Goal: Task Accomplishment & Management: Manage account settings

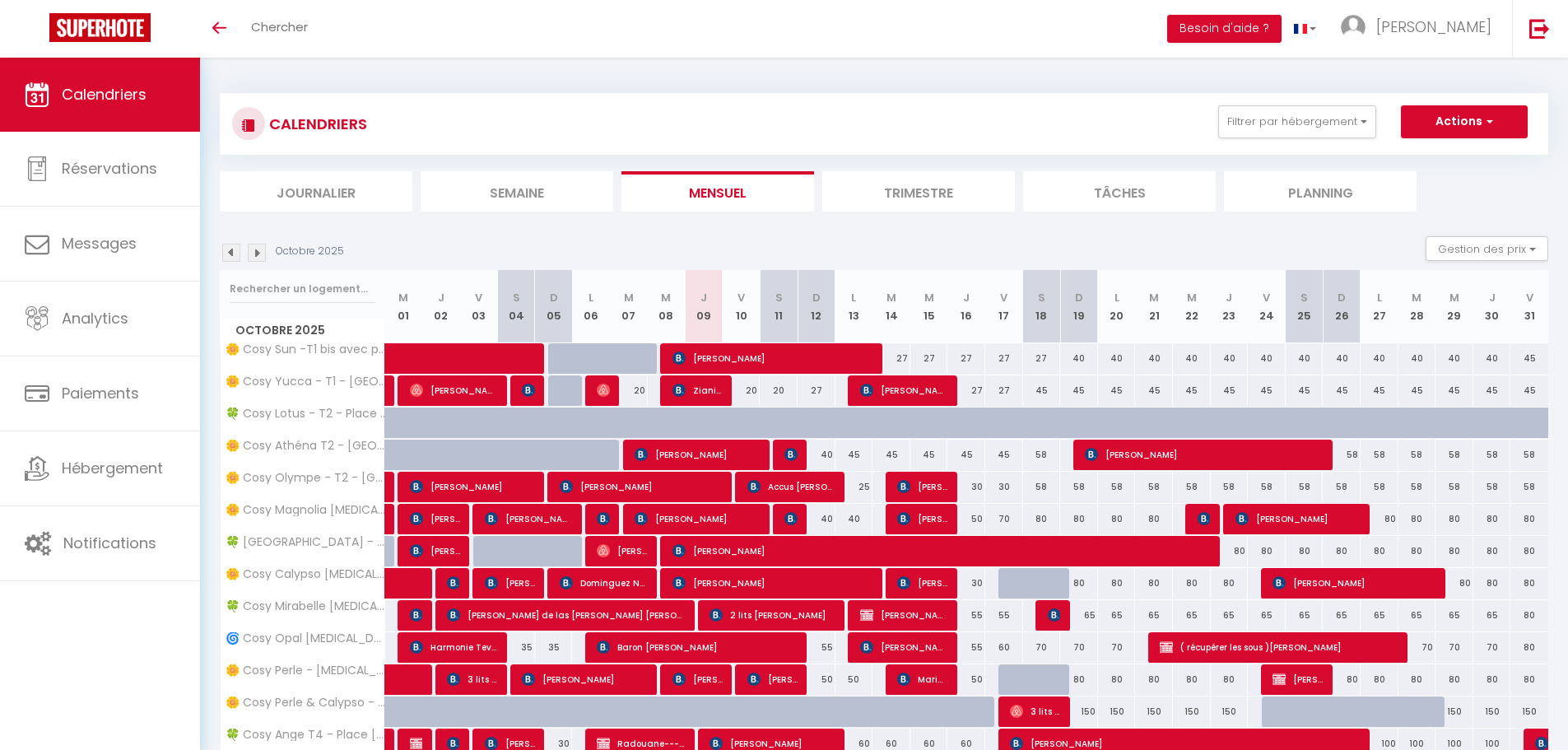
click at [1268, 200] on li "Planning" at bounding box center [1320, 191] width 193 height 40
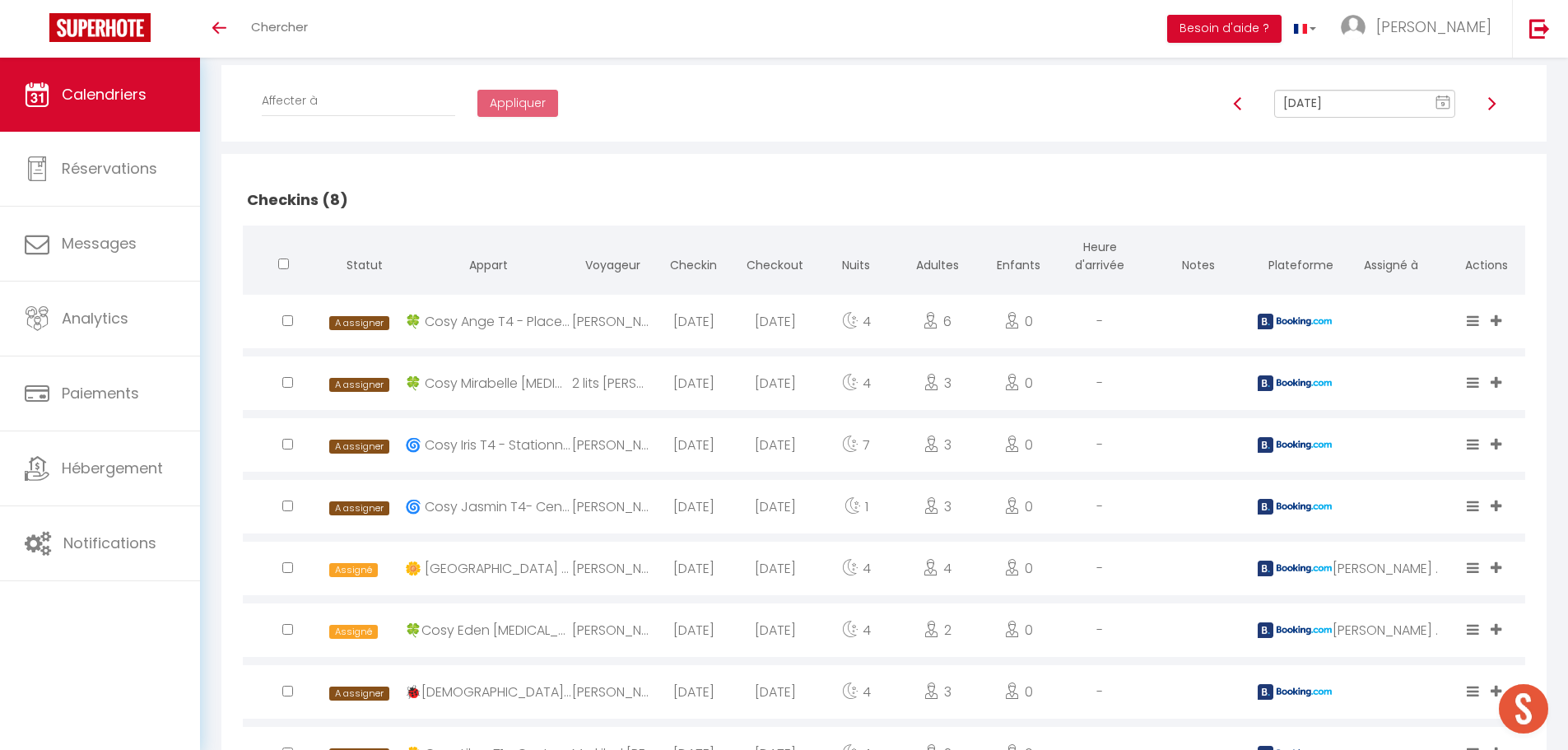
scroll to position [247, 0]
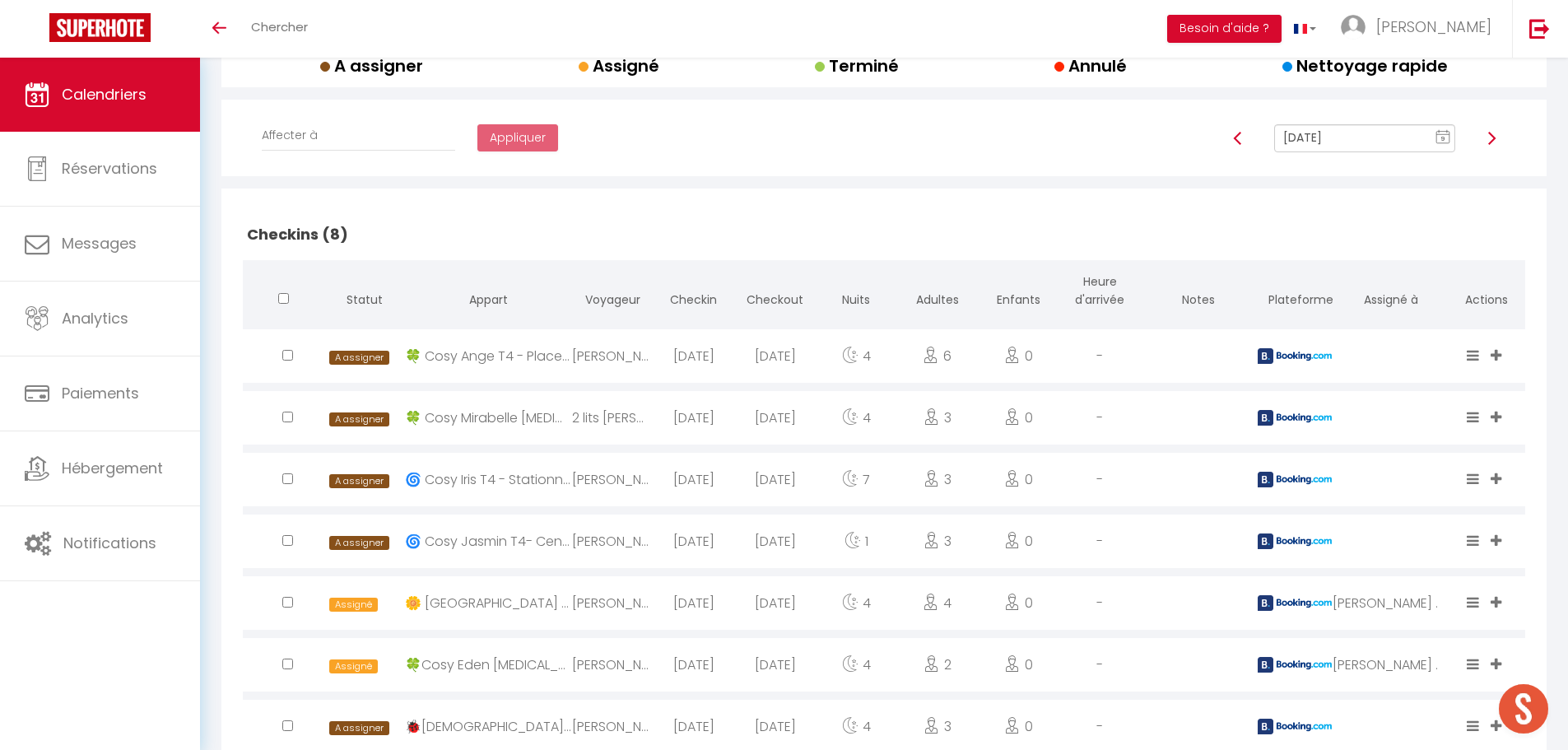
click at [287, 357] on input "checkbox" at bounding box center [287, 355] width 10 height 10
checkbox input "true"
click at [283, 419] on input "checkbox" at bounding box center [287, 417] width 10 height 10
checkbox input "true"
click at [284, 537] on input "checkbox" at bounding box center [287, 539] width 10 height 10
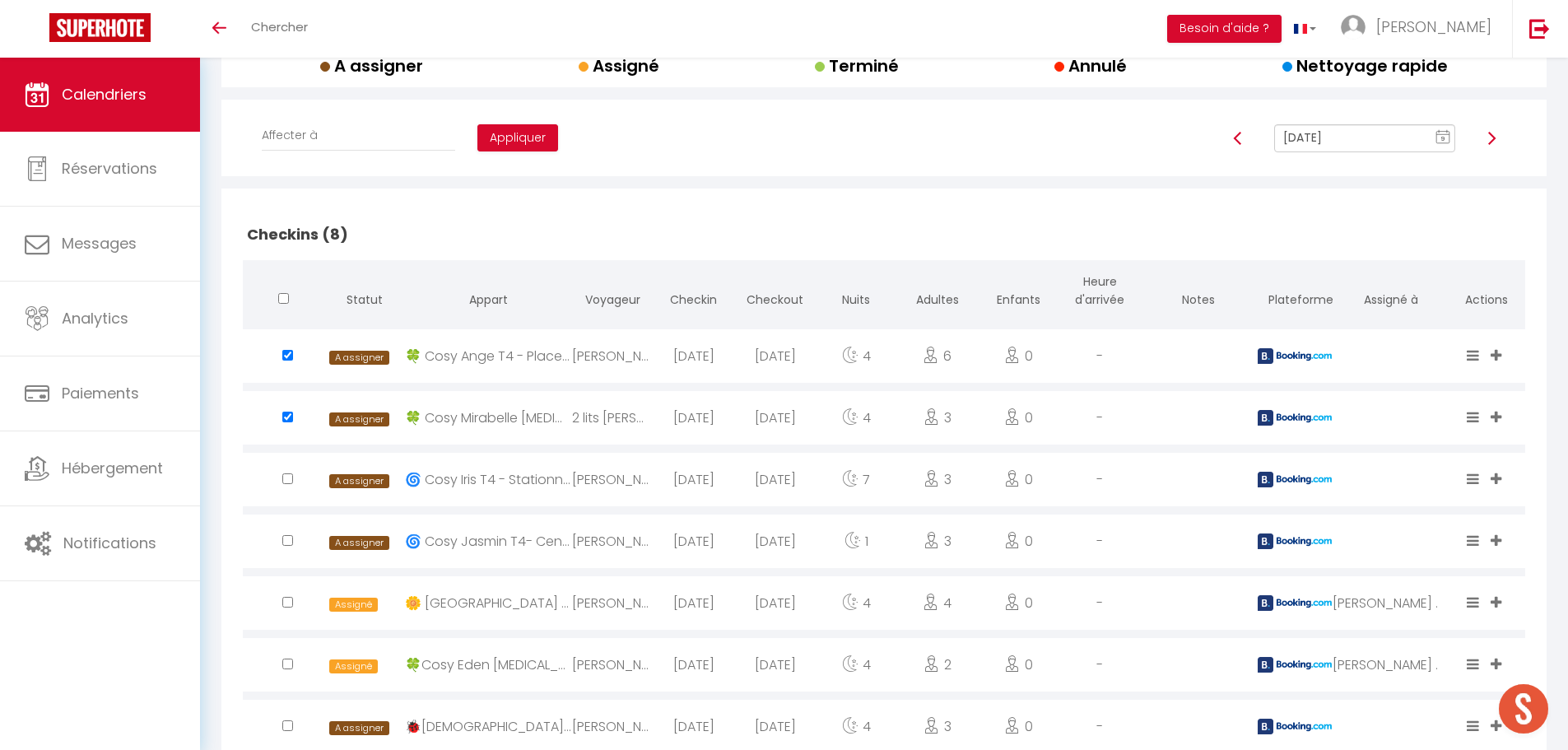
checkbox input "true"
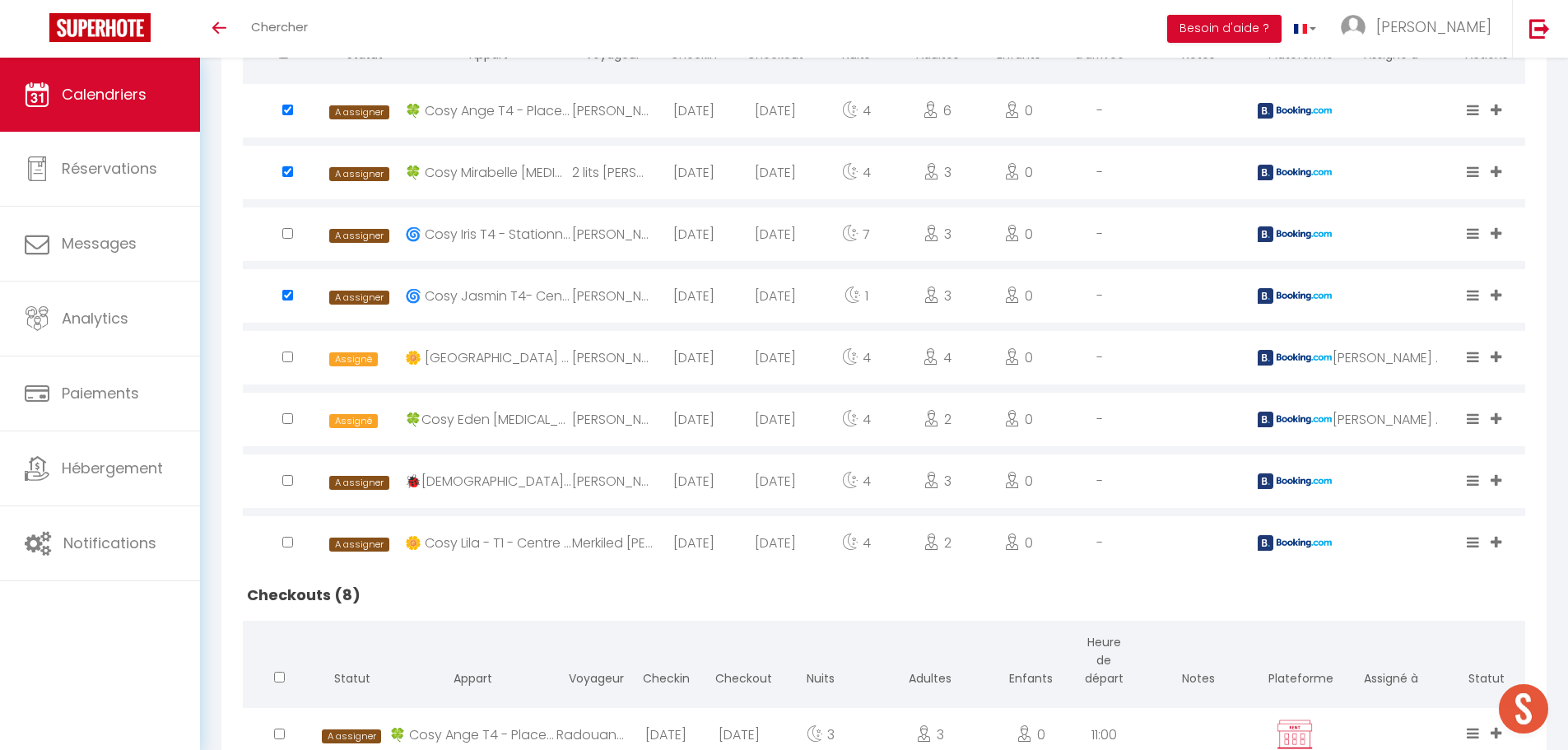
scroll to position [493, 0]
click at [289, 416] on input "checkbox" at bounding box center [287, 417] width 10 height 10
checkbox input "true"
click at [291, 538] on input "checkbox" at bounding box center [287, 539] width 10 height 10
checkbox input "true"
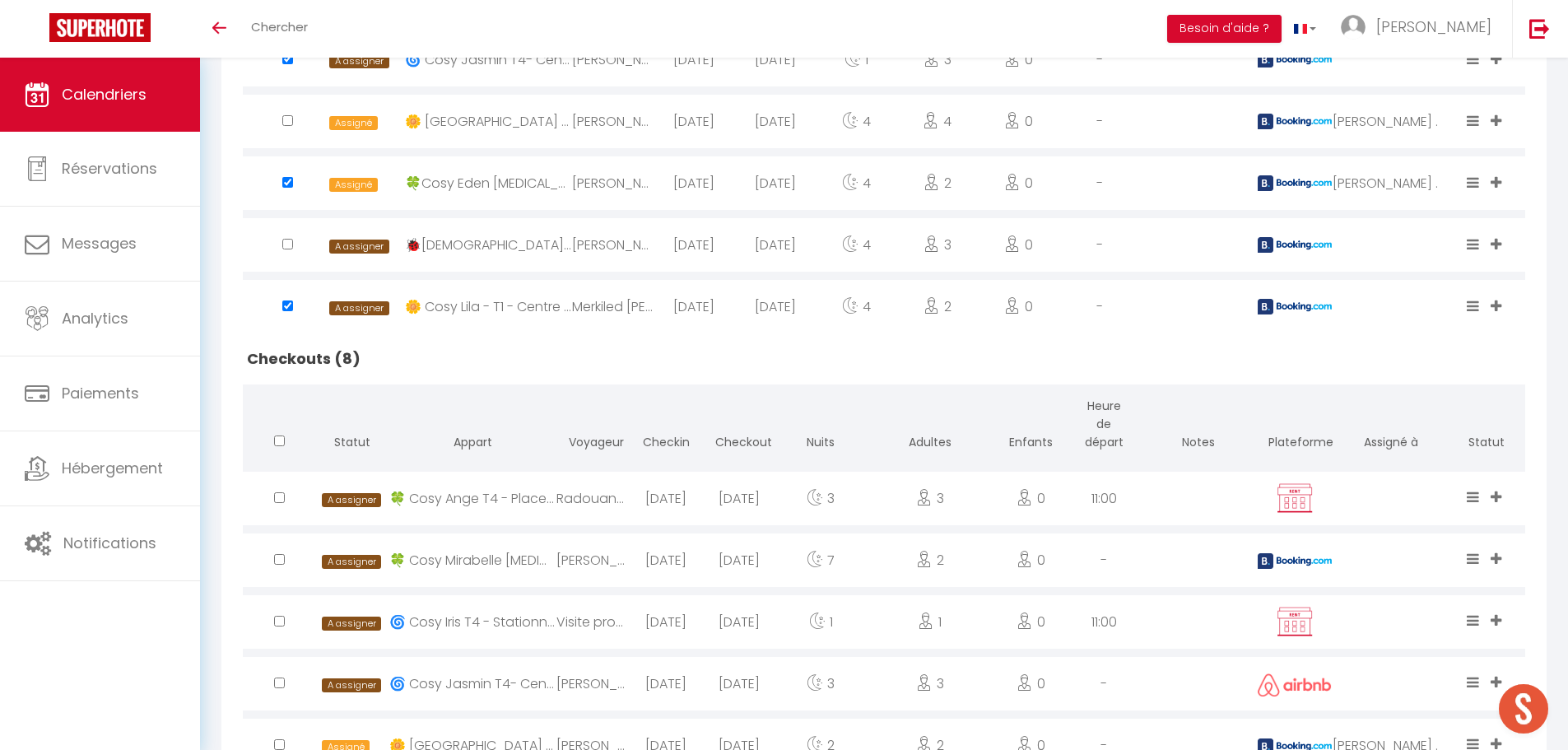
scroll to position [741, 0]
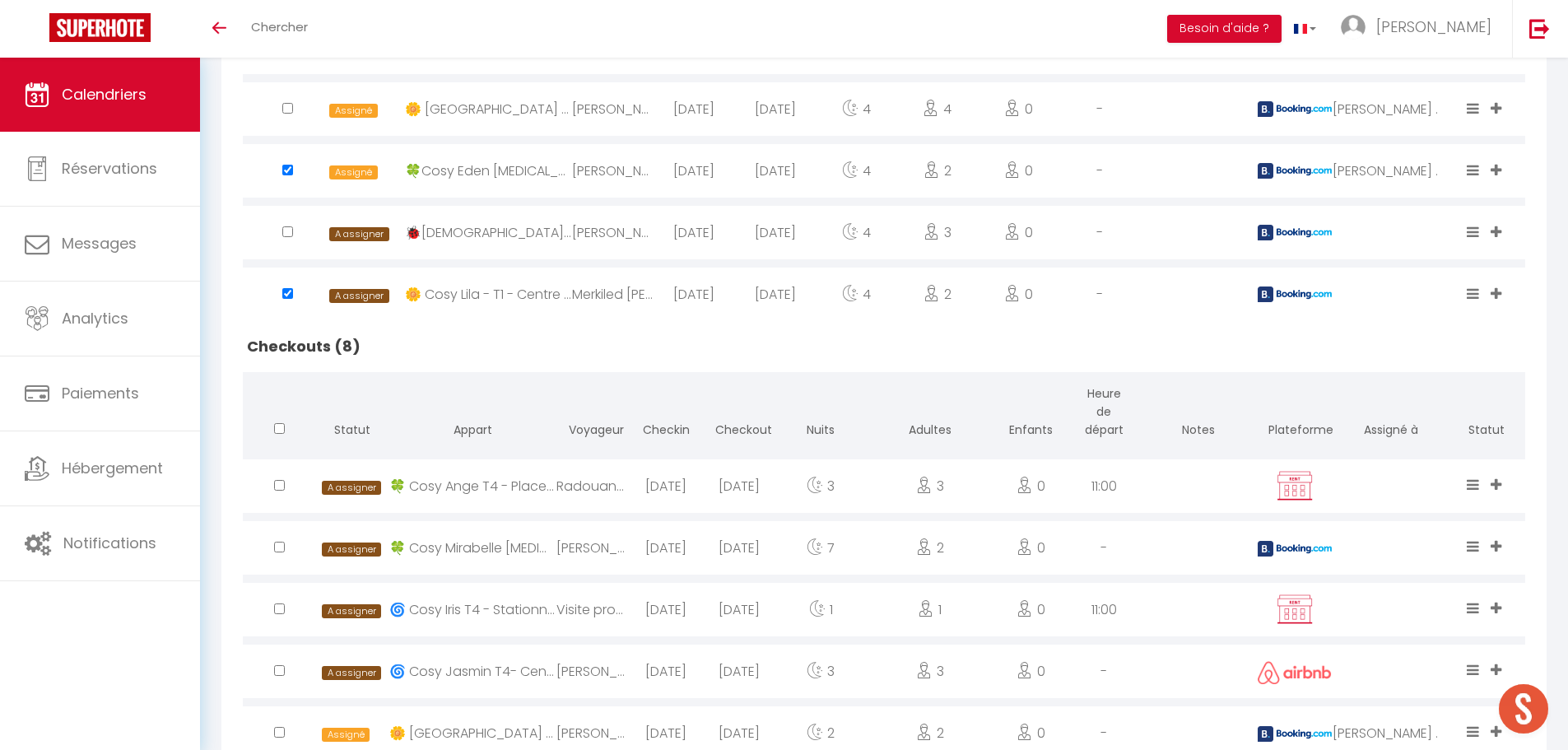
click at [279, 488] on input "checkbox" at bounding box center [279, 484] width 10 height 10
checkbox input "true"
click at [277, 540] on div at bounding box center [279, 547] width 73 height 53
click at [281, 549] on input "checkbox" at bounding box center [279, 546] width 10 height 10
checkbox input "true"
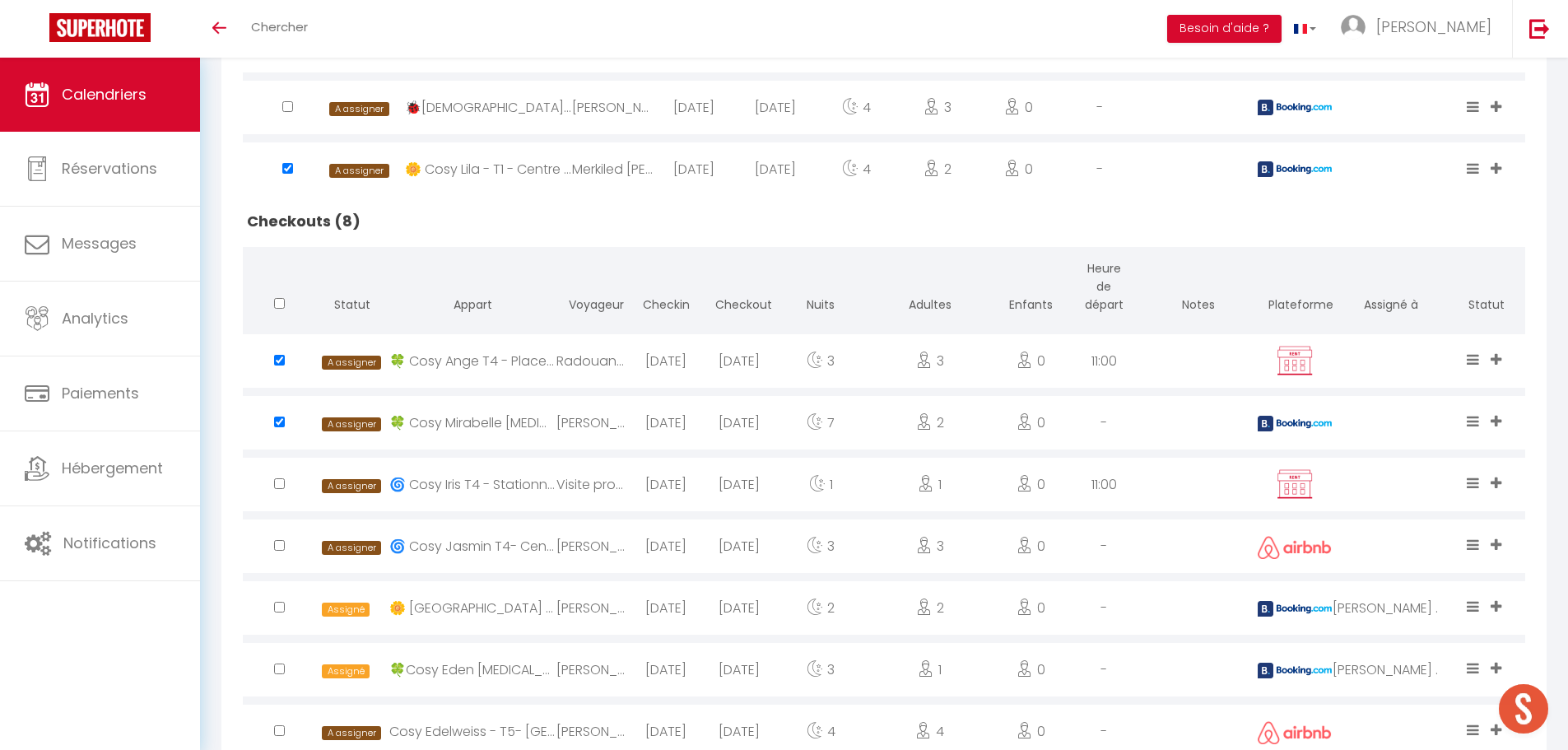
scroll to position [905, 0]
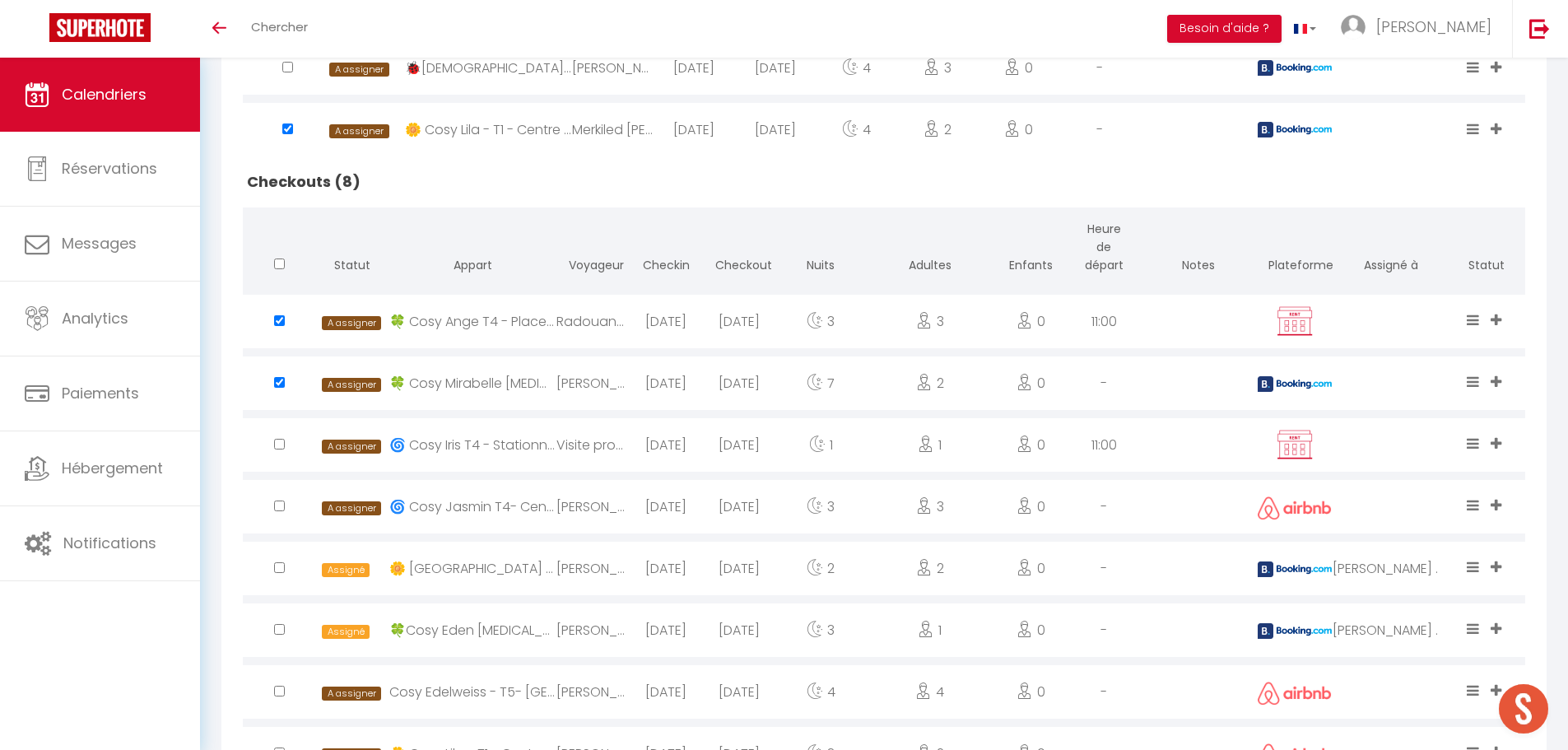
click at [276, 508] on input "checkbox" at bounding box center [279, 505] width 10 height 10
checkbox input "true"
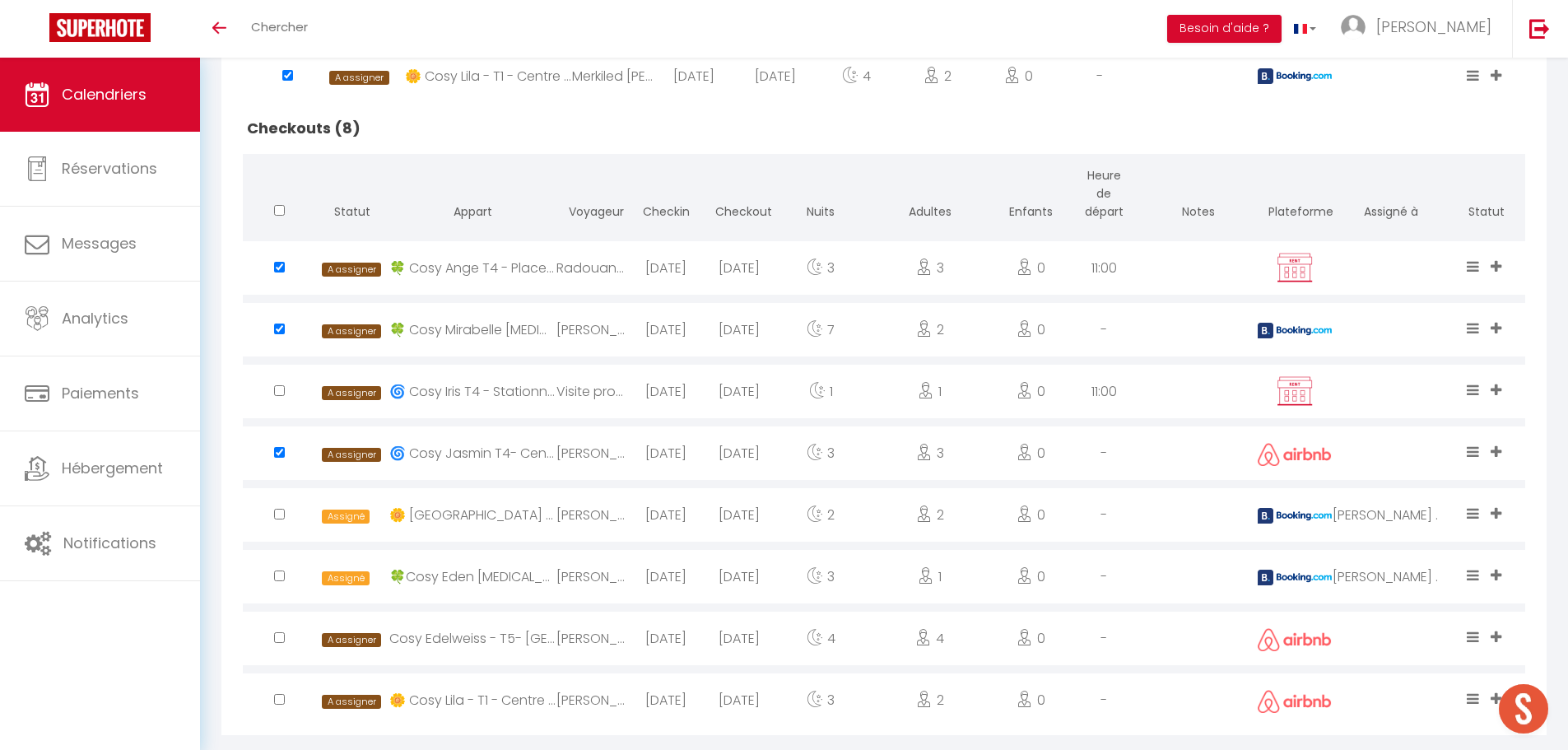
scroll to position [988, 0]
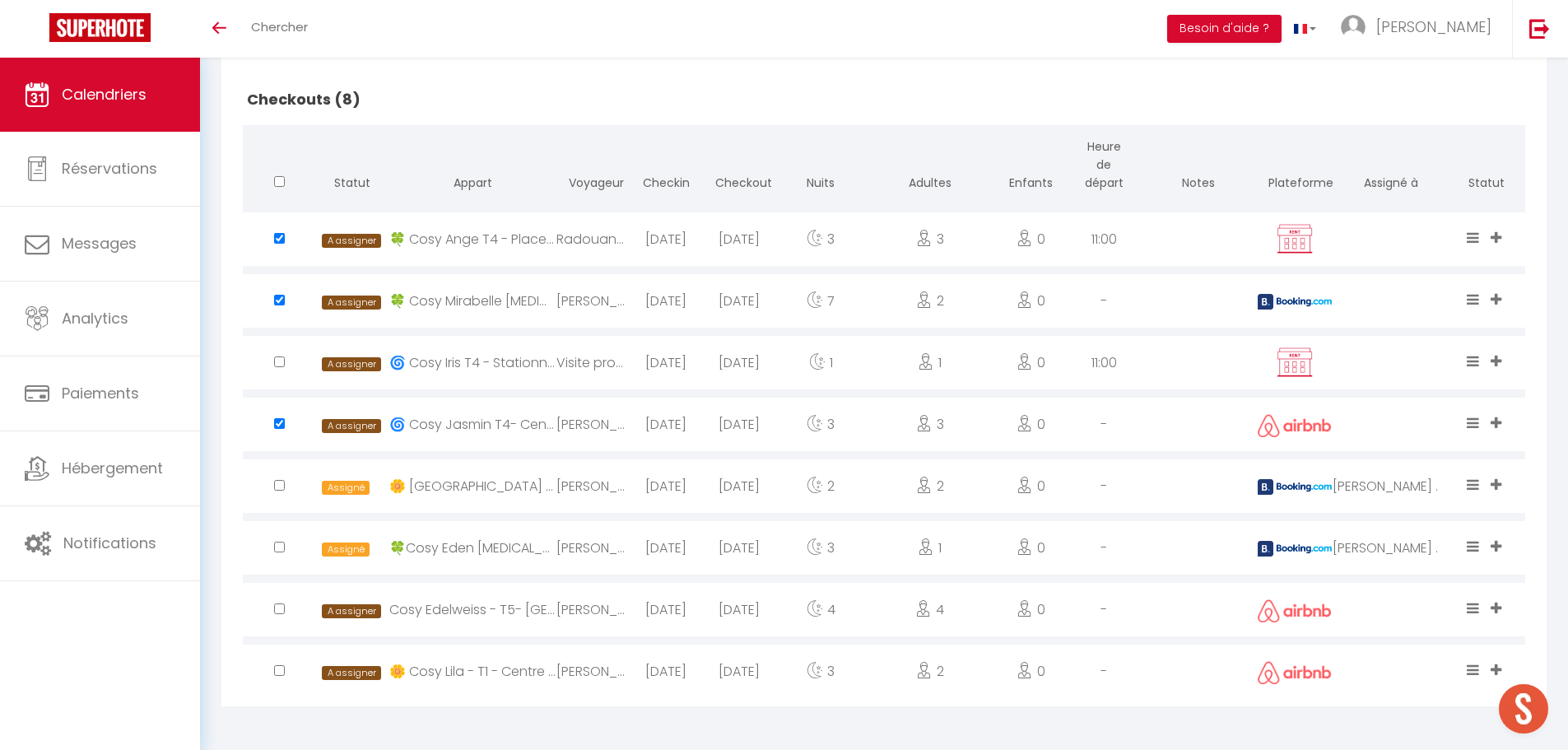
click at [276, 538] on div at bounding box center [279, 547] width 73 height 53
click at [276, 546] on input "checkbox" at bounding box center [279, 546] width 10 height 10
checkbox input "true"
click at [280, 603] on input "checkbox" at bounding box center [279, 608] width 10 height 10
checkbox input "true"
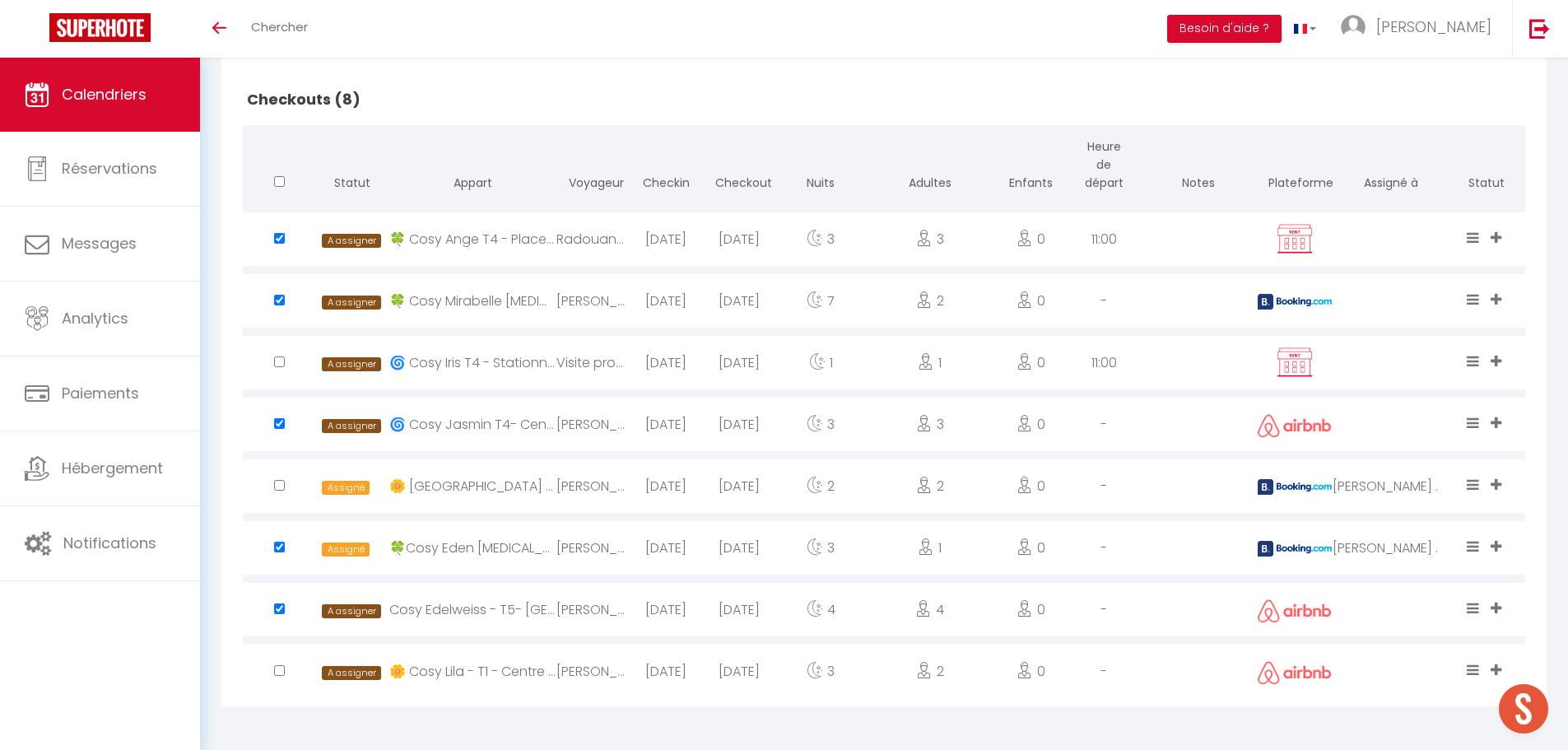
click at [278, 671] on input "checkbox" at bounding box center [279, 669] width 10 height 10
checkbox input "true"
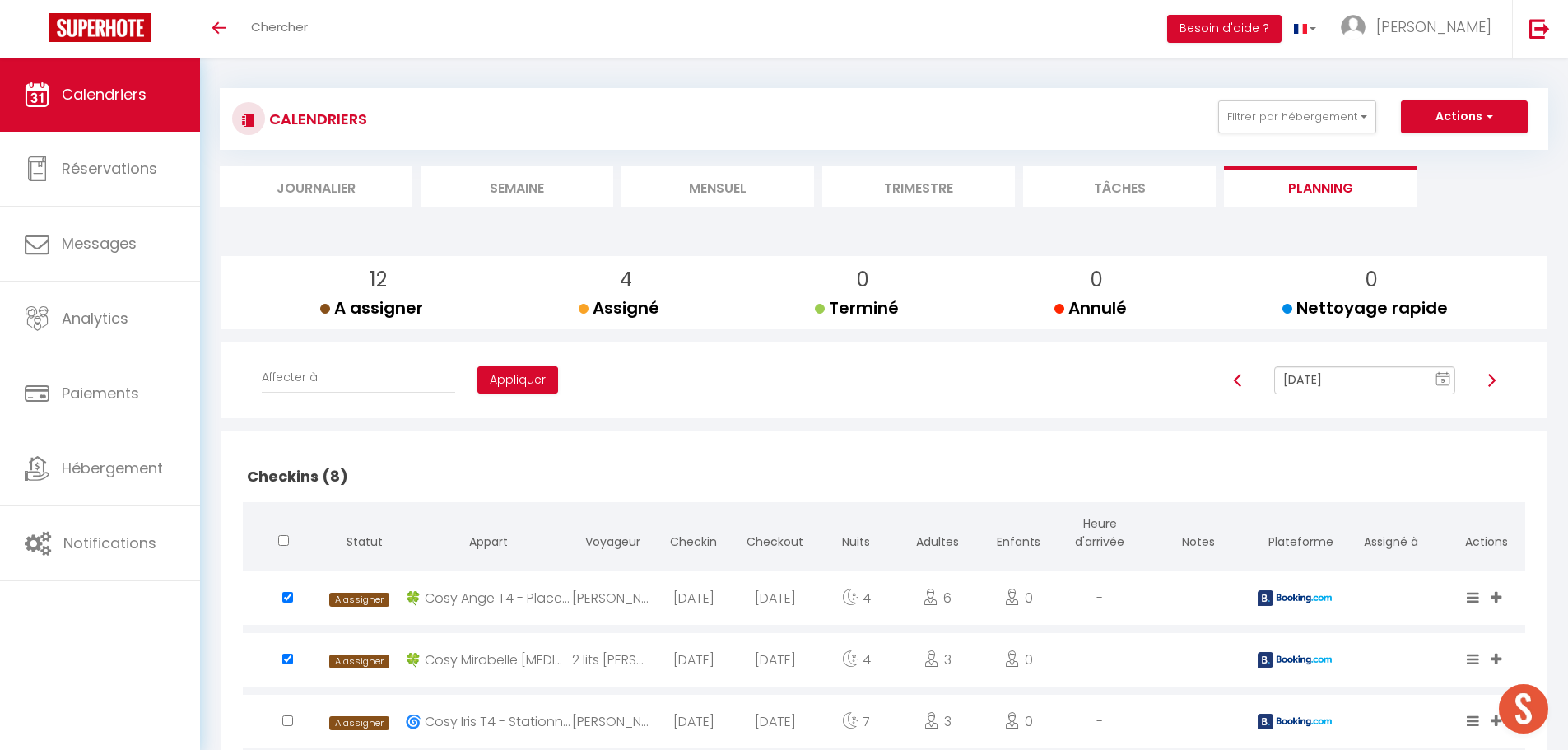
scroll to position [0, 0]
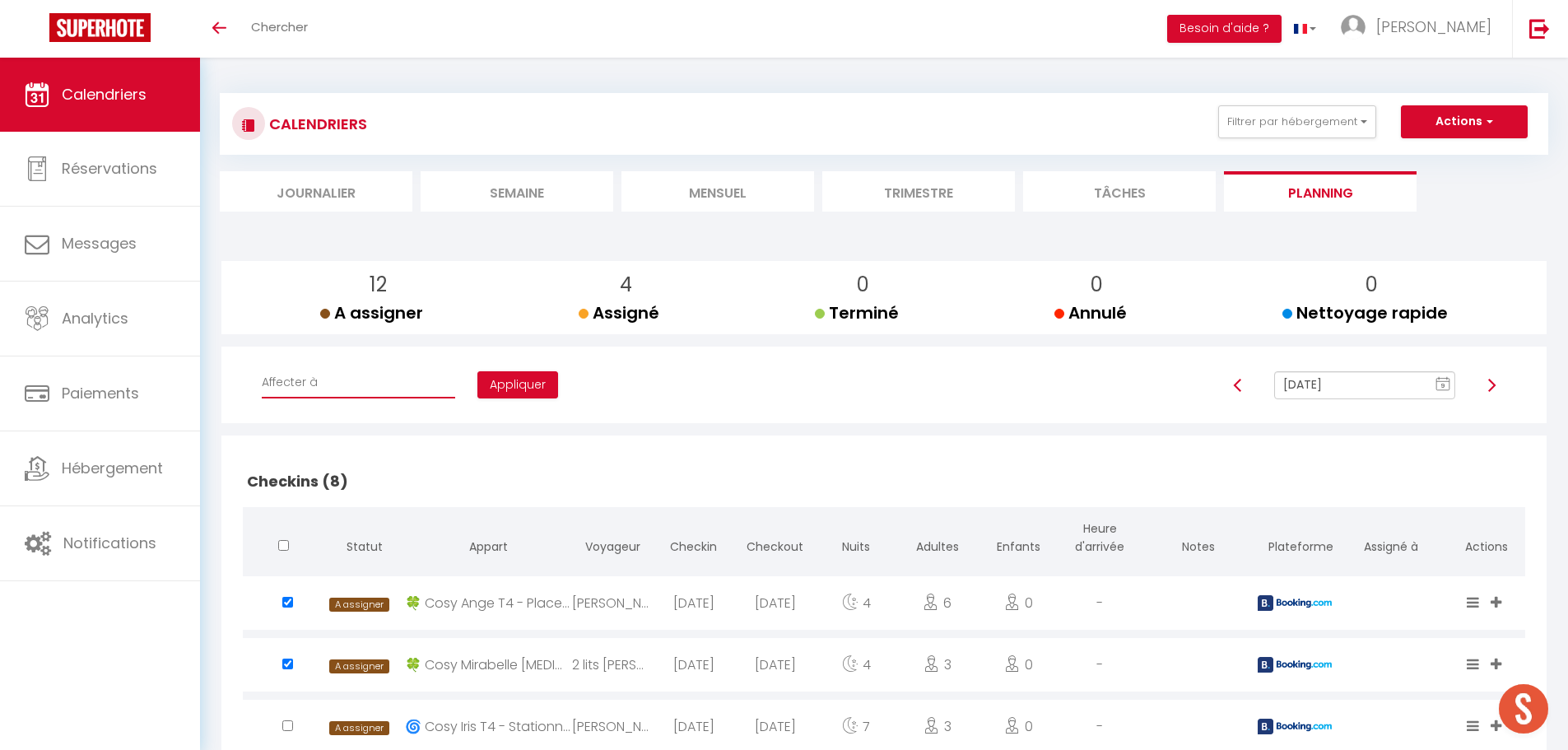
click at [374, 388] on select "Affecter à [PERSON_NAME] [PERSON_NAME] [PERSON_NAME] [PERSON_NAME] [PERSON_NAME…" at bounding box center [359, 382] width 194 height 31
click at [1491, 383] on img at bounding box center [1491, 385] width 13 height 13
type input "[DATE]"
checkbox input "false"
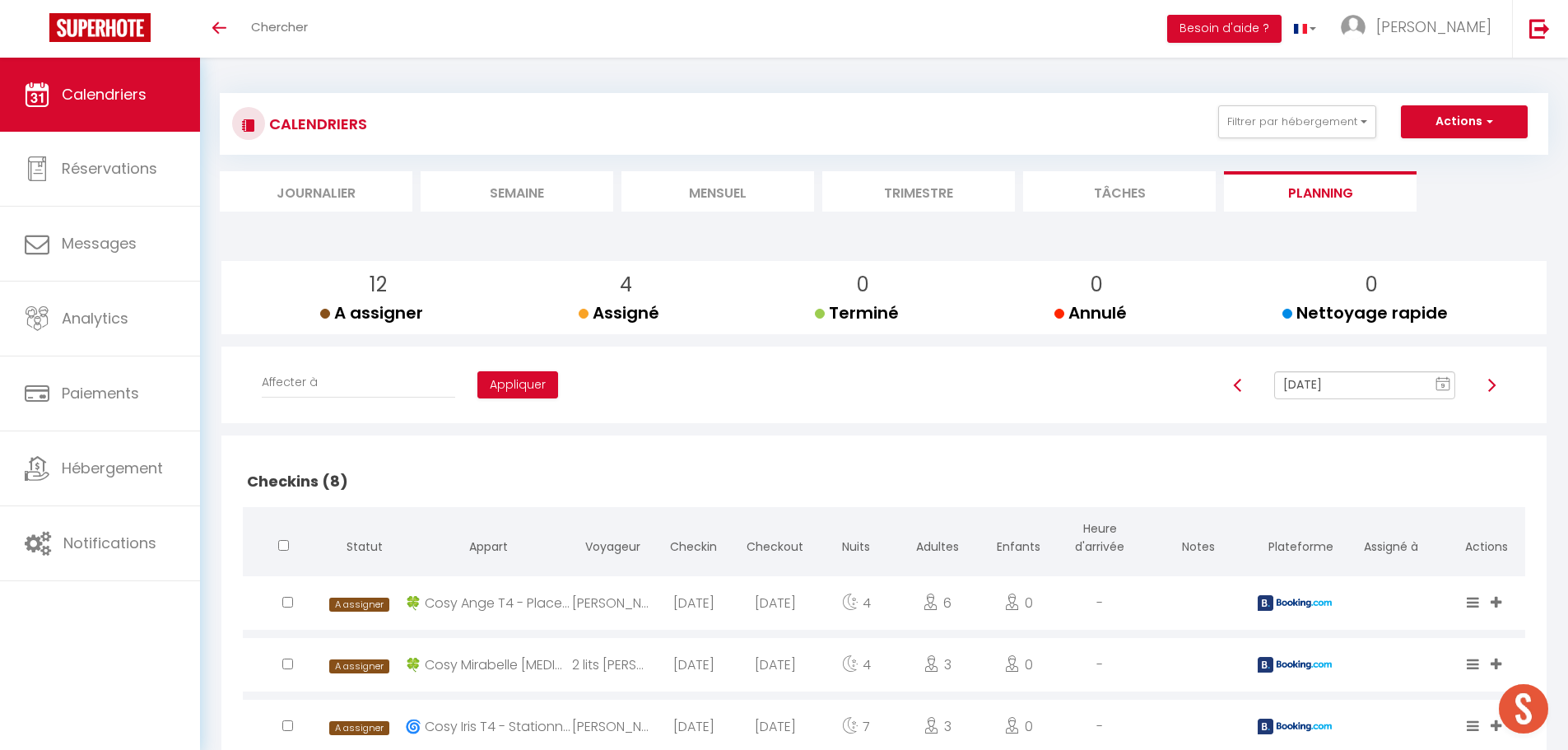
checkbox input "false"
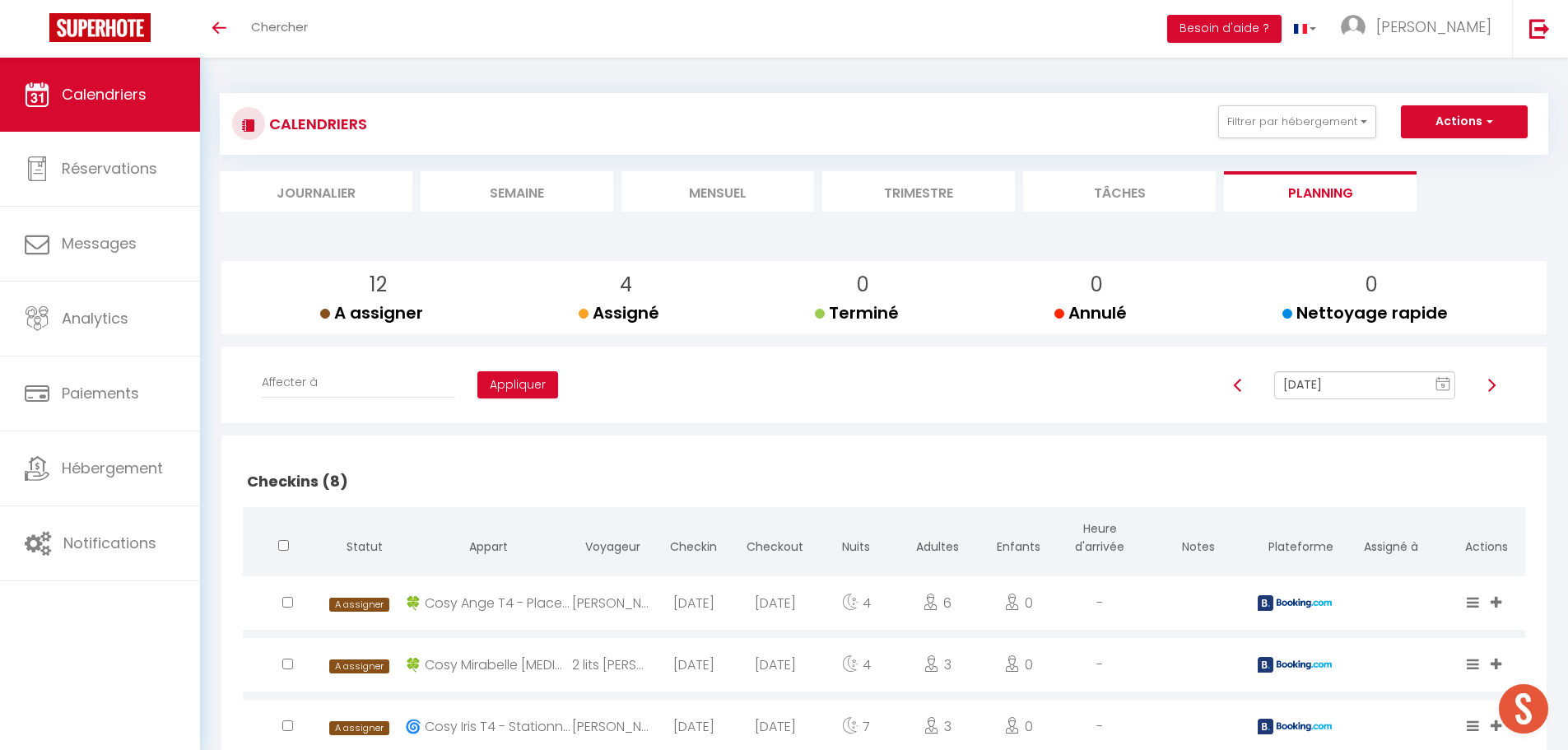
checkbox input "false"
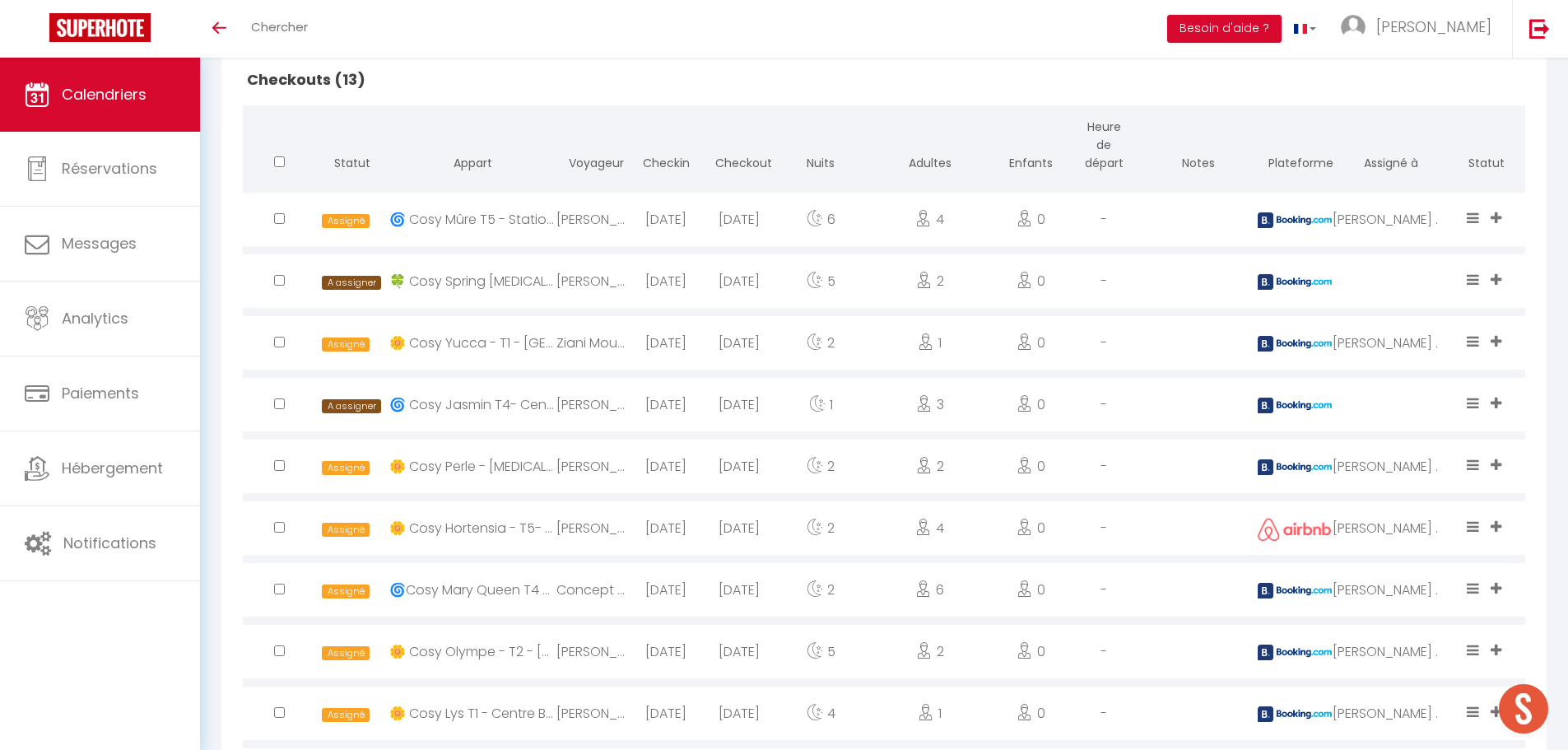
scroll to position [823, 0]
click at [276, 279] on input "checkbox" at bounding box center [279, 279] width 10 height 10
checkbox input "true"
click at [279, 402] on input "checkbox" at bounding box center [279, 403] width 10 height 10
checkbox input "true"
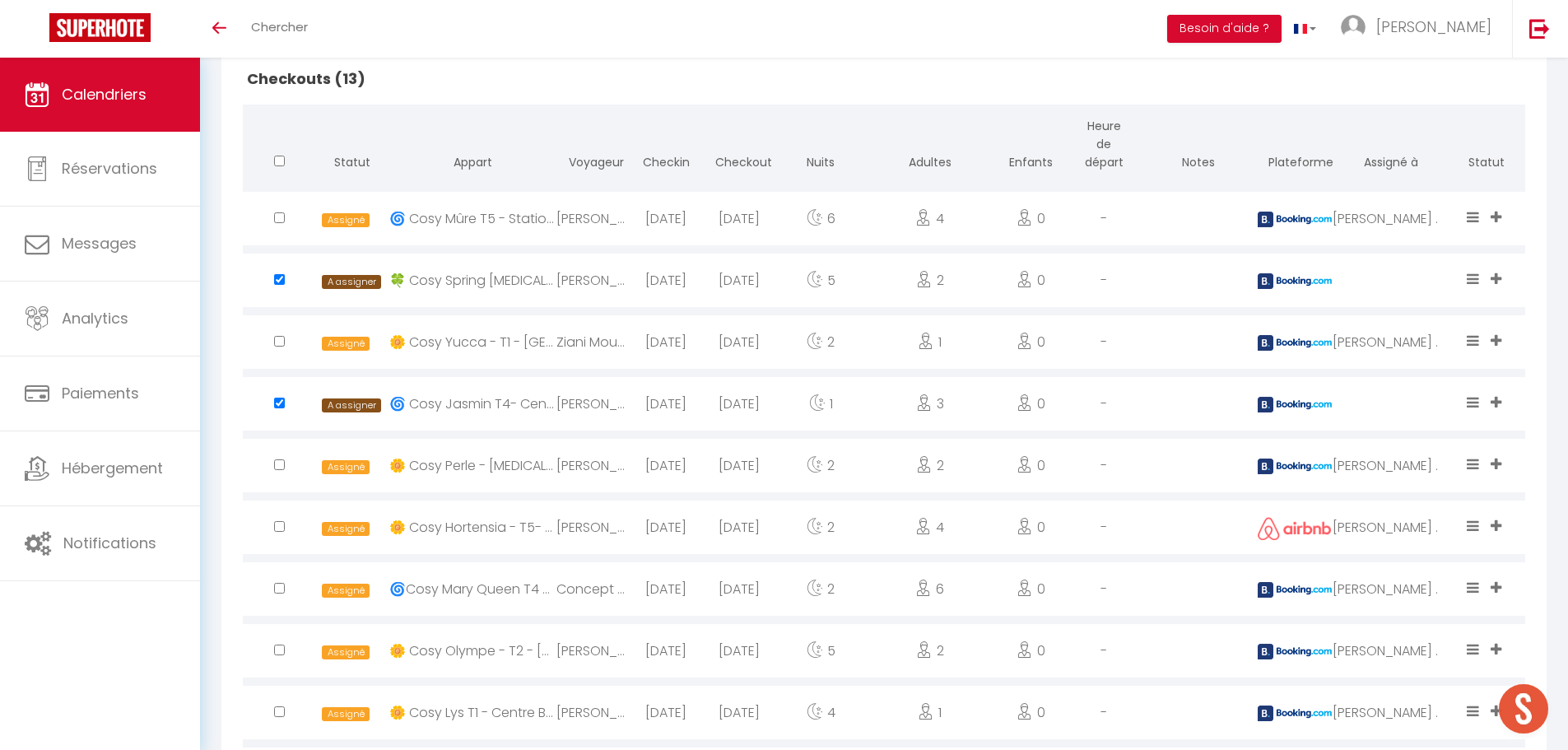
scroll to position [905, 0]
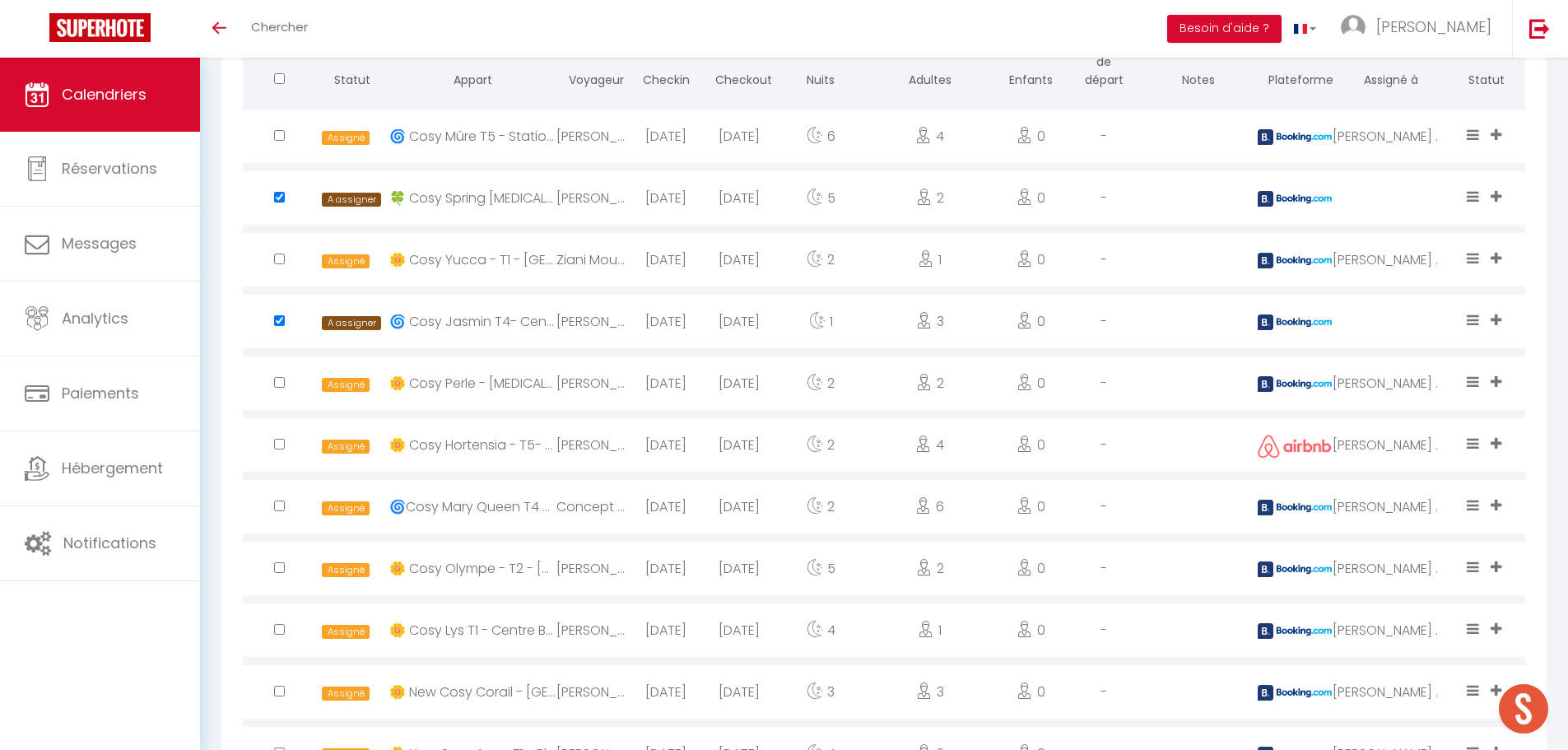
click at [278, 383] on input "checkbox" at bounding box center [279, 382] width 10 height 10
checkbox input "true"
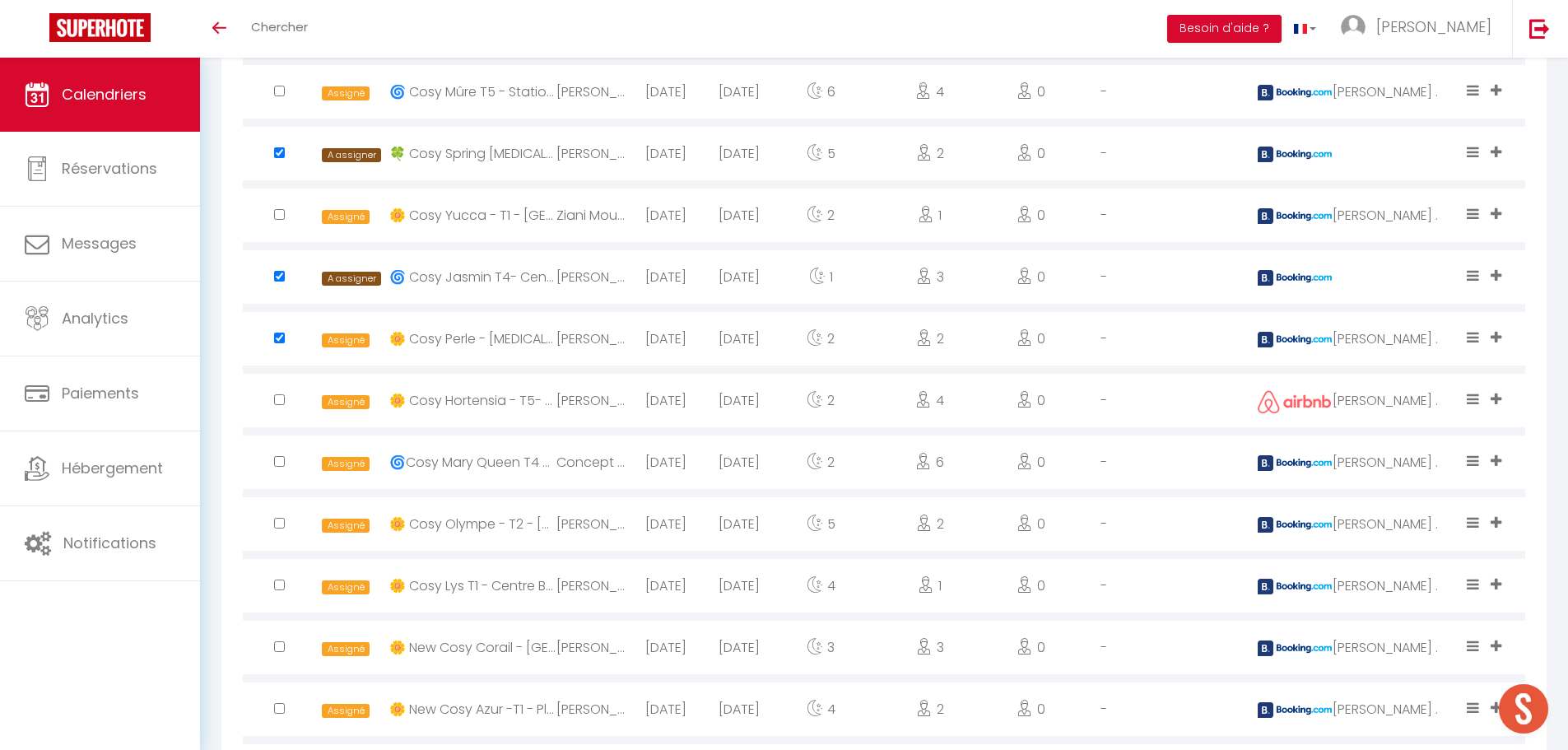
scroll to position [988, 0]
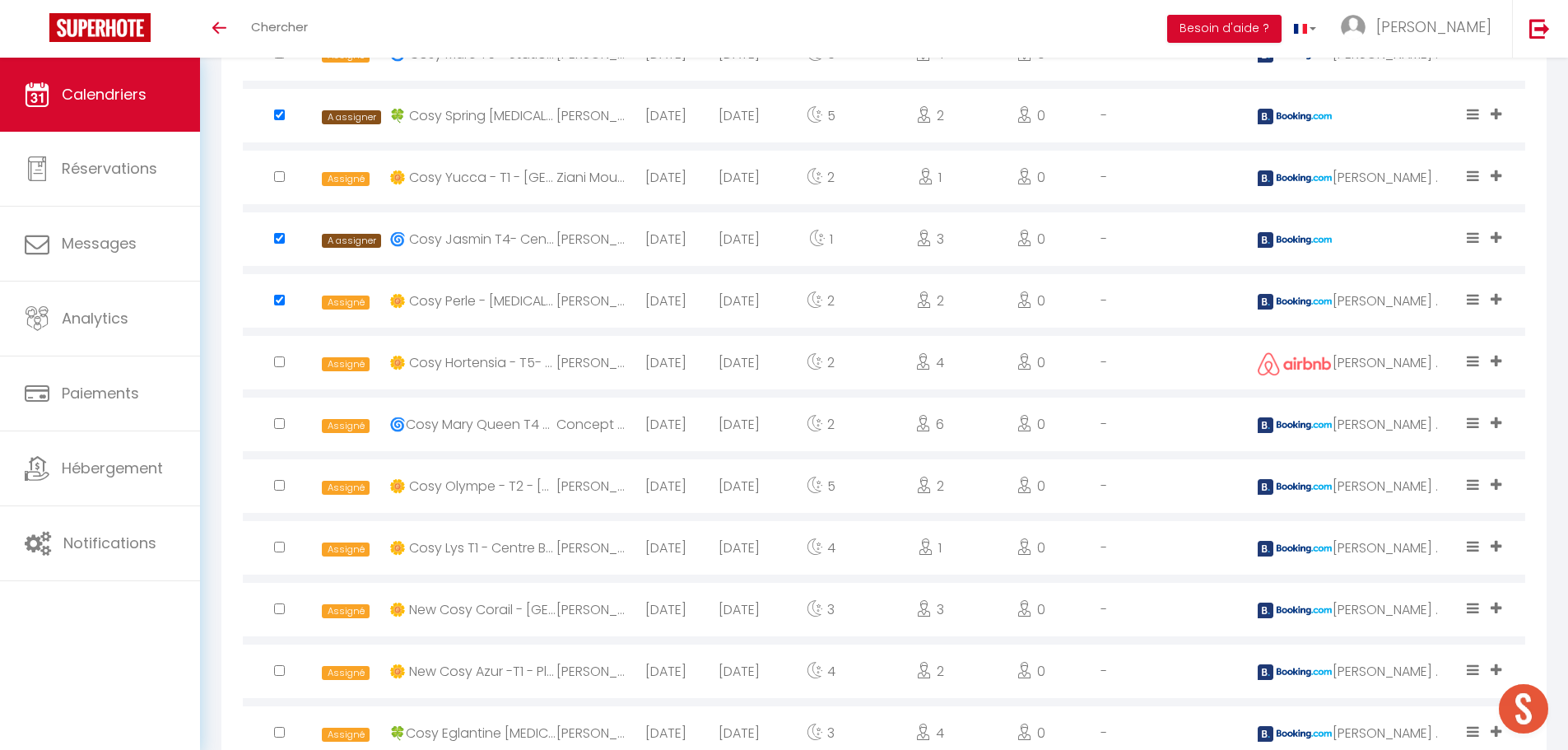
click at [279, 487] on input "checkbox" at bounding box center [279, 484] width 10 height 10
checkbox input "true"
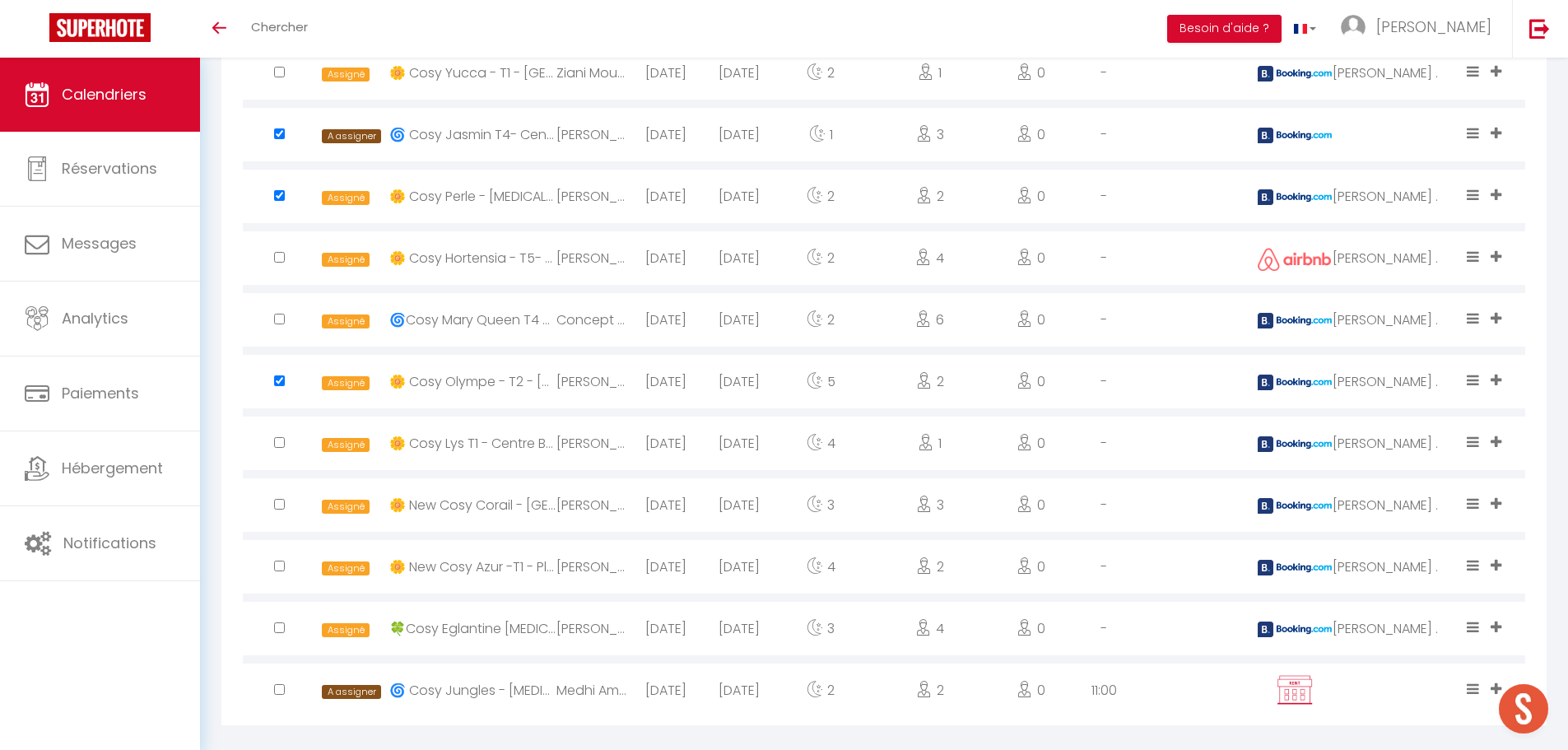
scroll to position [1112, 0]
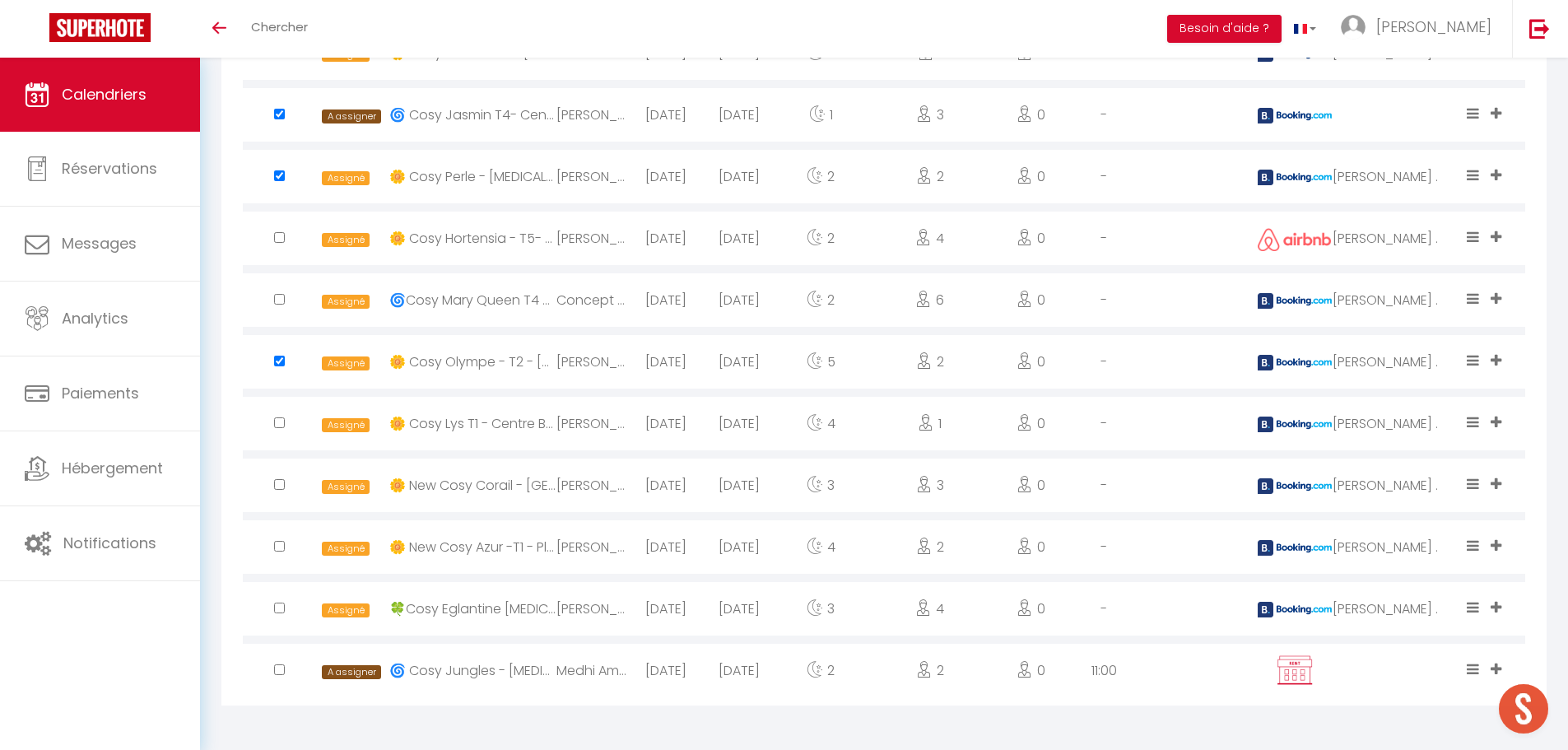
click at [280, 602] on input "checkbox" at bounding box center [279, 607] width 10 height 10
checkbox input "true"
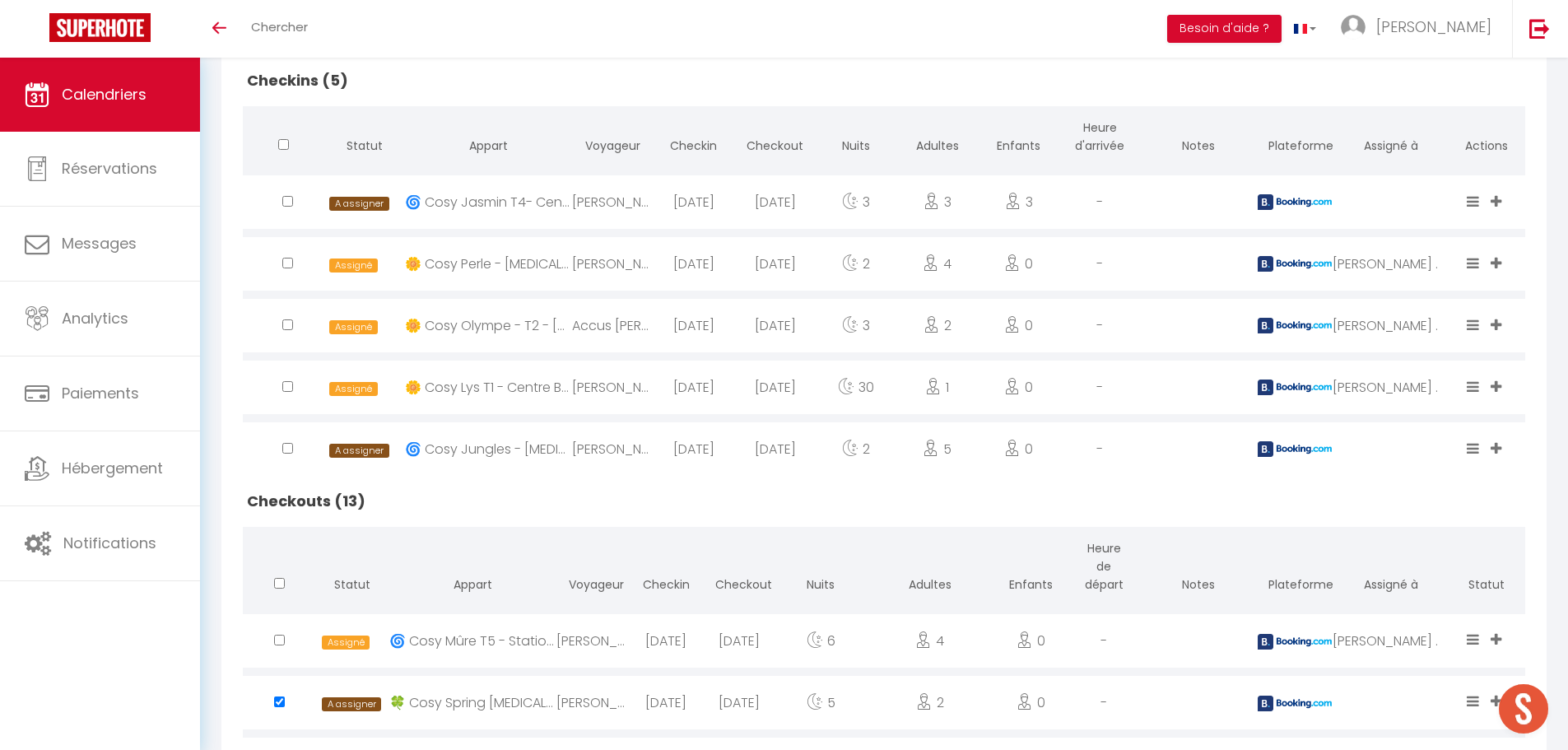
scroll to position [371, 0]
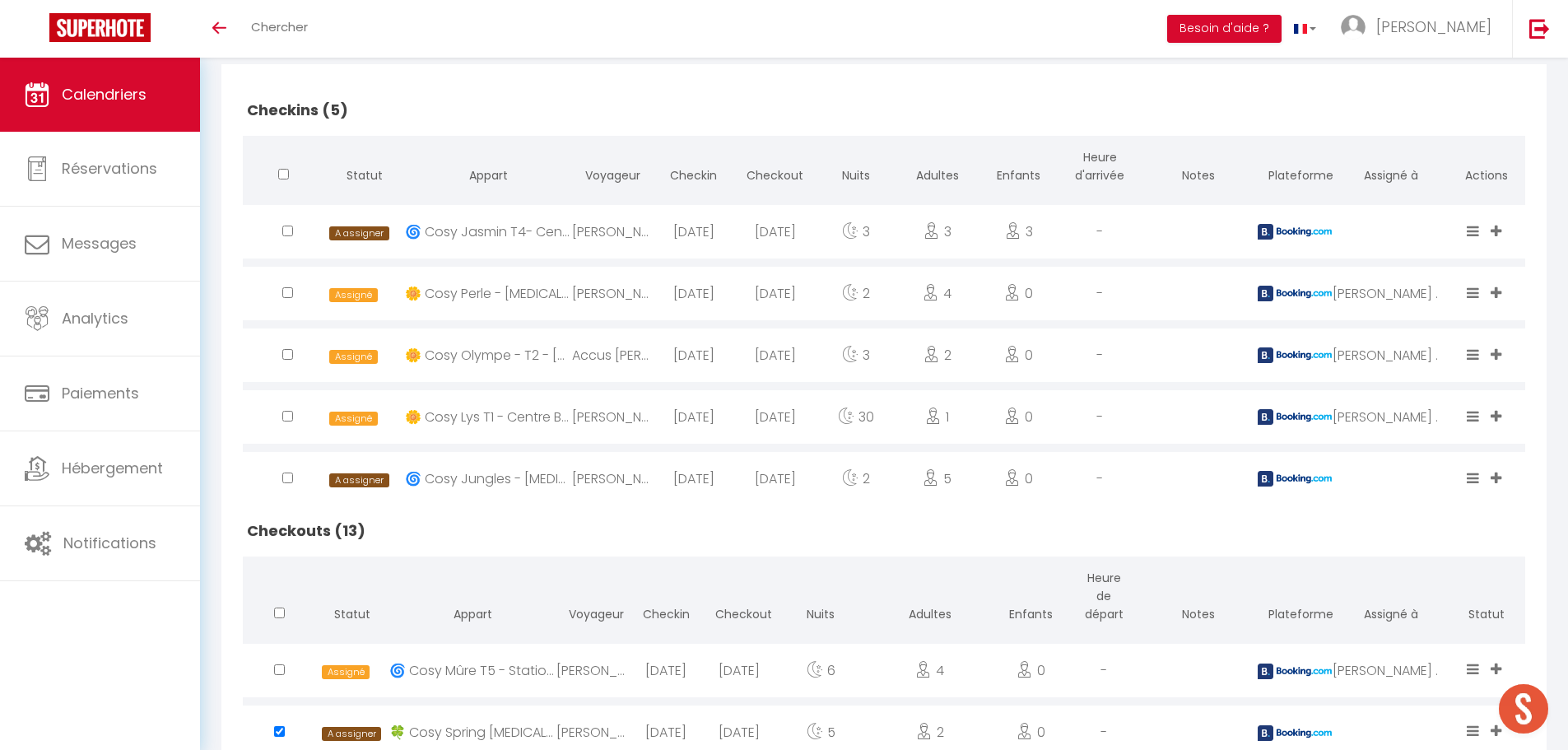
click at [285, 357] on input "checkbox" at bounding box center [287, 354] width 10 height 10
checkbox input "true"
click at [286, 289] on input "checkbox" at bounding box center [287, 292] width 10 height 10
checkbox input "true"
click at [287, 234] on input "checkbox" at bounding box center [287, 230] width 10 height 10
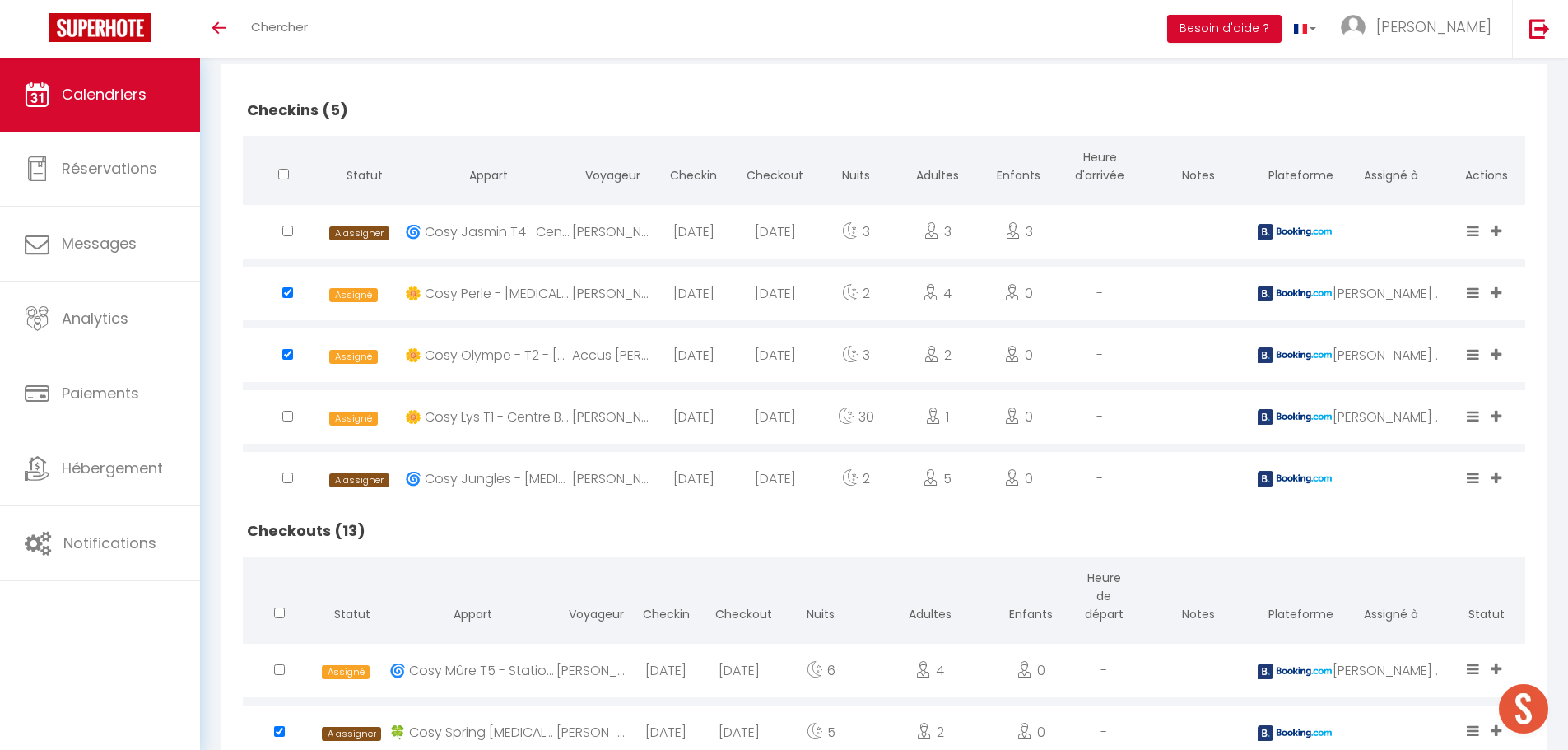
checkbox input "true"
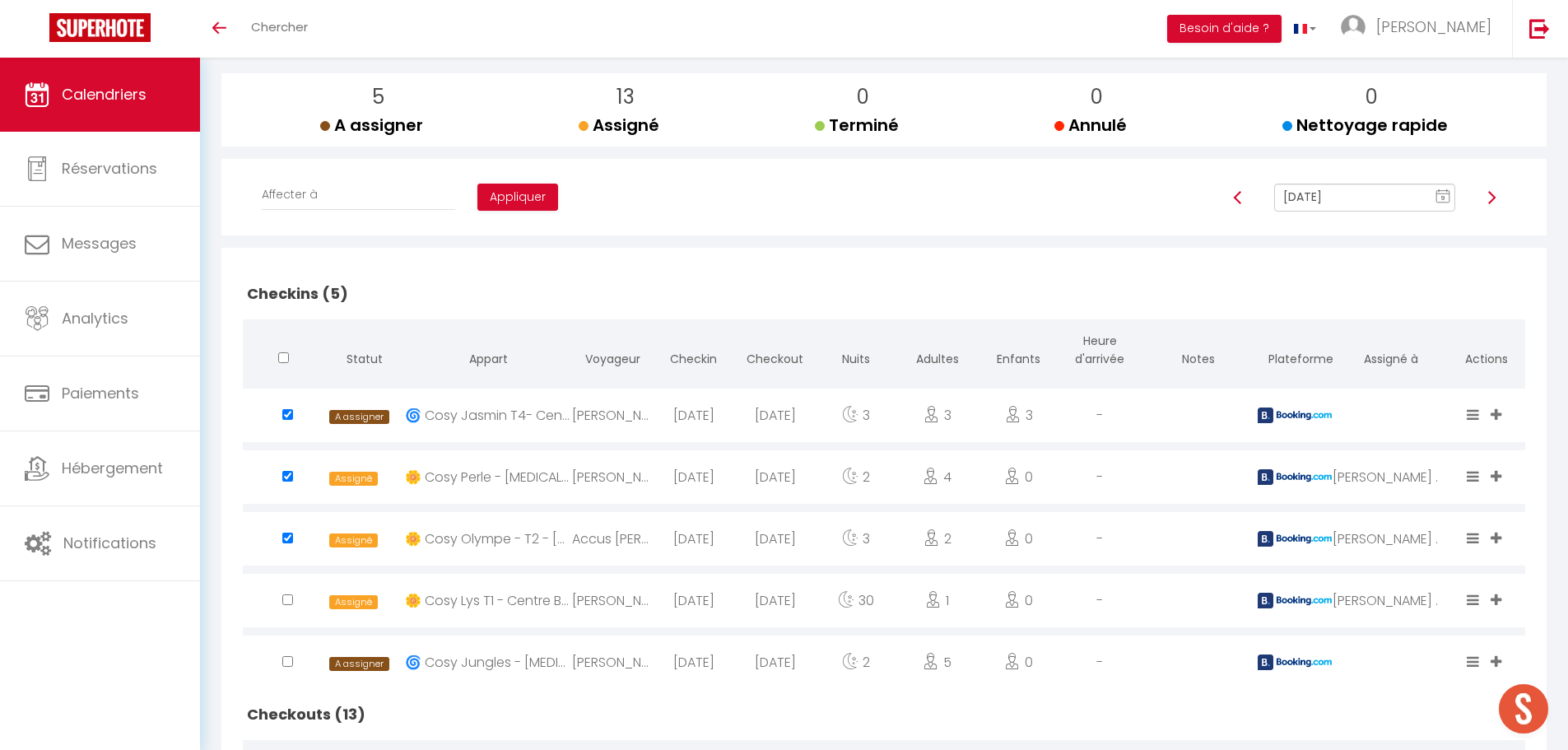
scroll to position [125, 0]
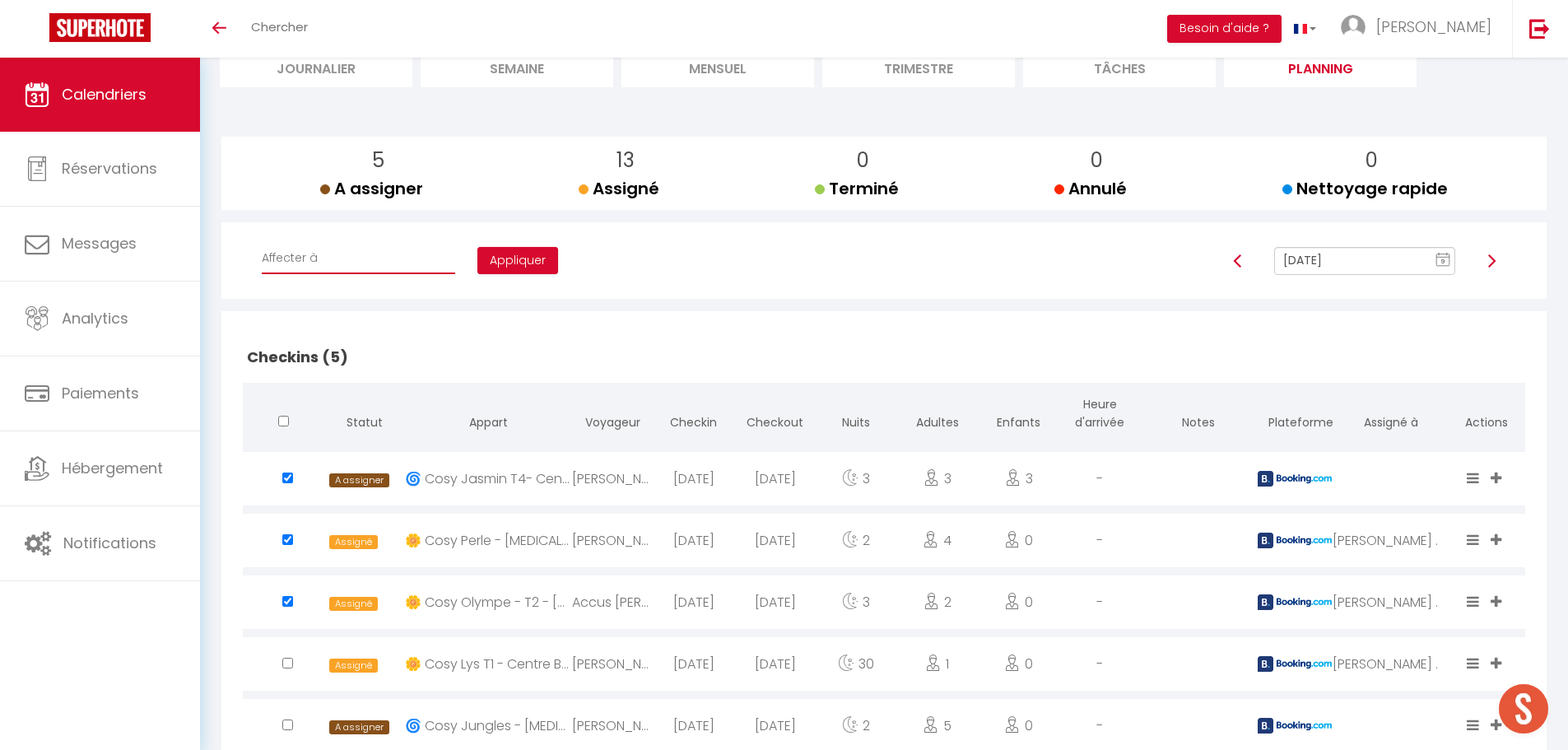
click at [344, 262] on select "Affecter à [PERSON_NAME] [PERSON_NAME] [PERSON_NAME] [PERSON_NAME] [PERSON_NAME…" at bounding box center [359, 257] width 194 height 31
select select "50000"
click at [262, 243] on select "Affecter à [PERSON_NAME] [PERSON_NAME] [PERSON_NAME] [PERSON_NAME] [PERSON_NAME…" at bounding box center [359, 257] width 194 height 31
click at [480, 260] on button "Appliquer" at bounding box center [518, 261] width 81 height 28
checkbox input "false"
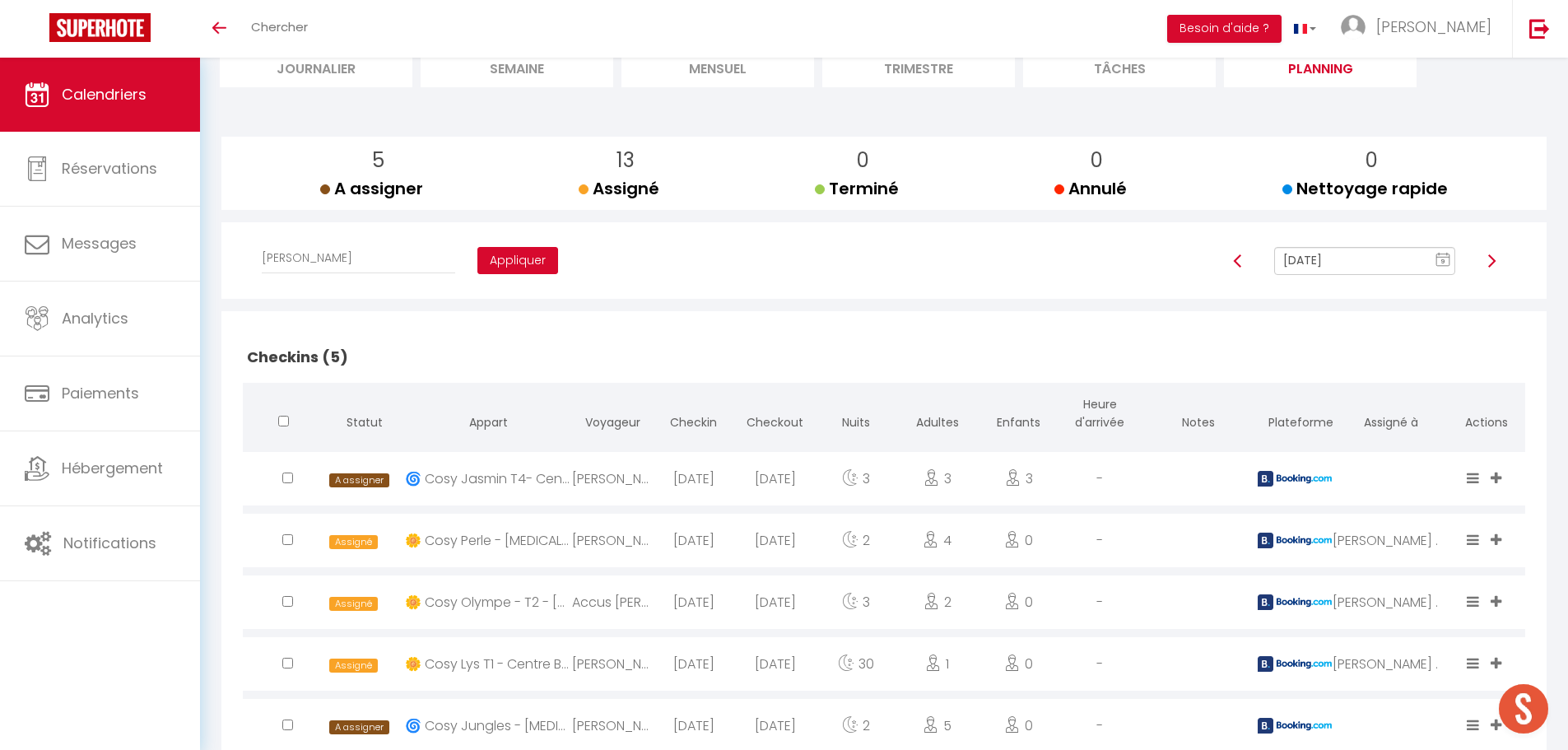
checkbox input "false"
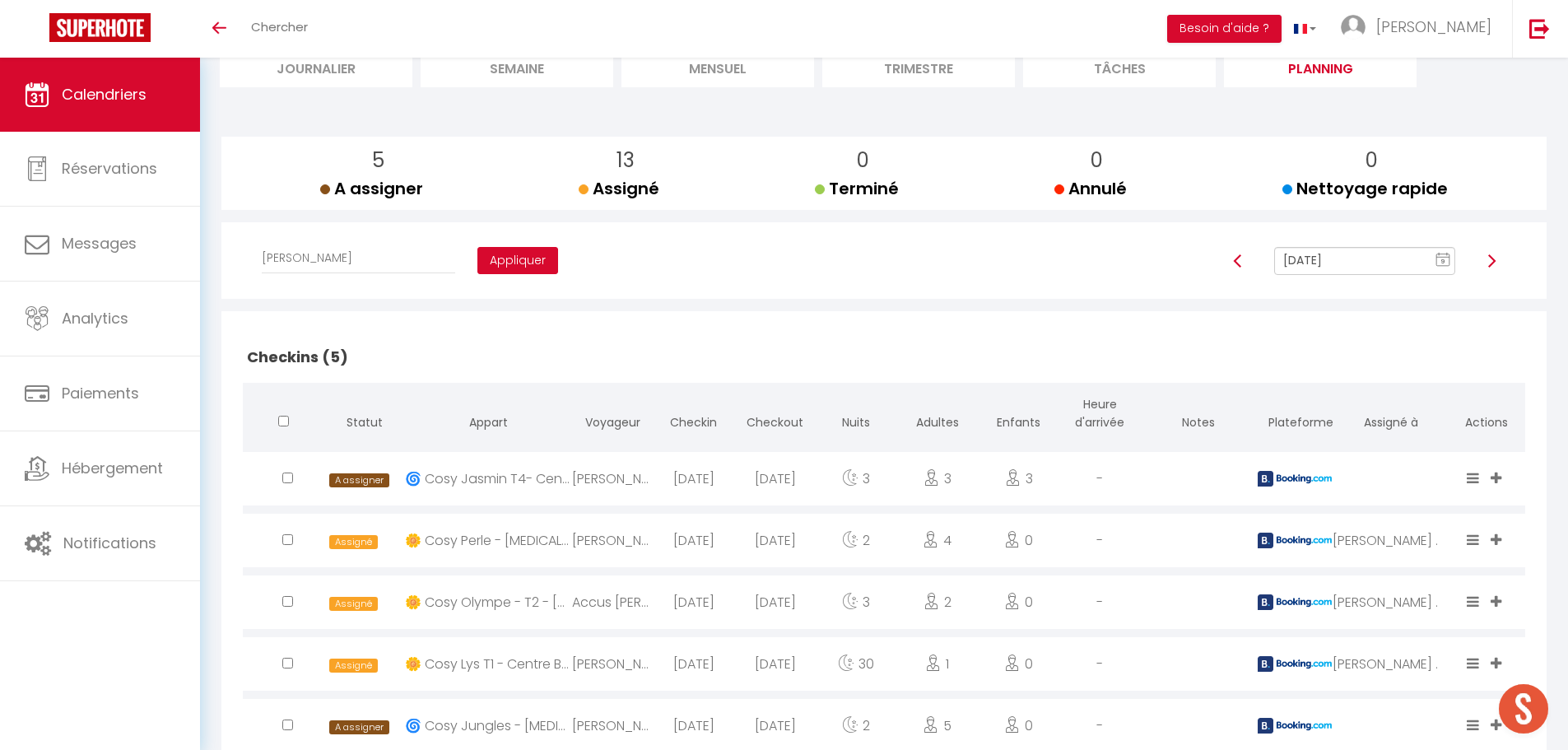
checkbox input "false"
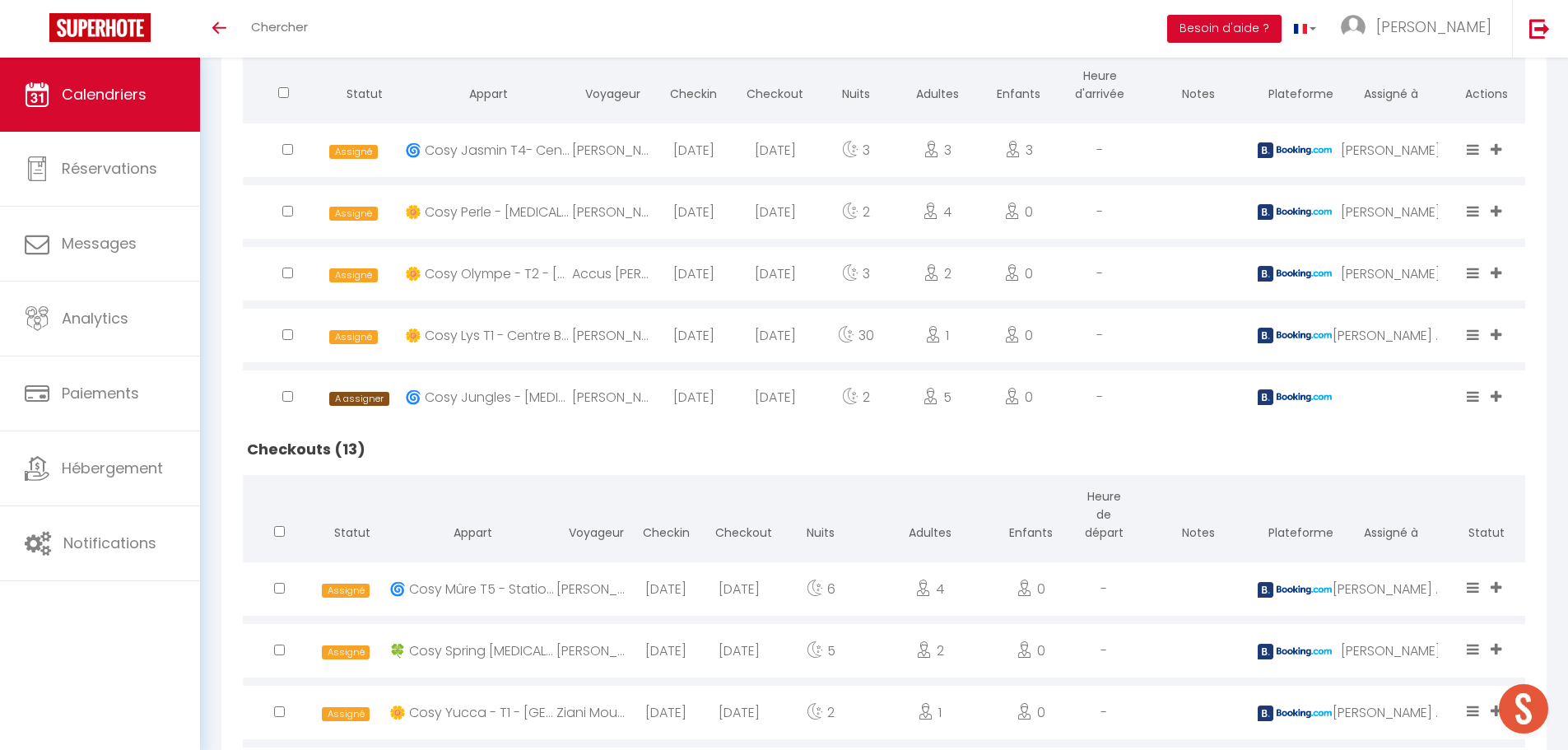
scroll to position [453, 0]
click at [285, 392] on input "checkbox" at bounding box center [287, 395] width 10 height 10
checkbox input "true"
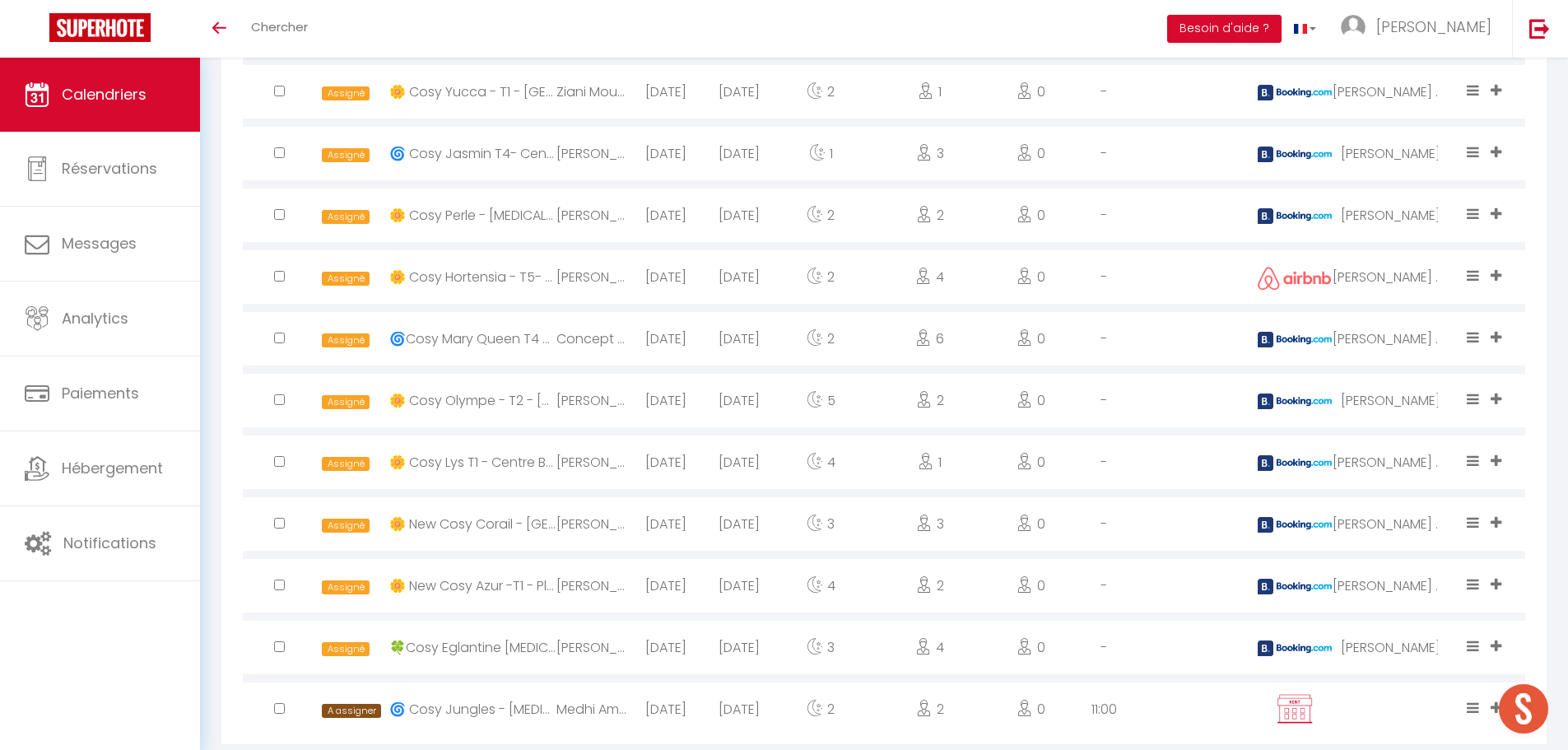
scroll to position [1112, 0]
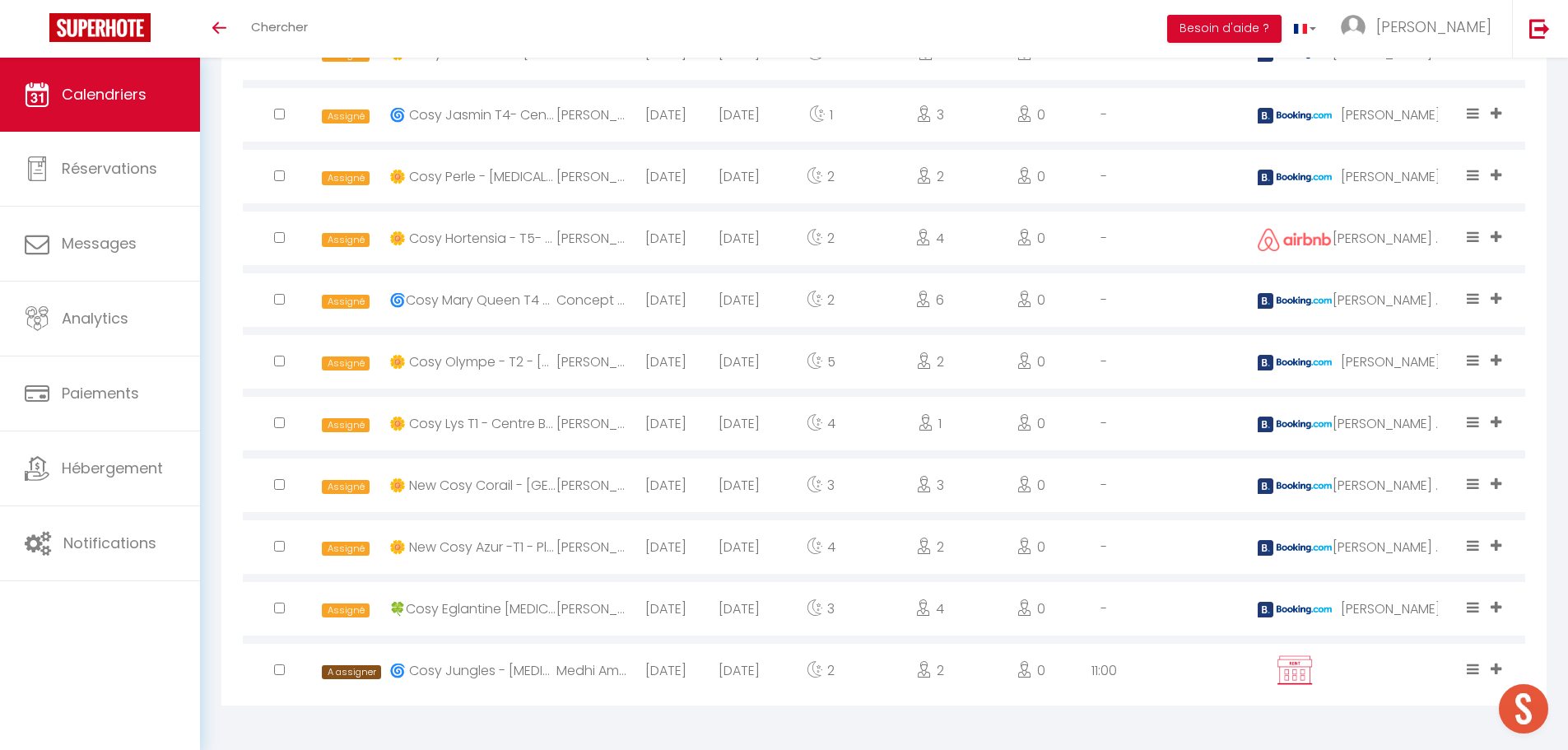
click at [283, 669] on input "checkbox" at bounding box center [279, 669] width 10 height 10
checkbox input "true"
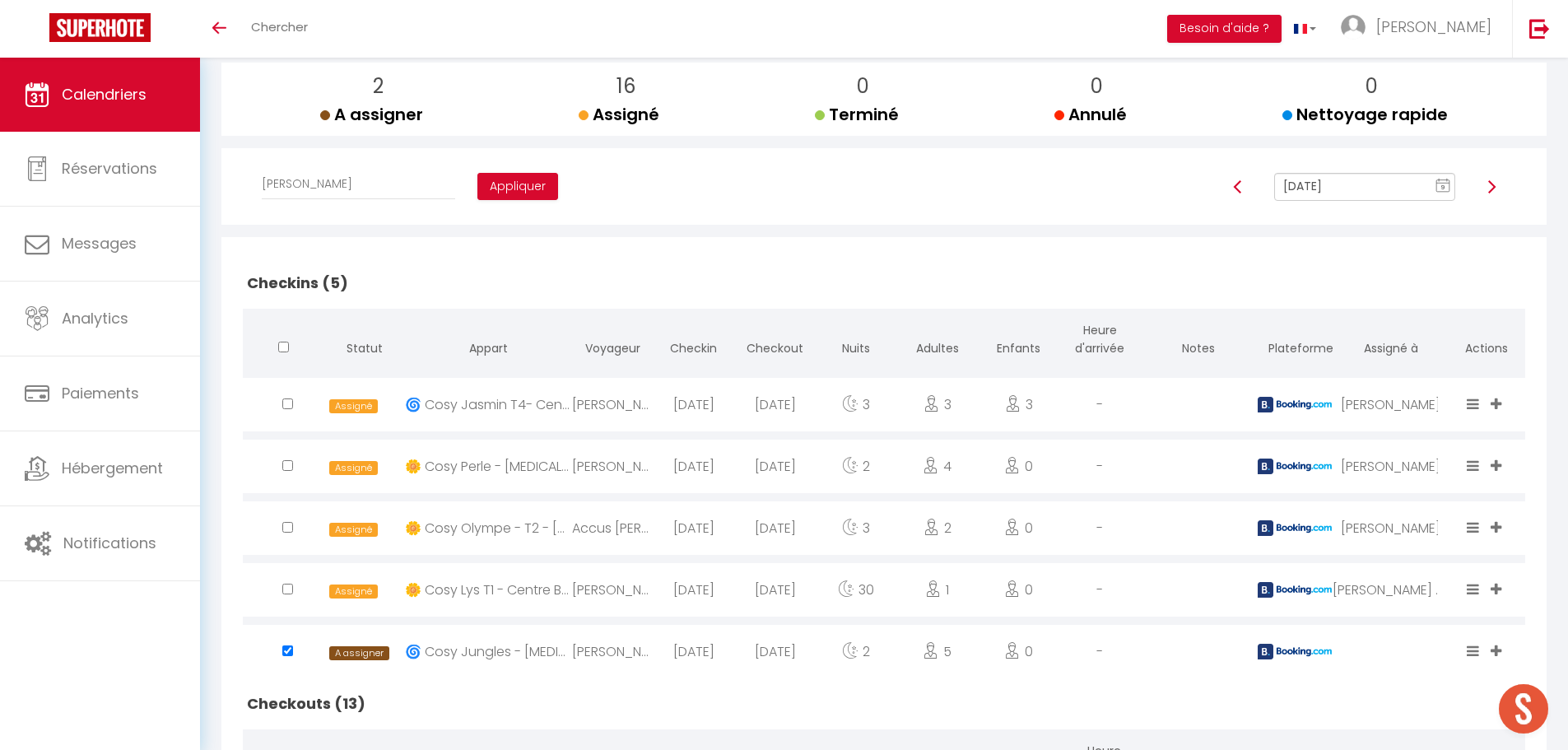
scroll to position [0, 0]
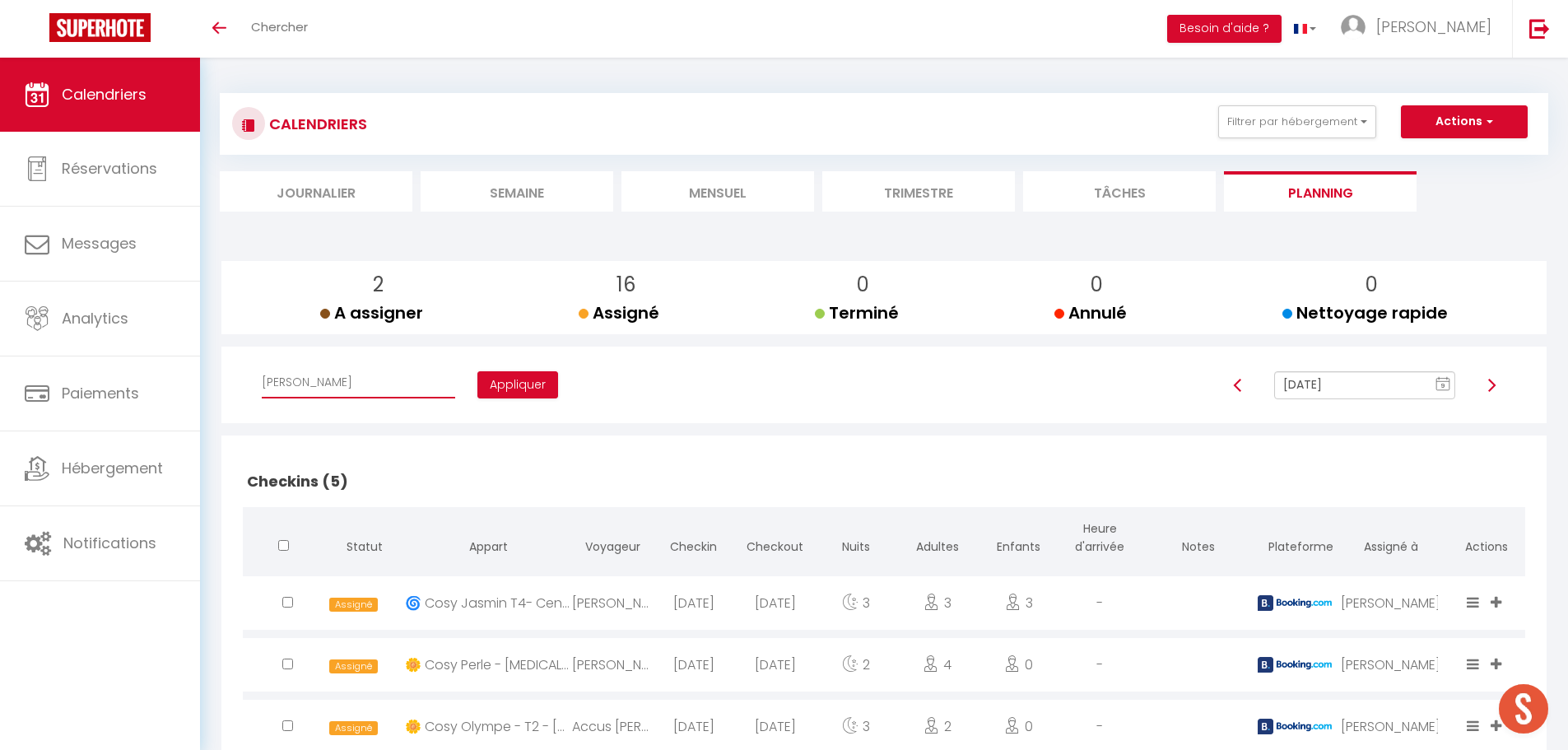
click at [359, 395] on select "Affecter à [PERSON_NAME] [PERSON_NAME] [PERSON_NAME] [PERSON_NAME] [PERSON_NAME…" at bounding box center [359, 382] width 194 height 31
select select "34416"
click at [262, 367] on select "Affecter à [PERSON_NAME] [PERSON_NAME] [PERSON_NAME] [PERSON_NAME] [PERSON_NAME…" at bounding box center [359, 382] width 194 height 31
click at [477, 385] on button "Appliquer" at bounding box center [518, 385] width 81 height 28
checkbox input "false"
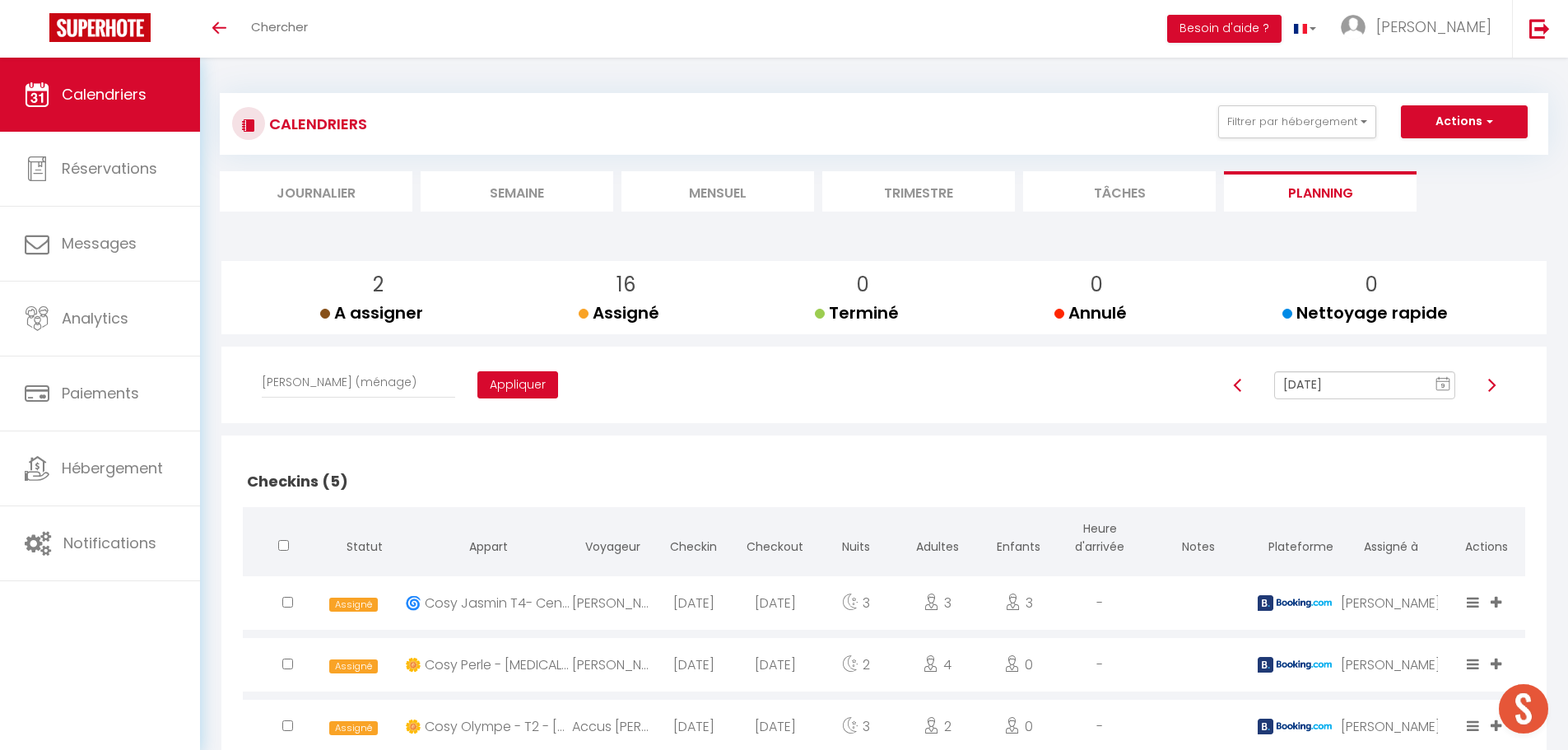
checkbox input "false"
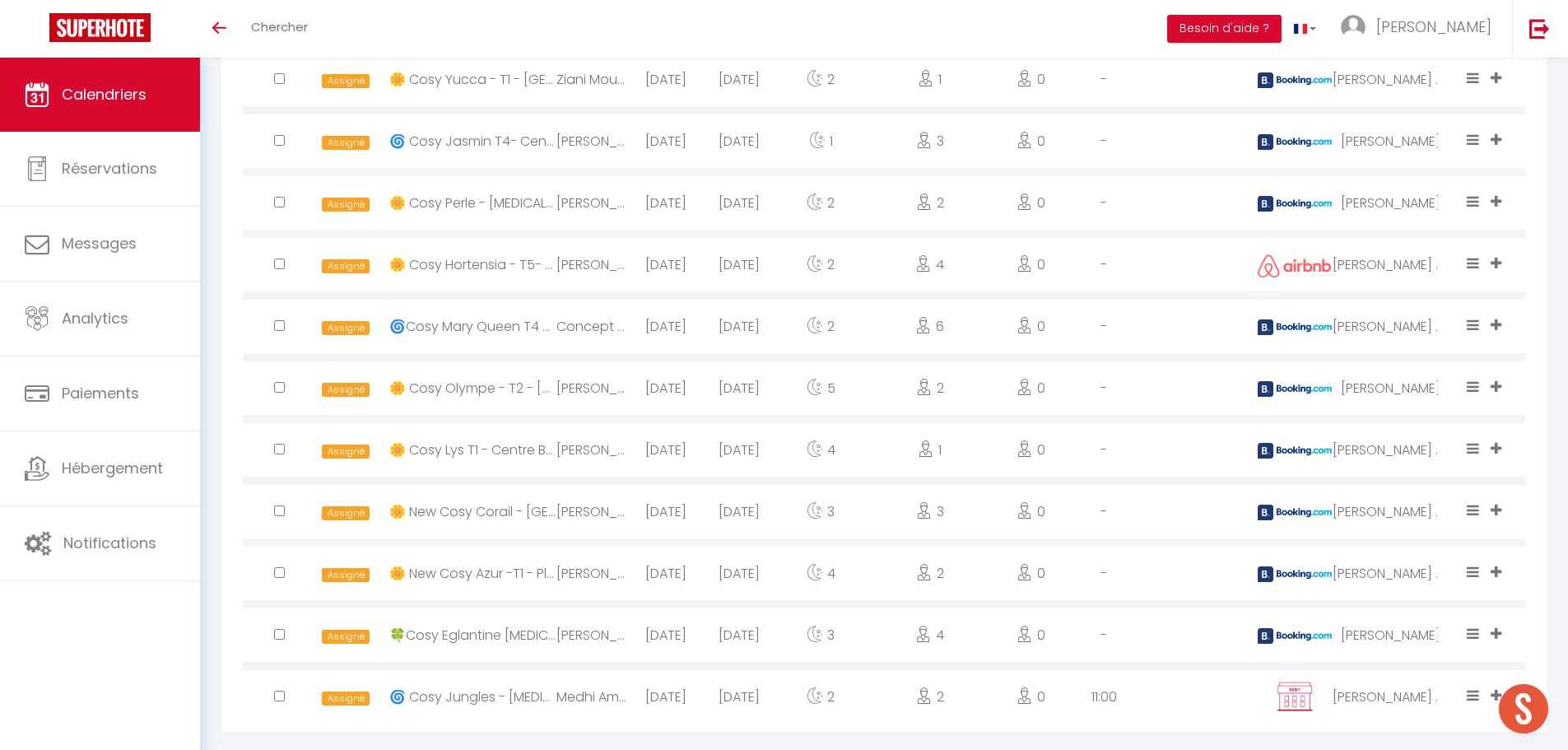
scroll to position [1112, 0]
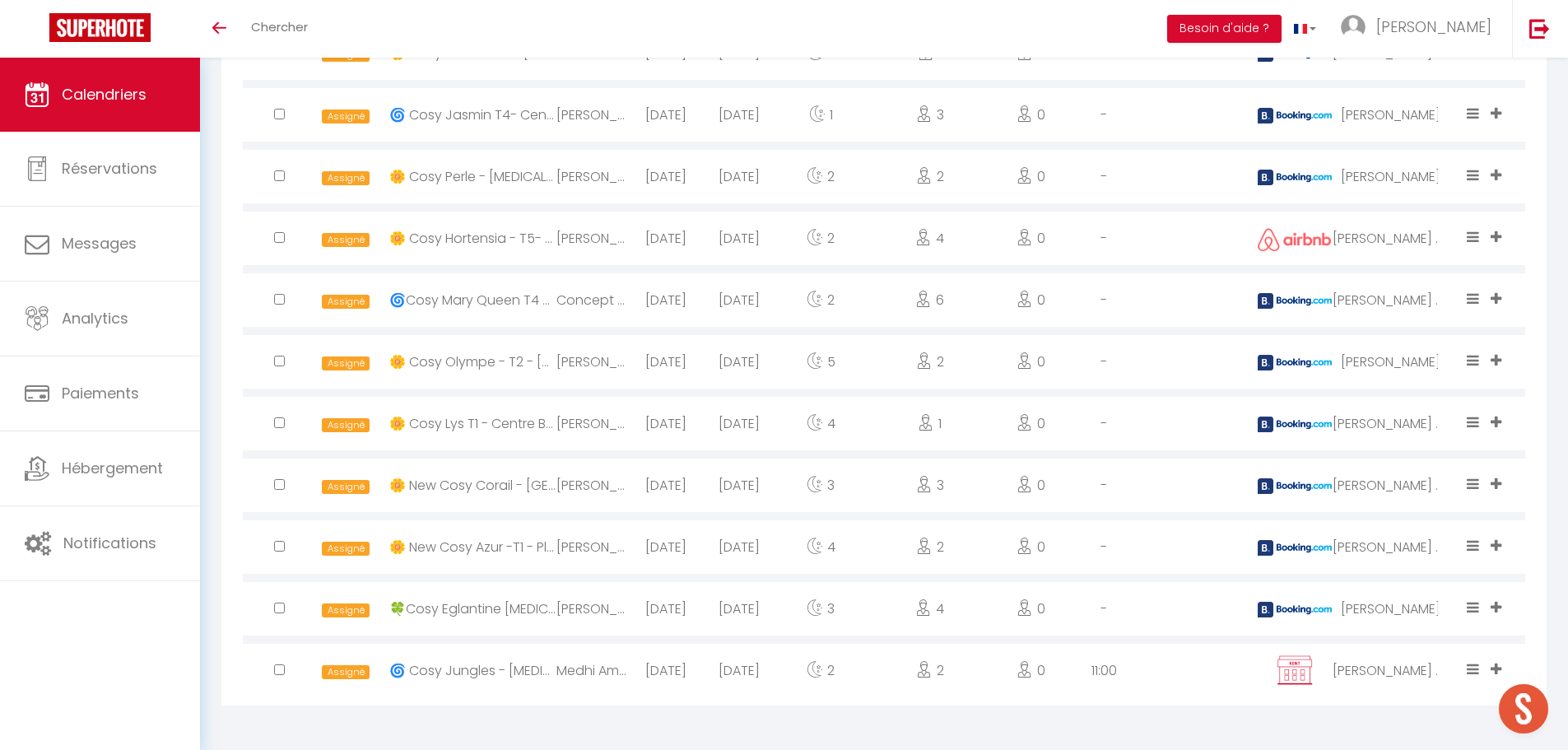
click at [277, 610] on input "checkbox" at bounding box center [279, 607] width 10 height 10
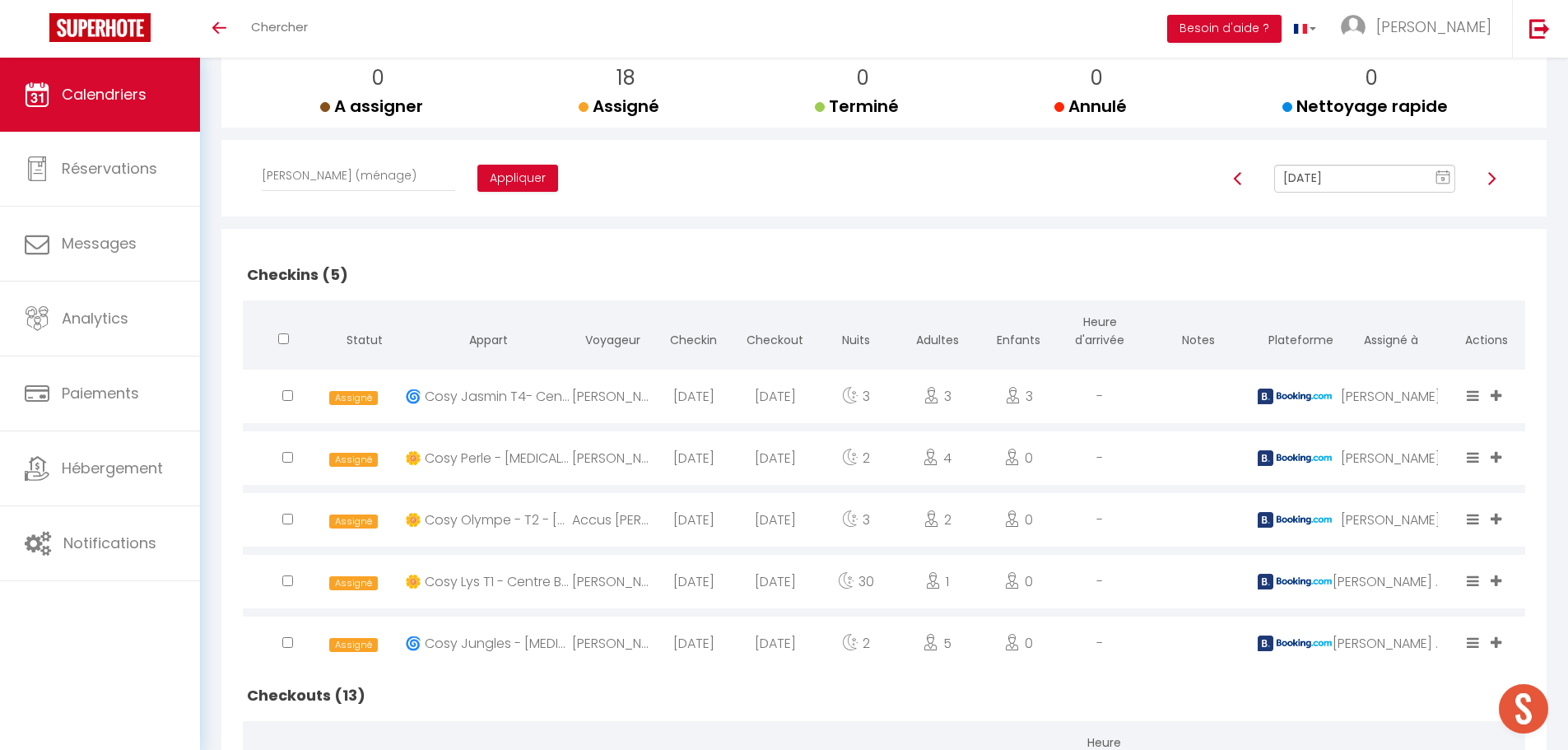
scroll to position [0, 0]
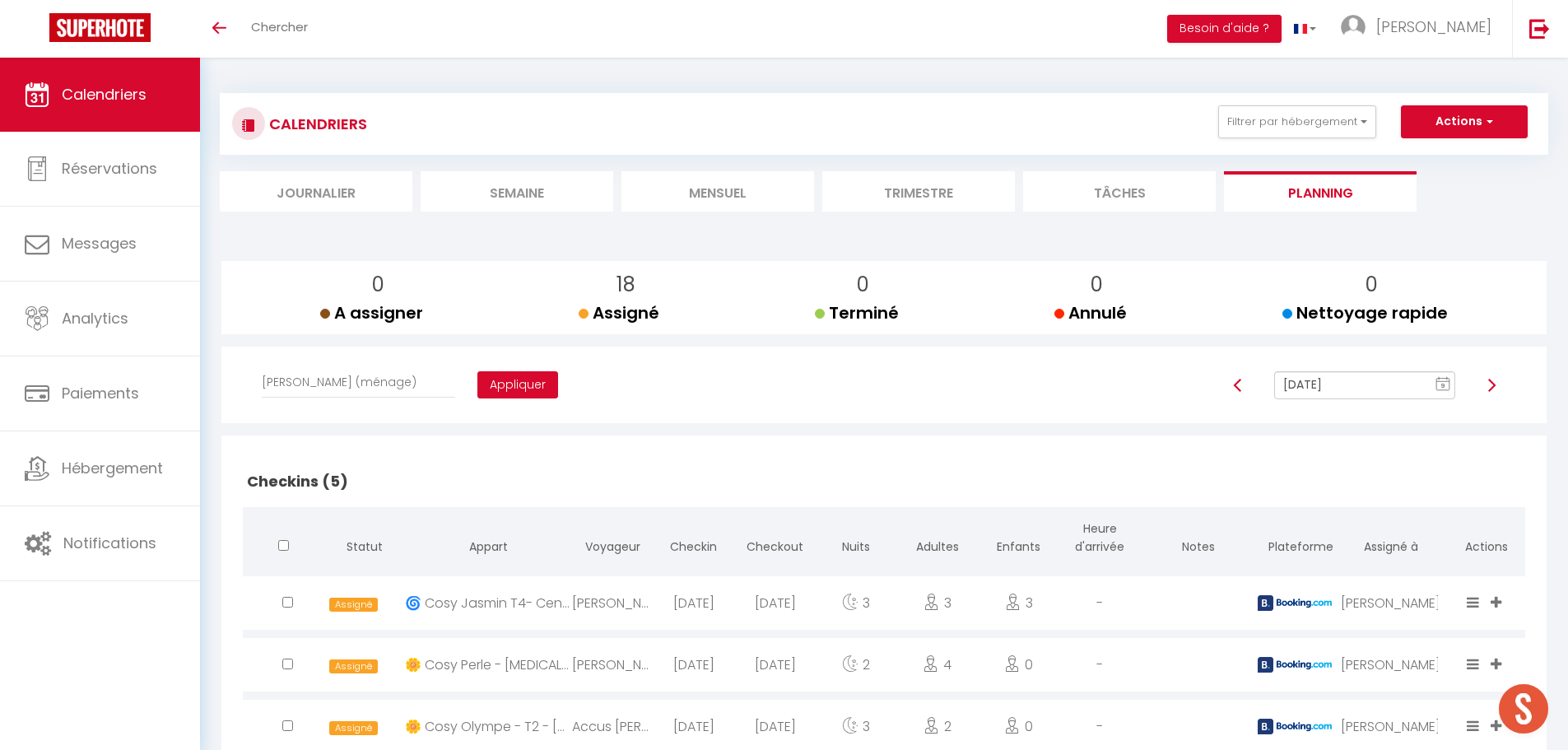
click at [477, 389] on button "Appliquer" at bounding box center [518, 385] width 81 height 28
checkbox input "false"
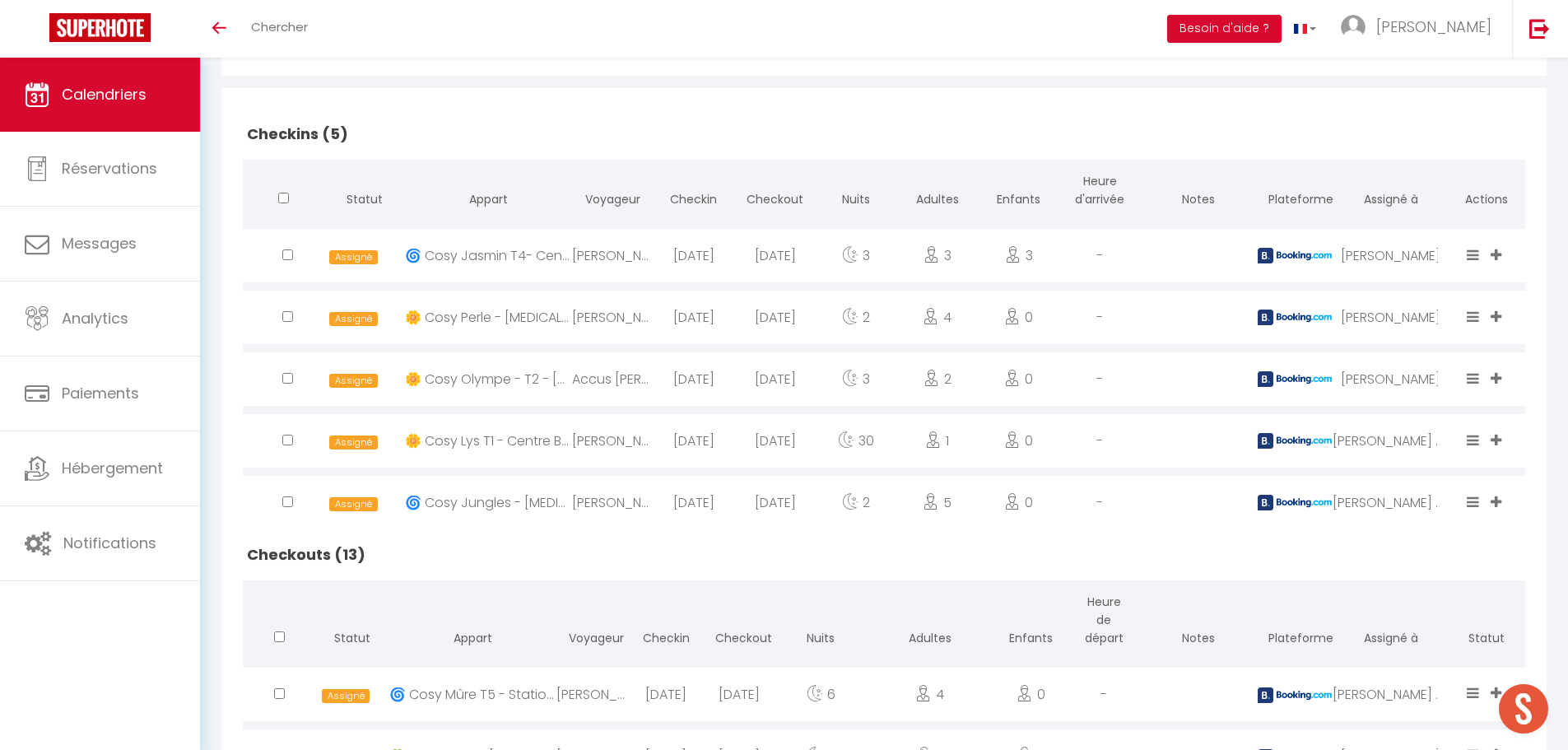
scroll to position [42, 0]
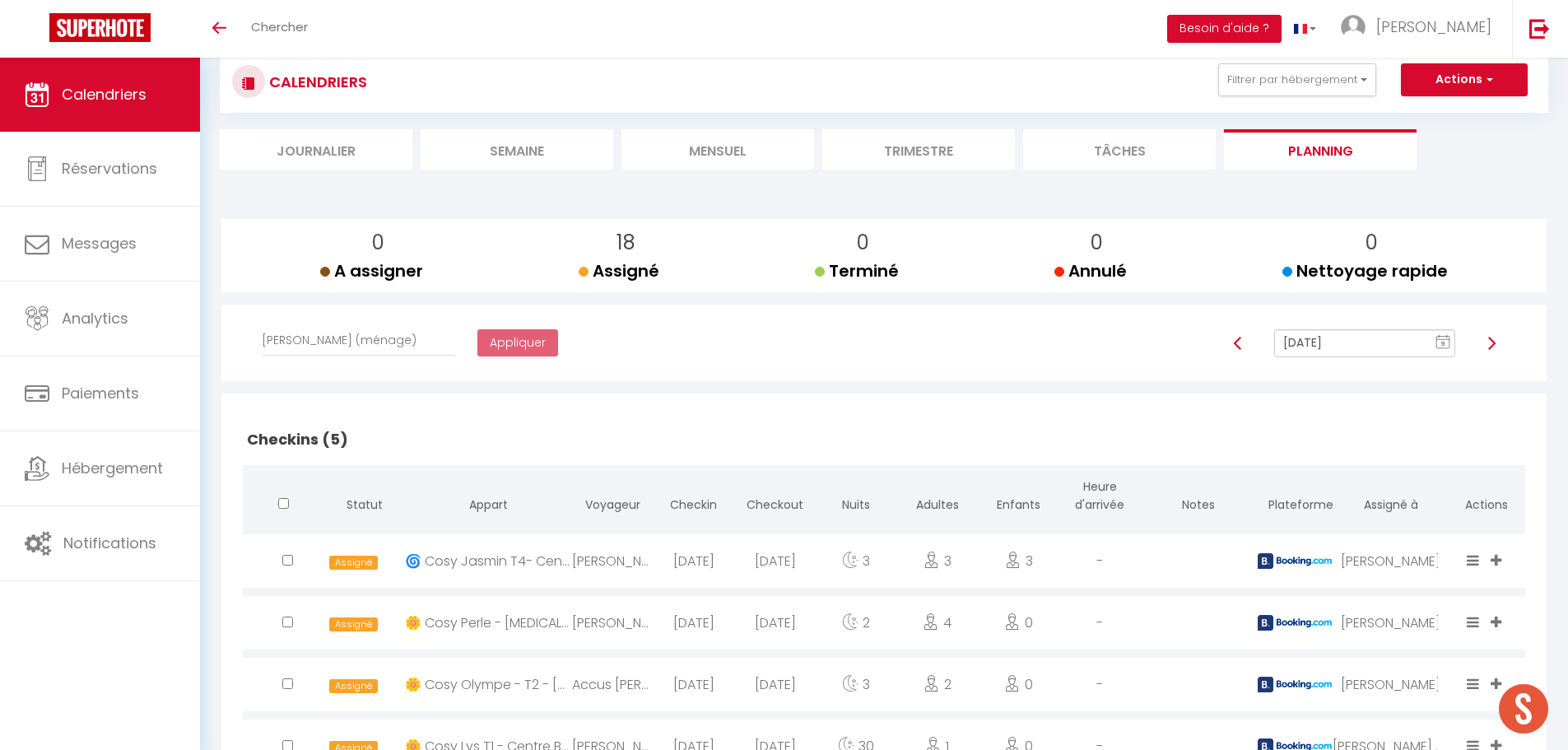
click at [1494, 342] on img at bounding box center [1491, 344] width 13 height 13
type input "[DATE]"
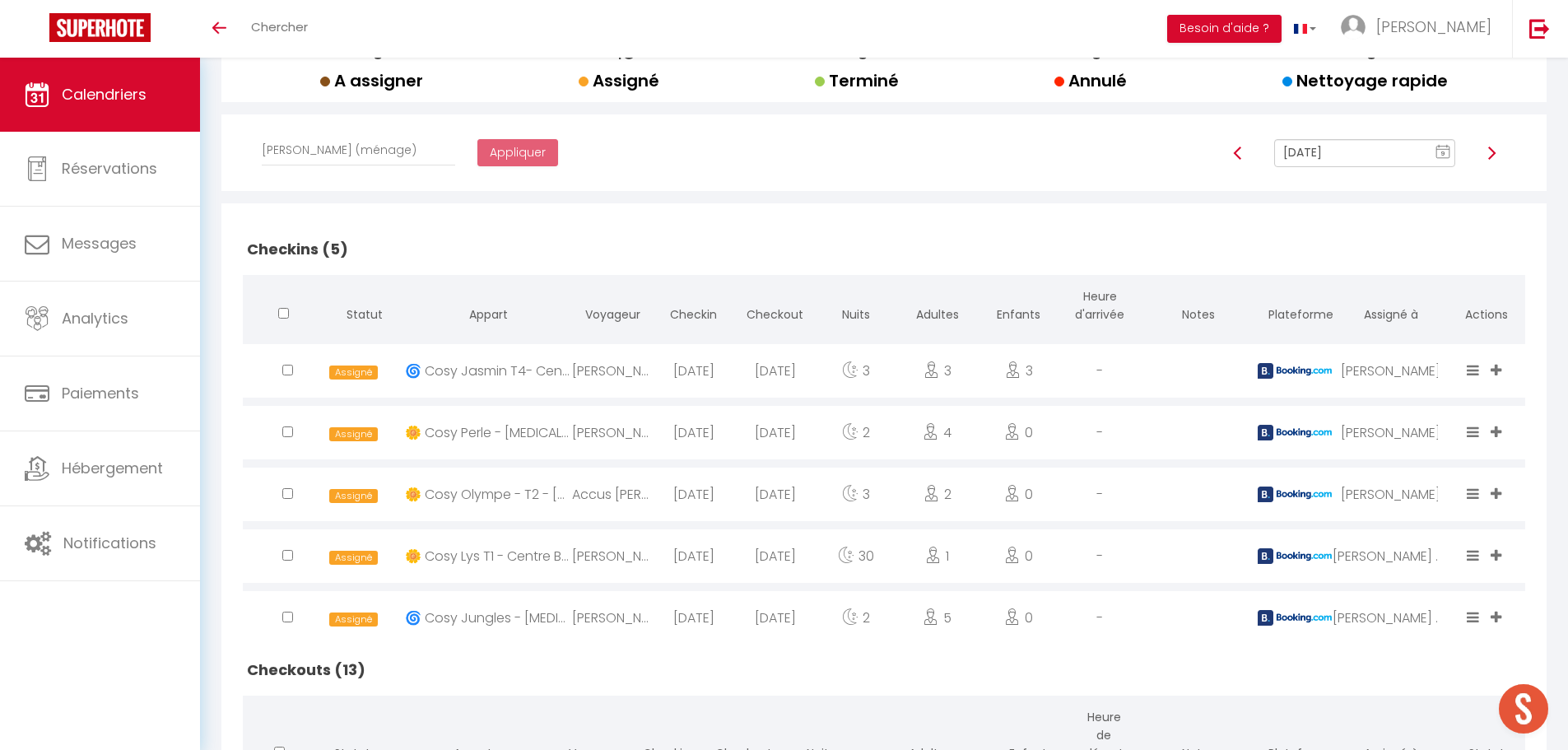
scroll to position [207, 0]
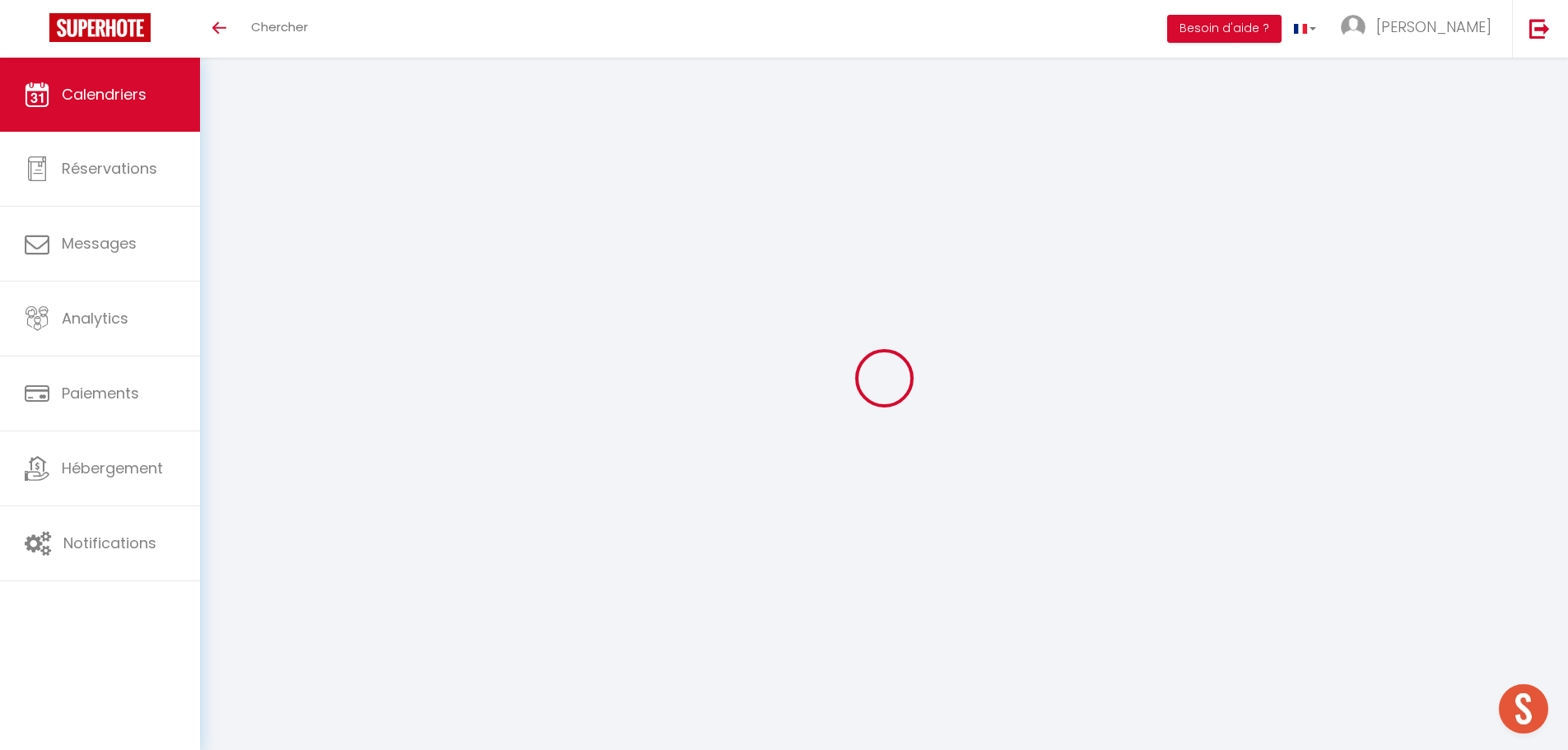
scroll to position [58, 0]
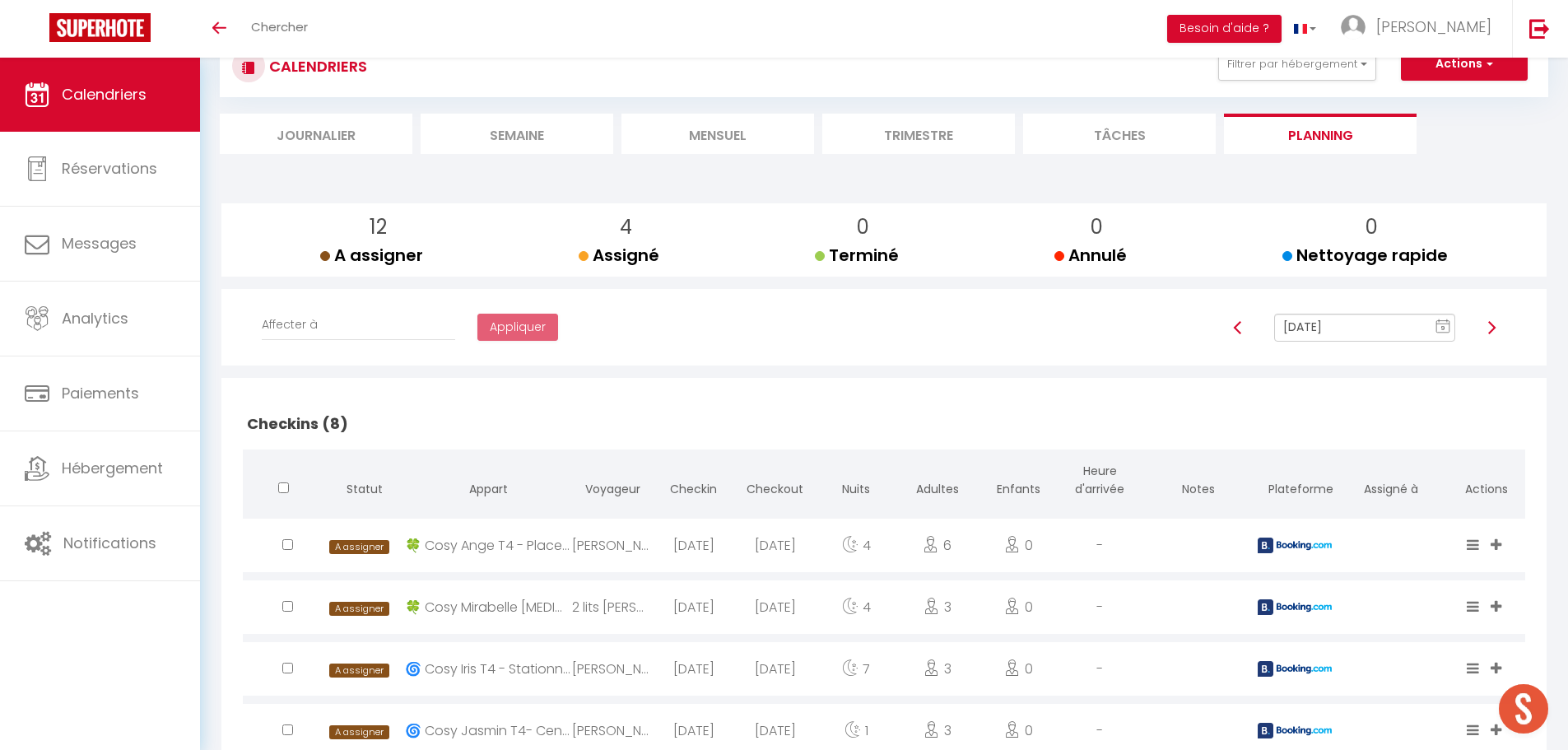
click at [1490, 327] on img at bounding box center [1491, 328] width 13 height 13
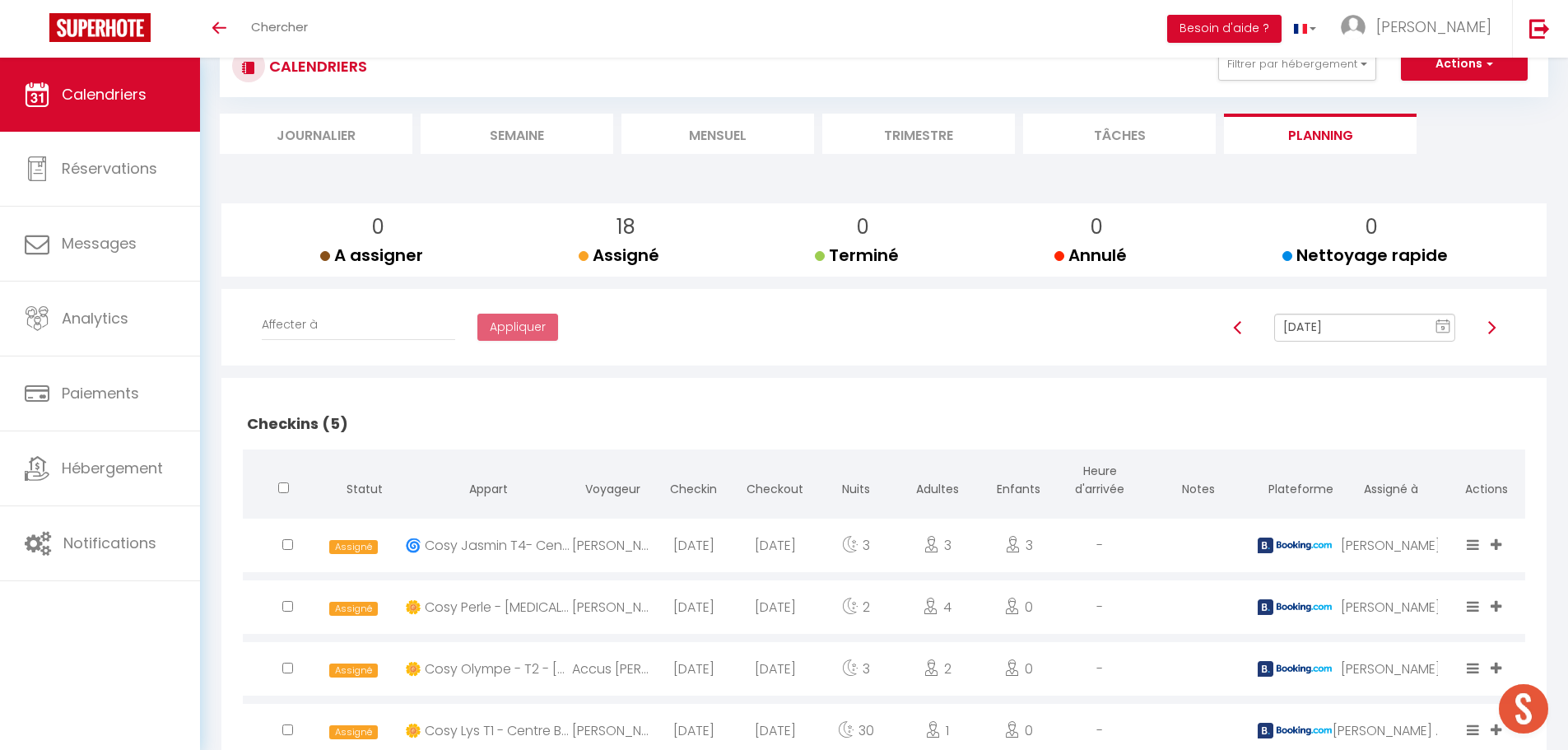
click at [1490, 327] on img at bounding box center [1491, 328] width 13 height 13
type input "[DATE]"
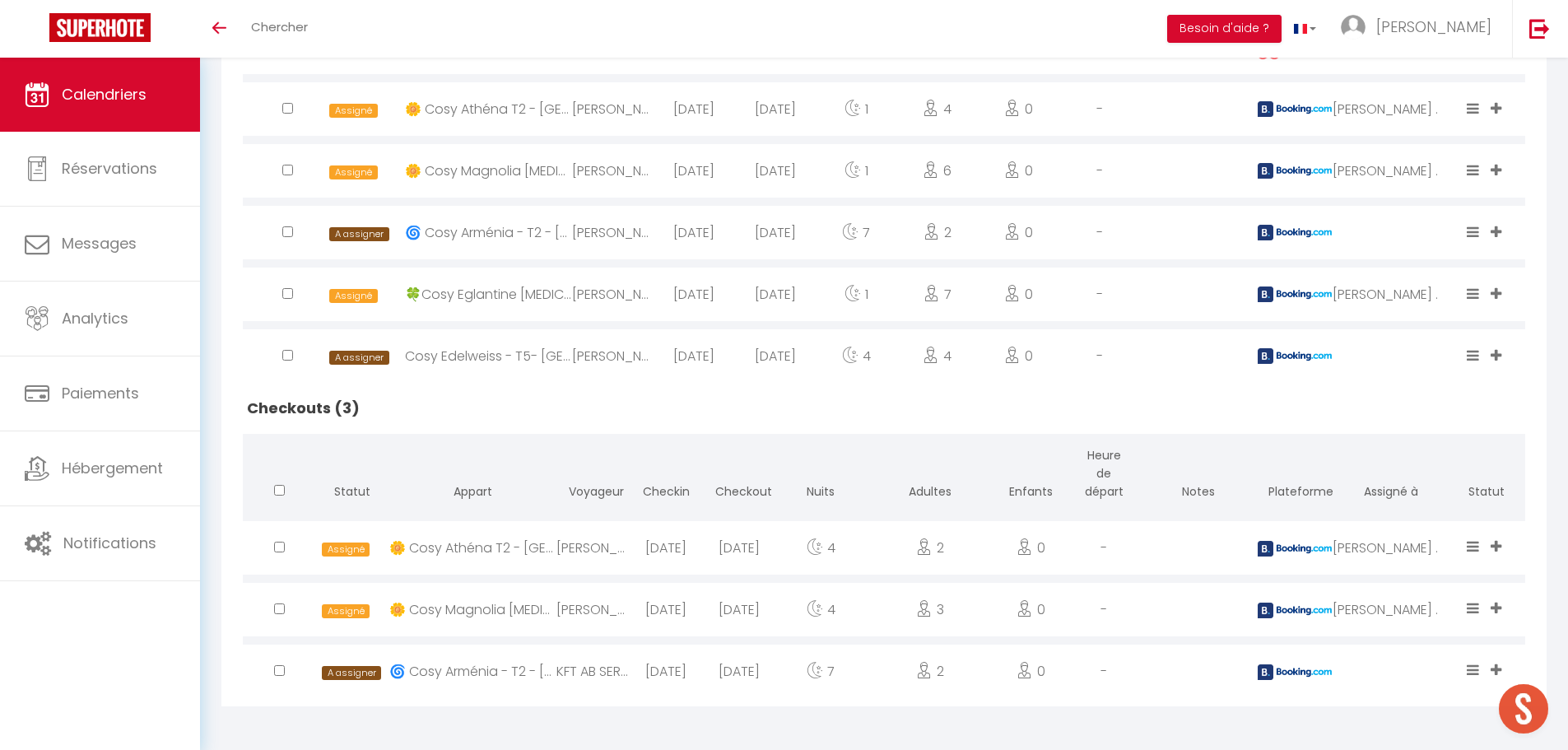
scroll to position [680, 0]
click at [275, 548] on input "checkbox" at bounding box center [279, 546] width 10 height 10
checkbox input "true"
click at [274, 668] on input "checkbox" at bounding box center [279, 669] width 10 height 10
checkbox input "true"
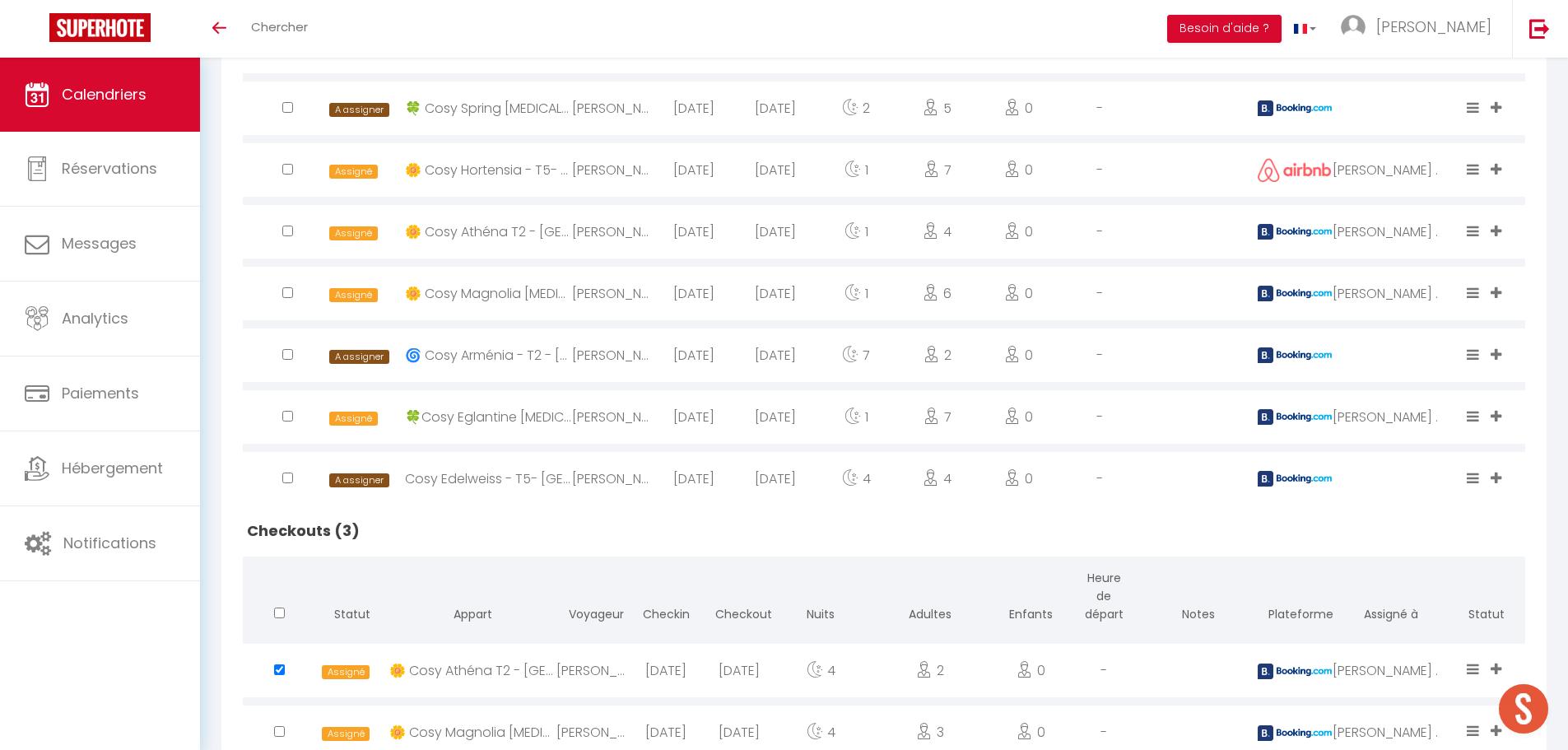
scroll to position [515, 0]
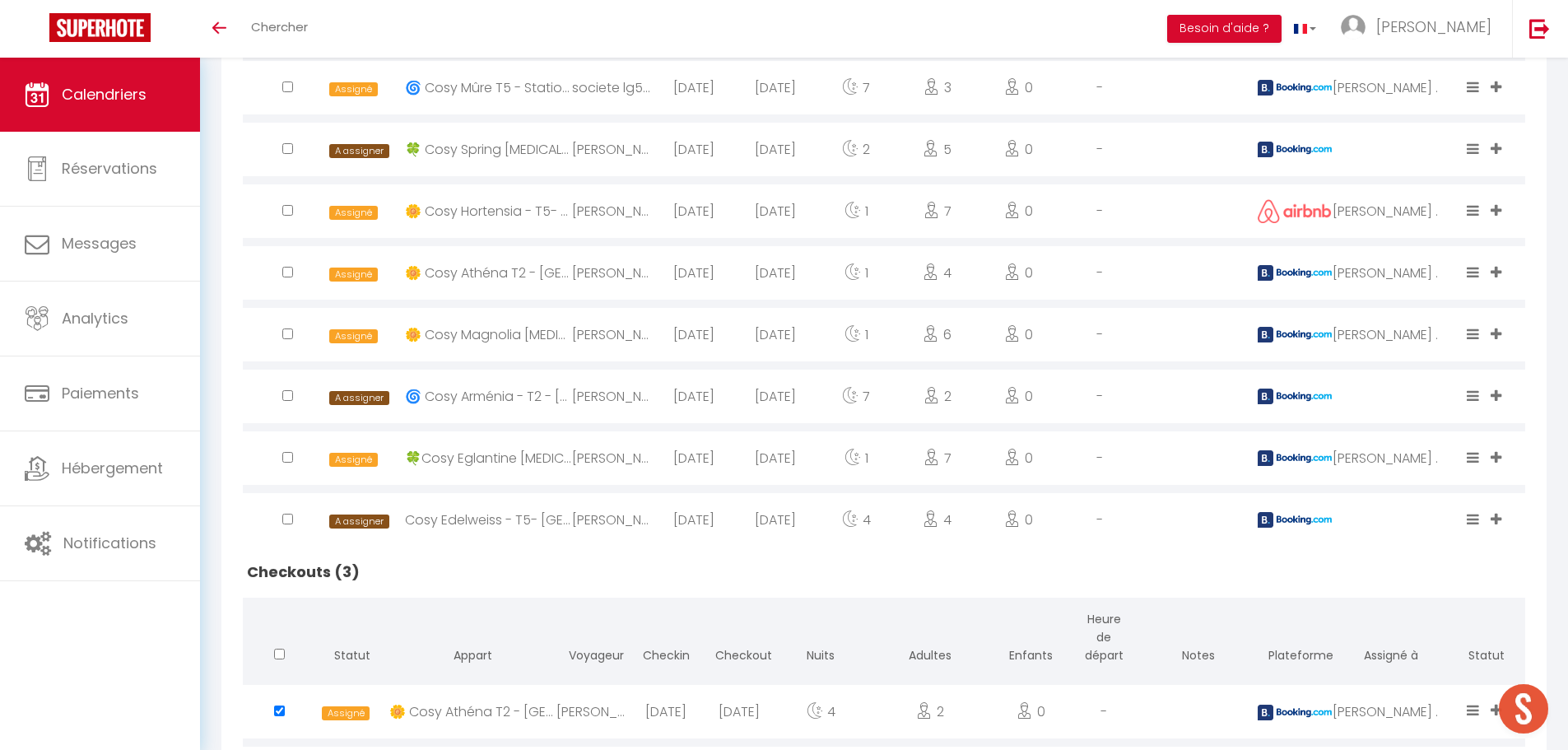
click at [285, 514] on input "checkbox" at bounding box center [287, 519] width 10 height 10
checkbox input "true"
click at [284, 394] on input "checkbox" at bounding box center [287, 395] width 10 height 10
checkbox input "true"
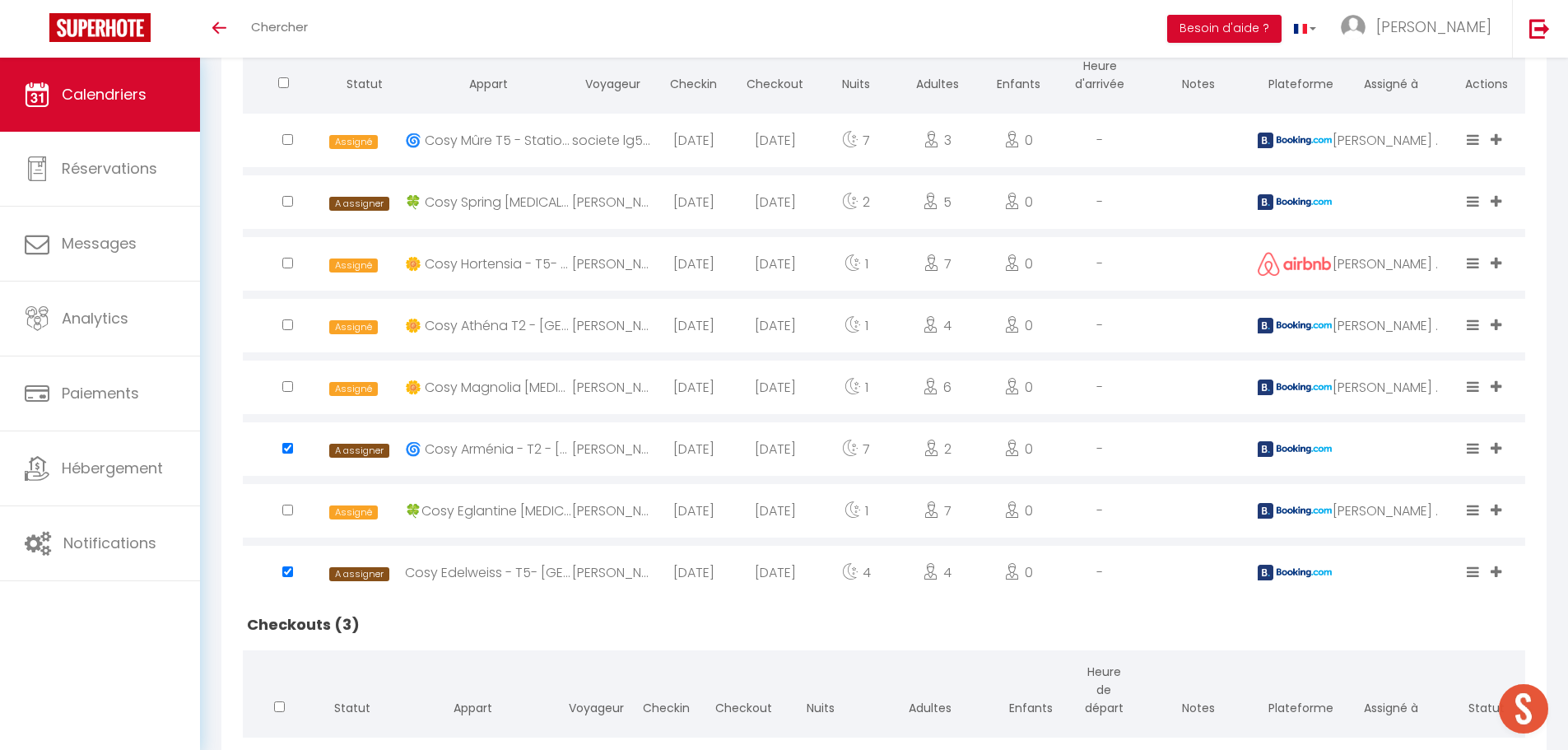
scroll to position [433, 0]
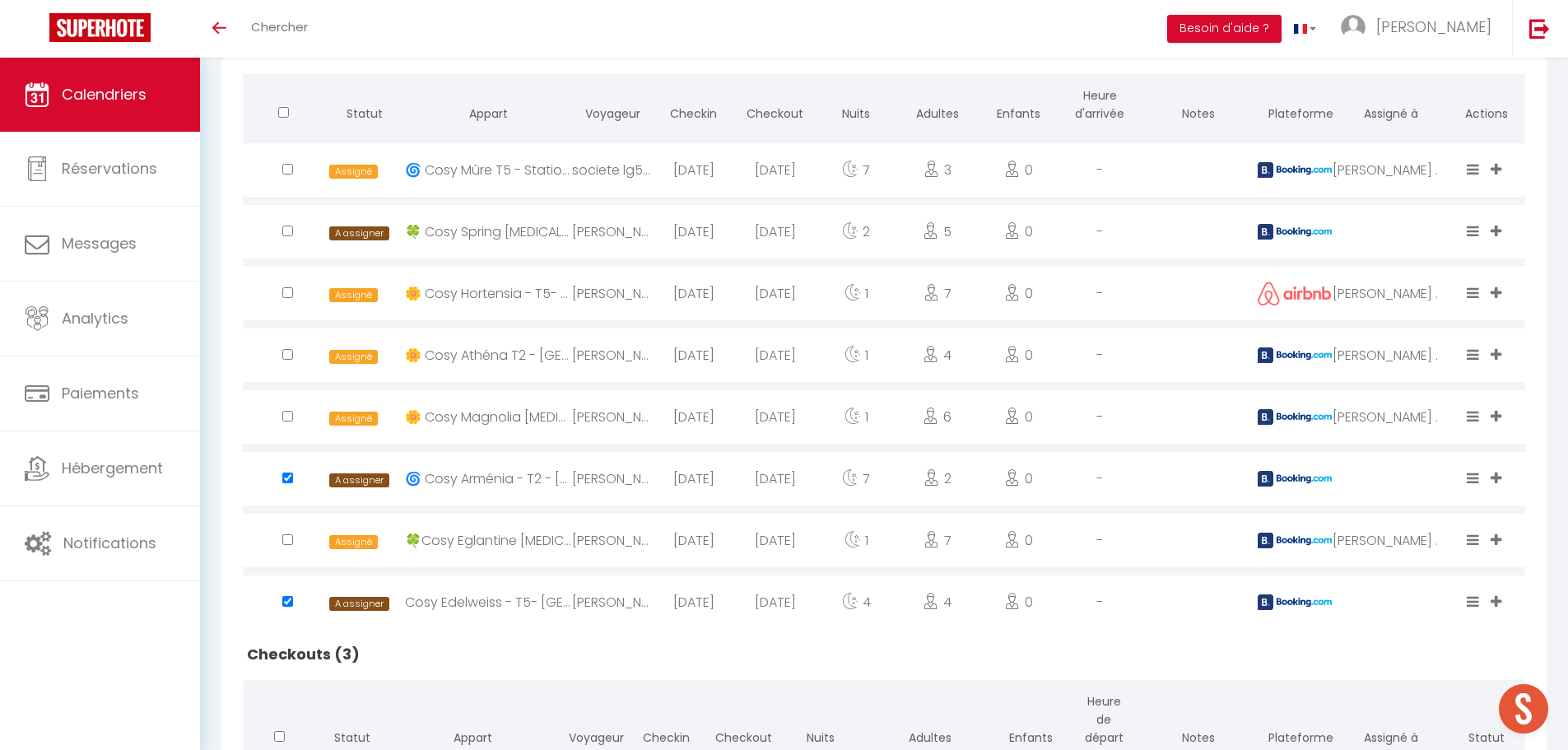
click at [287, 353] on input "checkbox" at bounding box center [287, 354] width 10 height 10
checkbox input "true"
click at [283, 229] on input "checkbox" at bounding box center [287, 230] width 10 height 10
checkbox input "true"
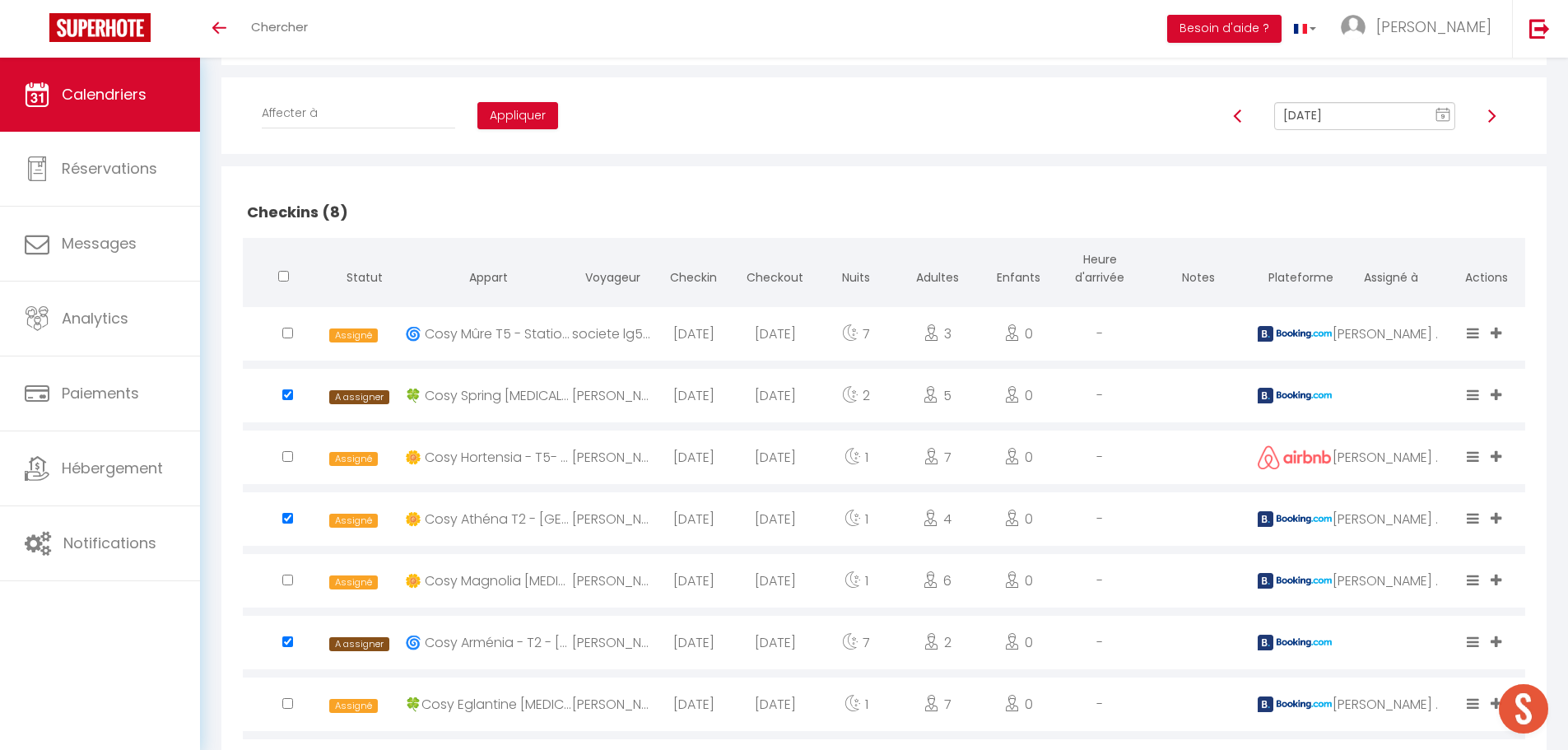
scroll to position [269, 0]
click at [337, 106] on select "Affecter à [PERSON_NAME] [PERSON_NAME] [PERSON_NAME] [PERSON_NAME] [PERSON_NAME…" at bounding box center [359, 113] width 194 height 31
select select "50000"
click at [262, 98] on select "Affecter à [PERSON_NAME] [PERSON_NAME] [PERSON_NAME] [PERSON_NAME] [PERSON_NAME…" at bounding box center [359, 113] width 194 height 31
click at [482, 110] on button "Appliquer" at bounding box center [518, 117] width 81 height 28
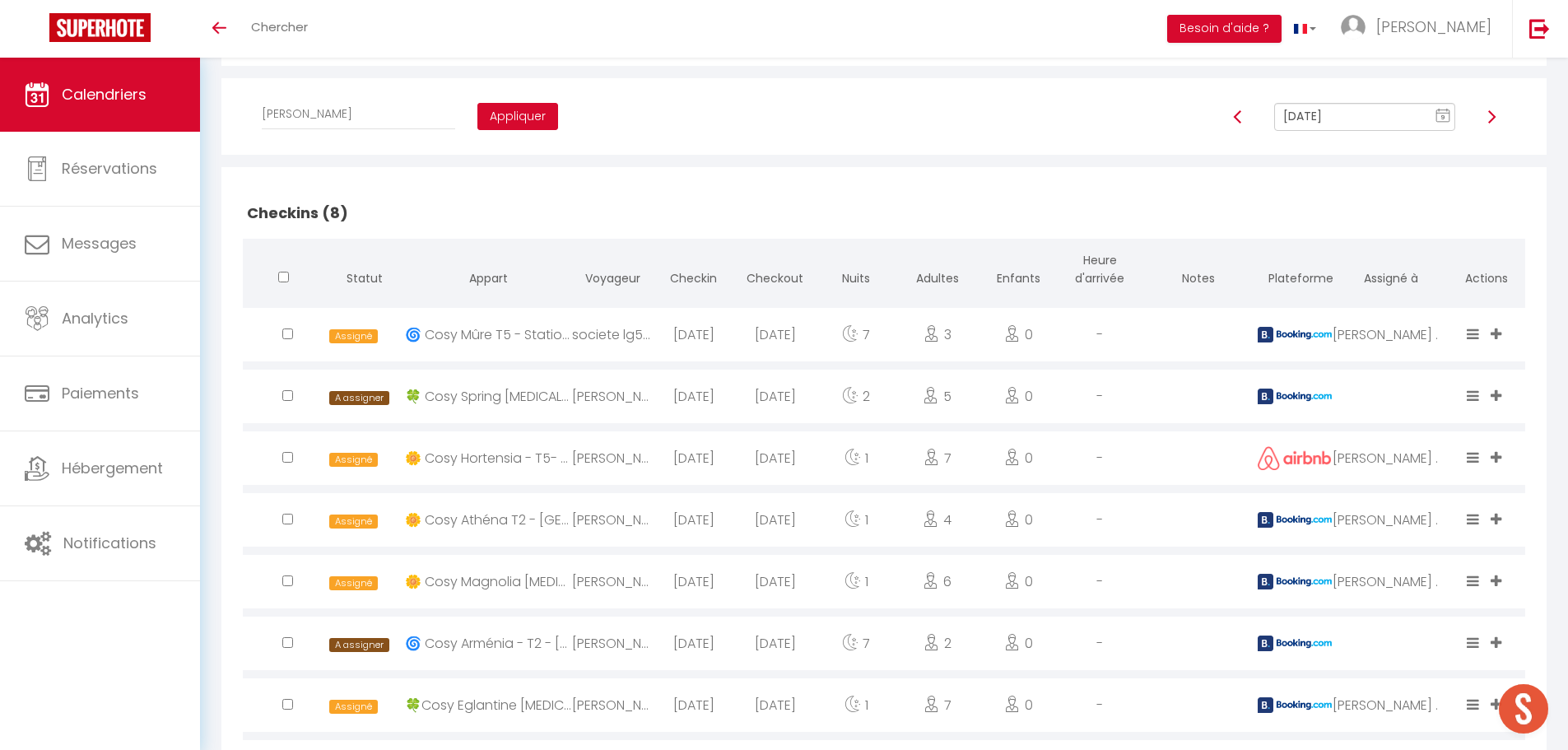
checkbox input "false"
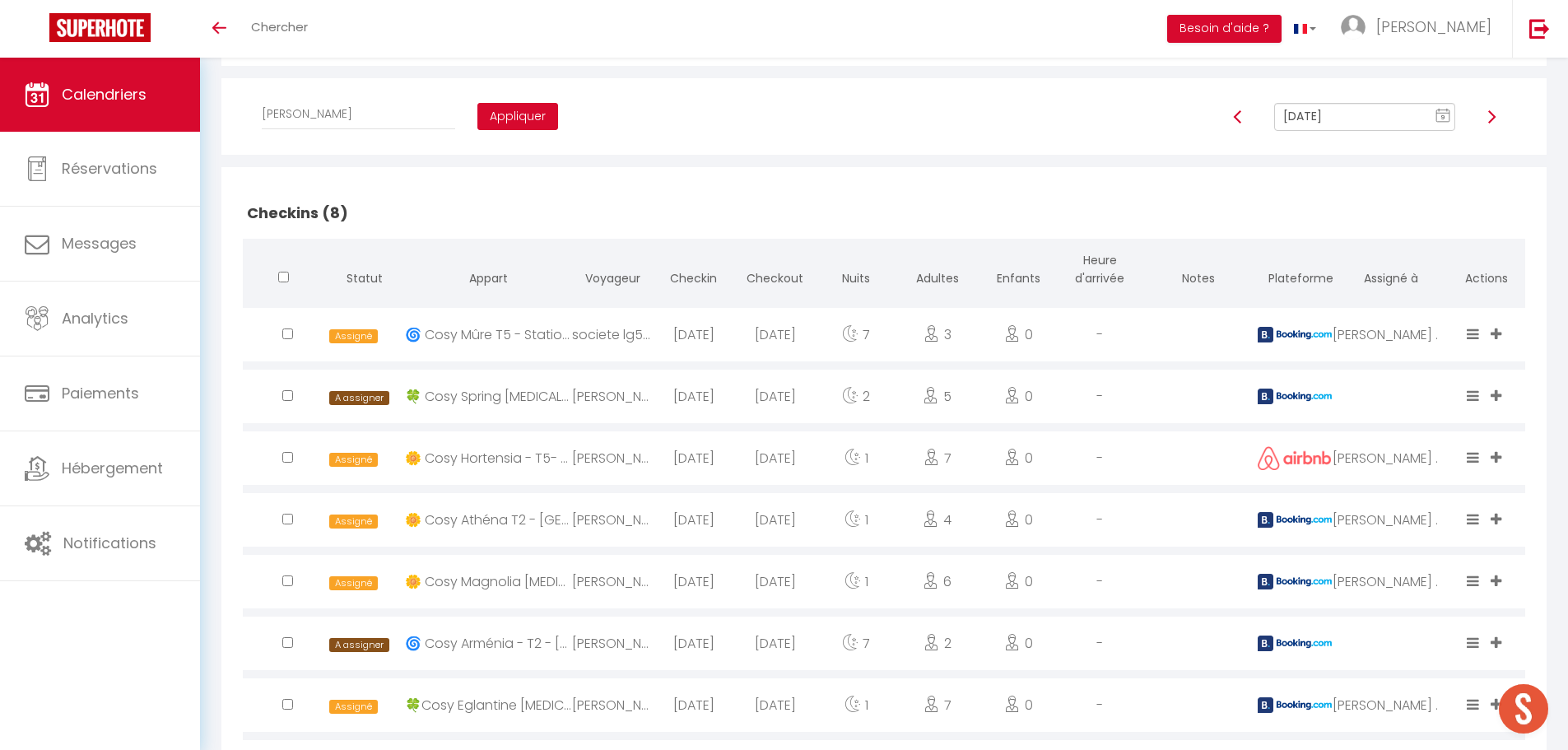
checkbox input "false"
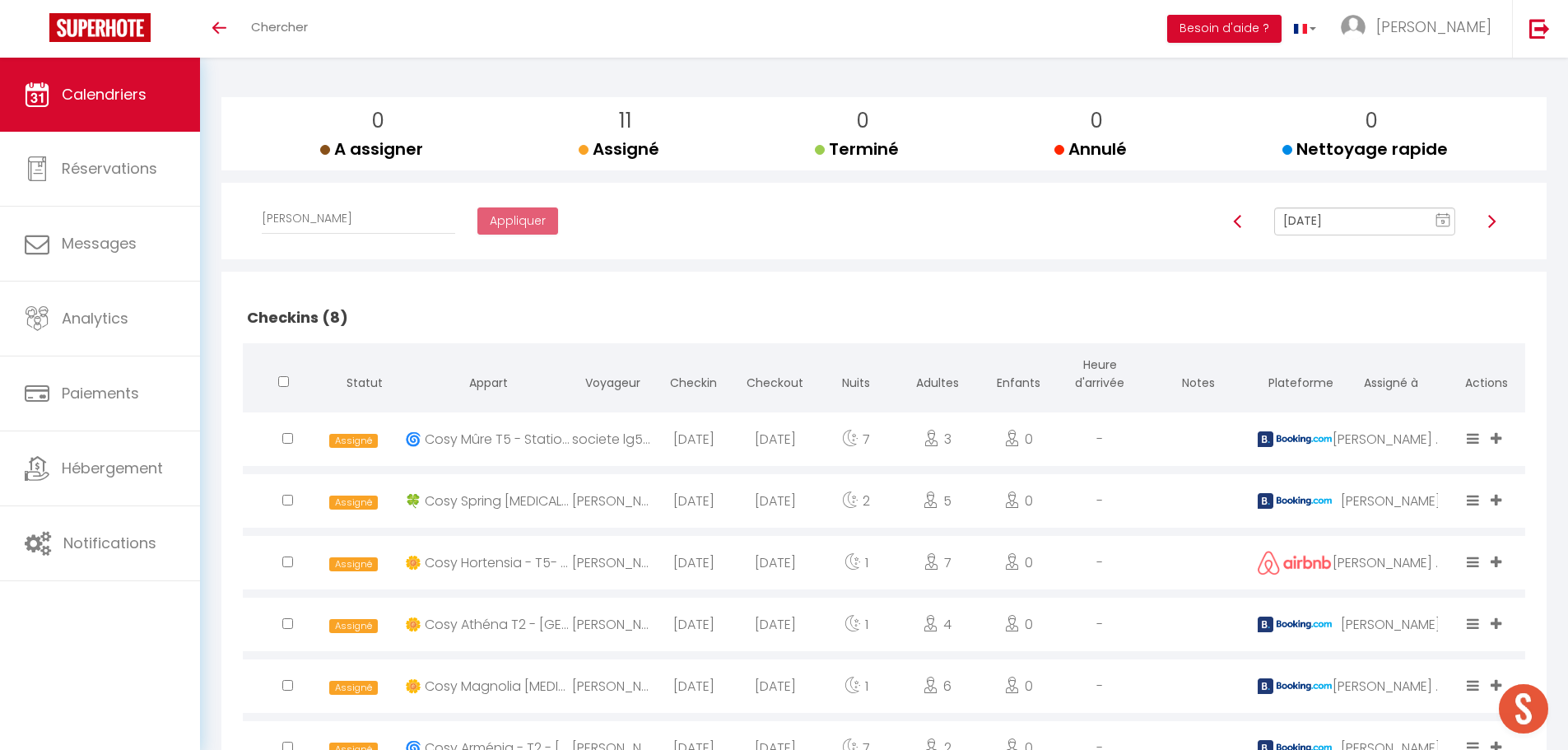
scroll to position [104, 0]
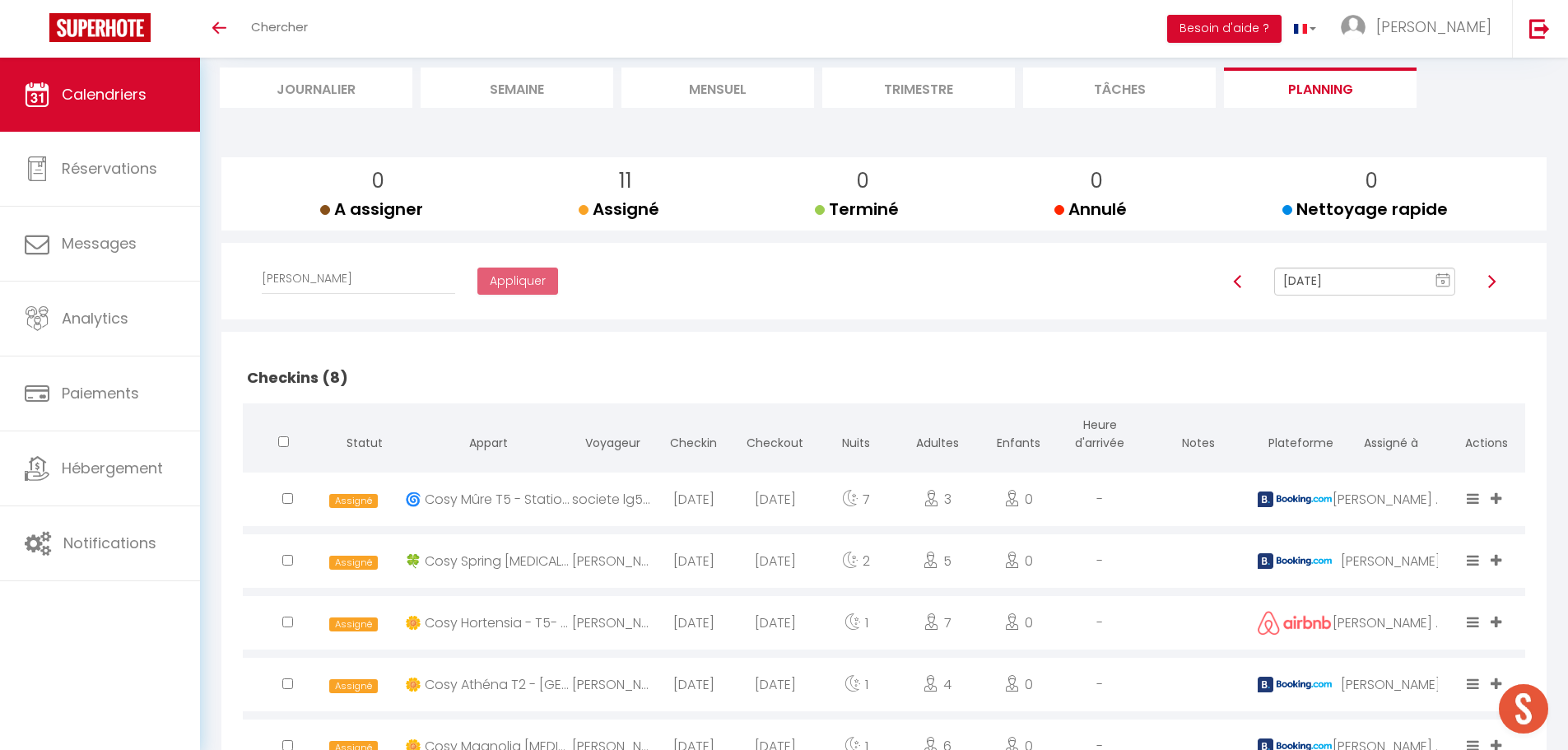
click at [1489, 277] on img at bounding box center [1491, 282] width 13 height 13
type input "Oct 12, 2025"
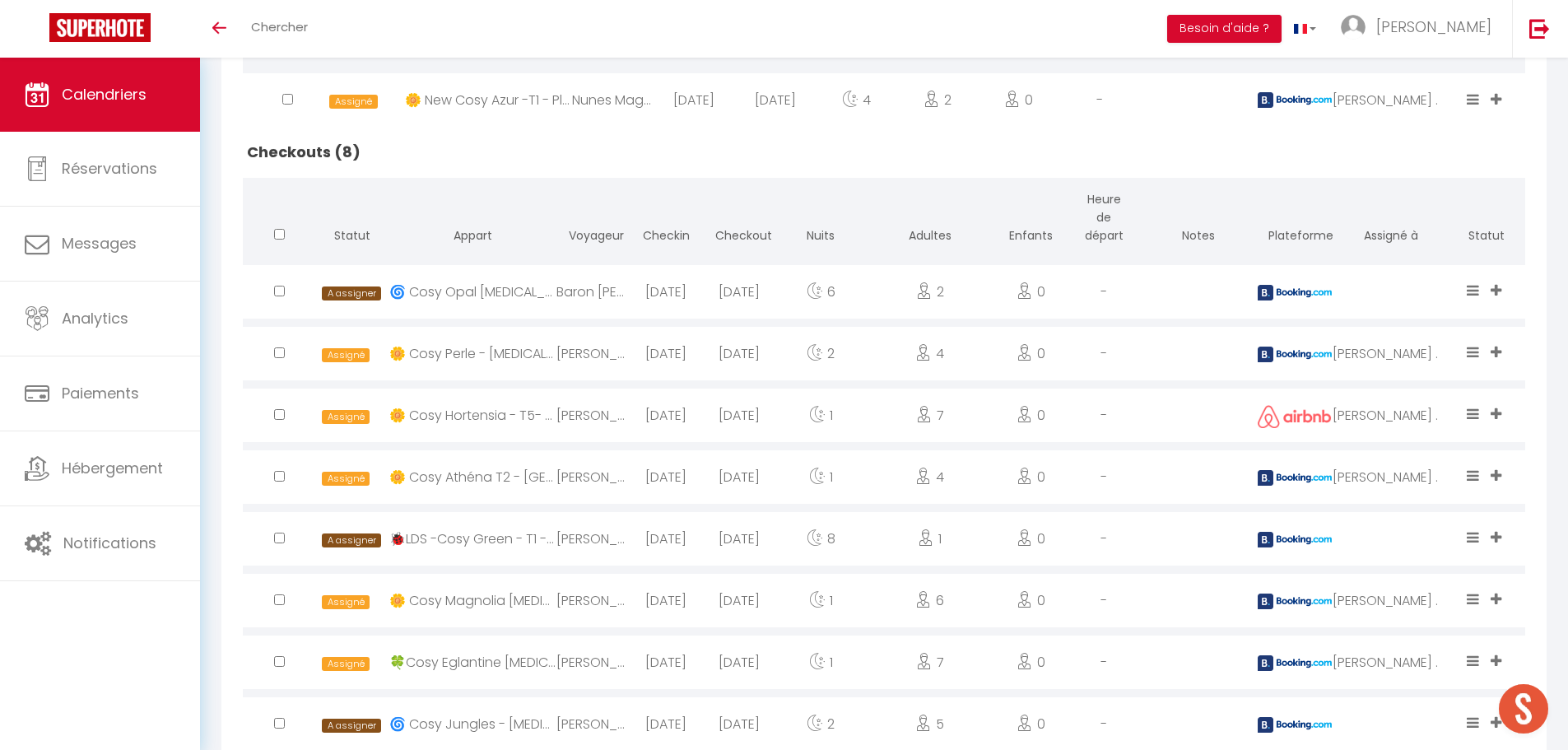
scroll to position [556, 0]
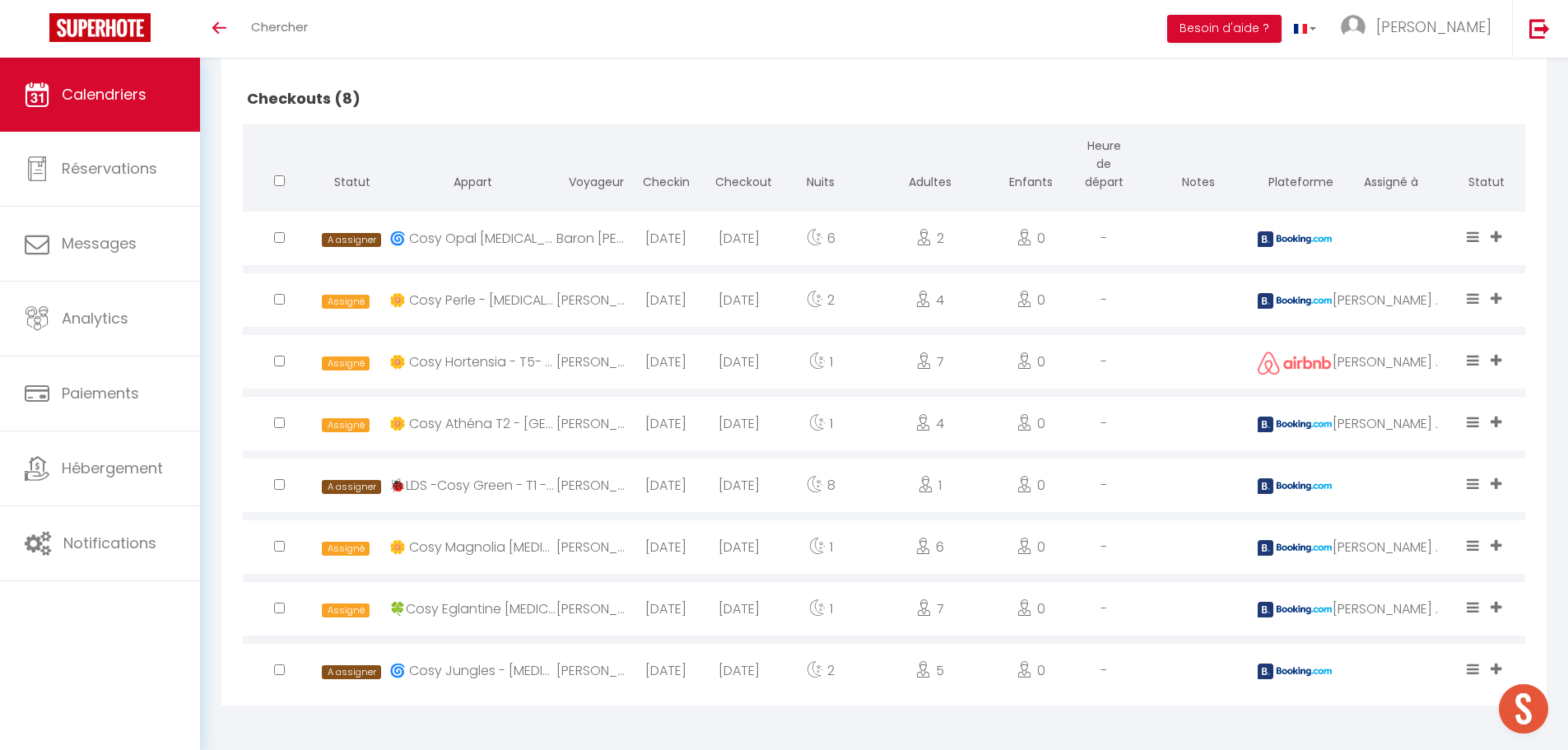
click at [278, 240] on input "checkbox" at bounding box center [279, 237] width 10 height 10
checkbox input "true"
click at [279, 298] on input "checkbox" at bounding box center [279, 299] width 10 height 10
checkbox input "true"
click at [275, 423] on input "checkbox" at bounding box center [279, 422] width 10 height 10
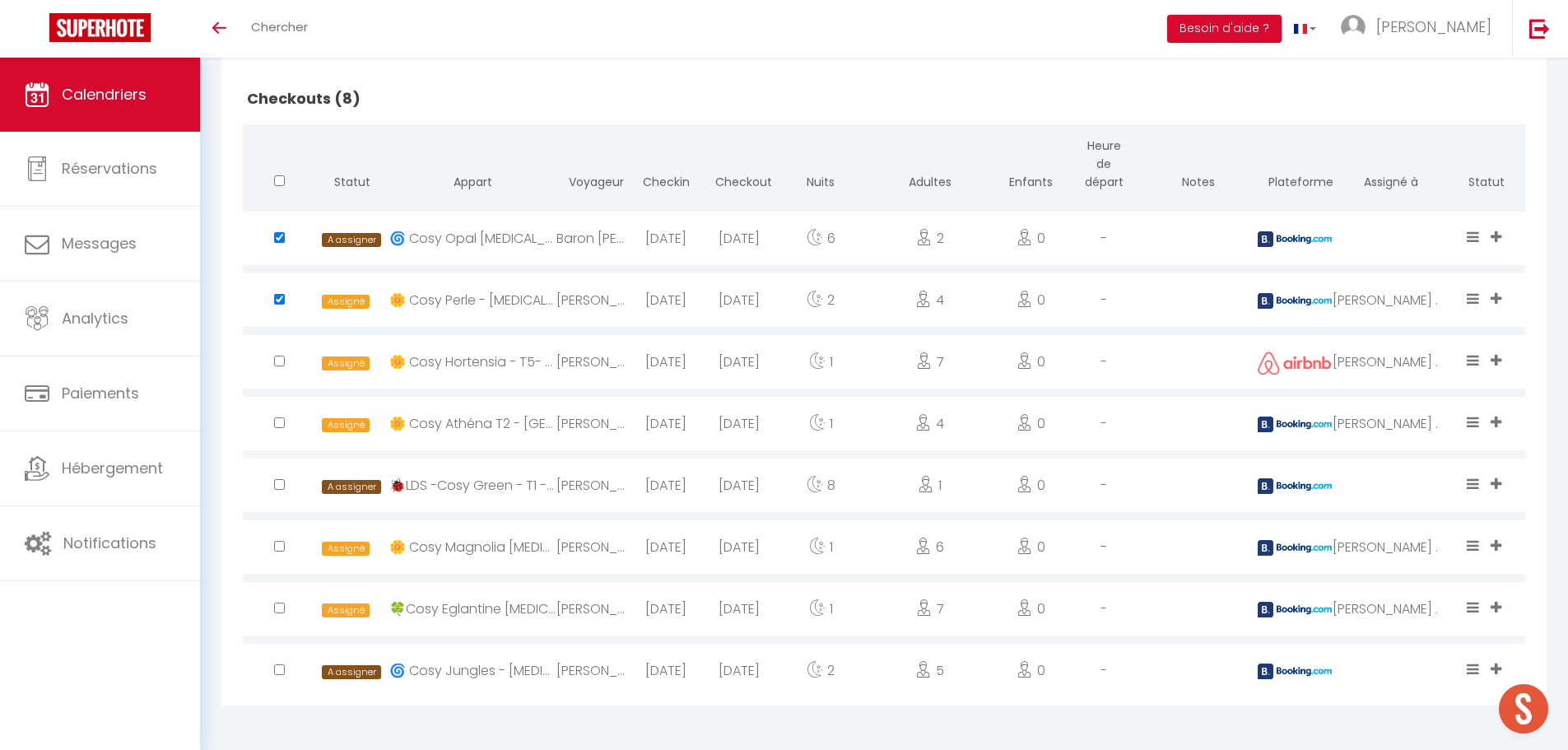
checkbox input "true"
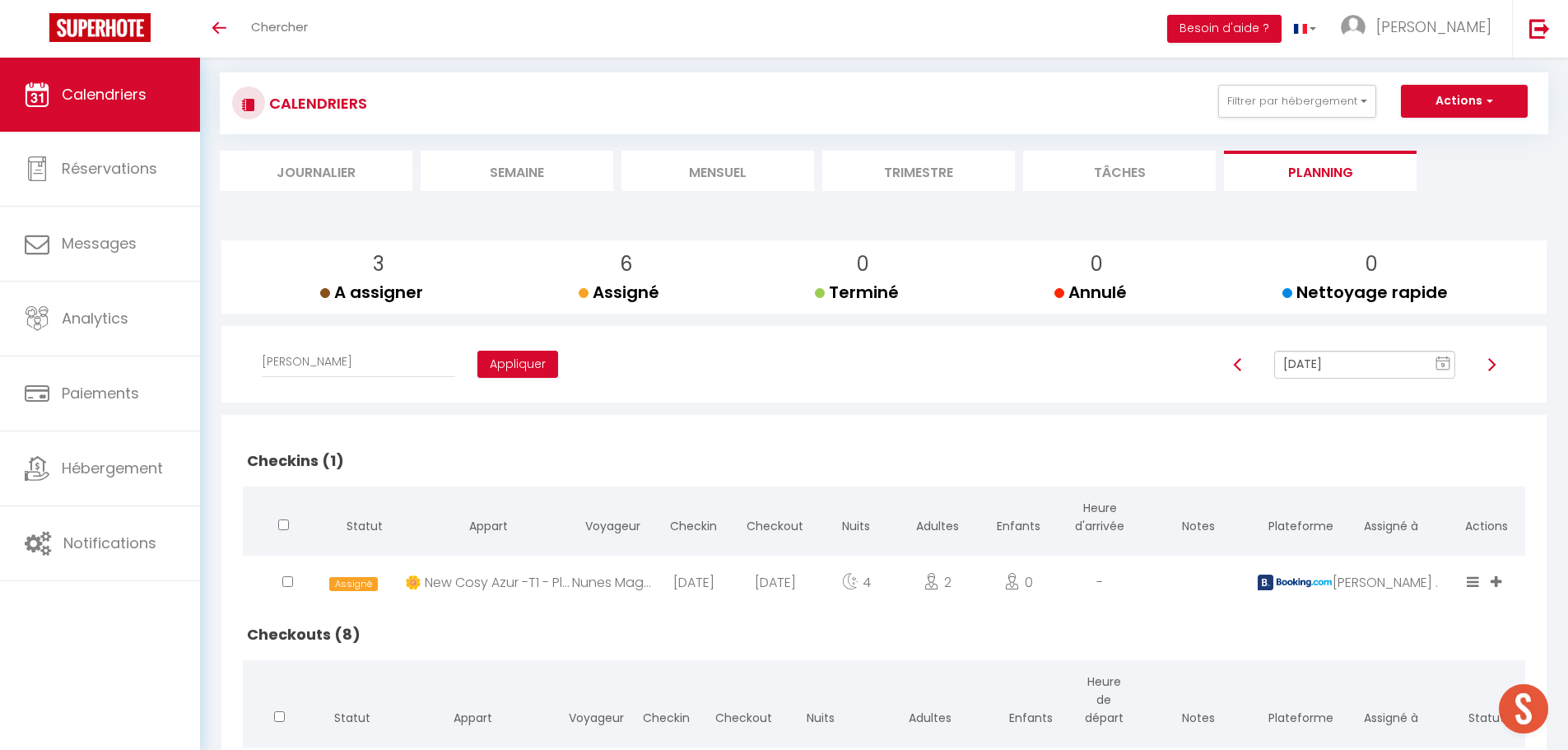
scroll to position [0, 0]
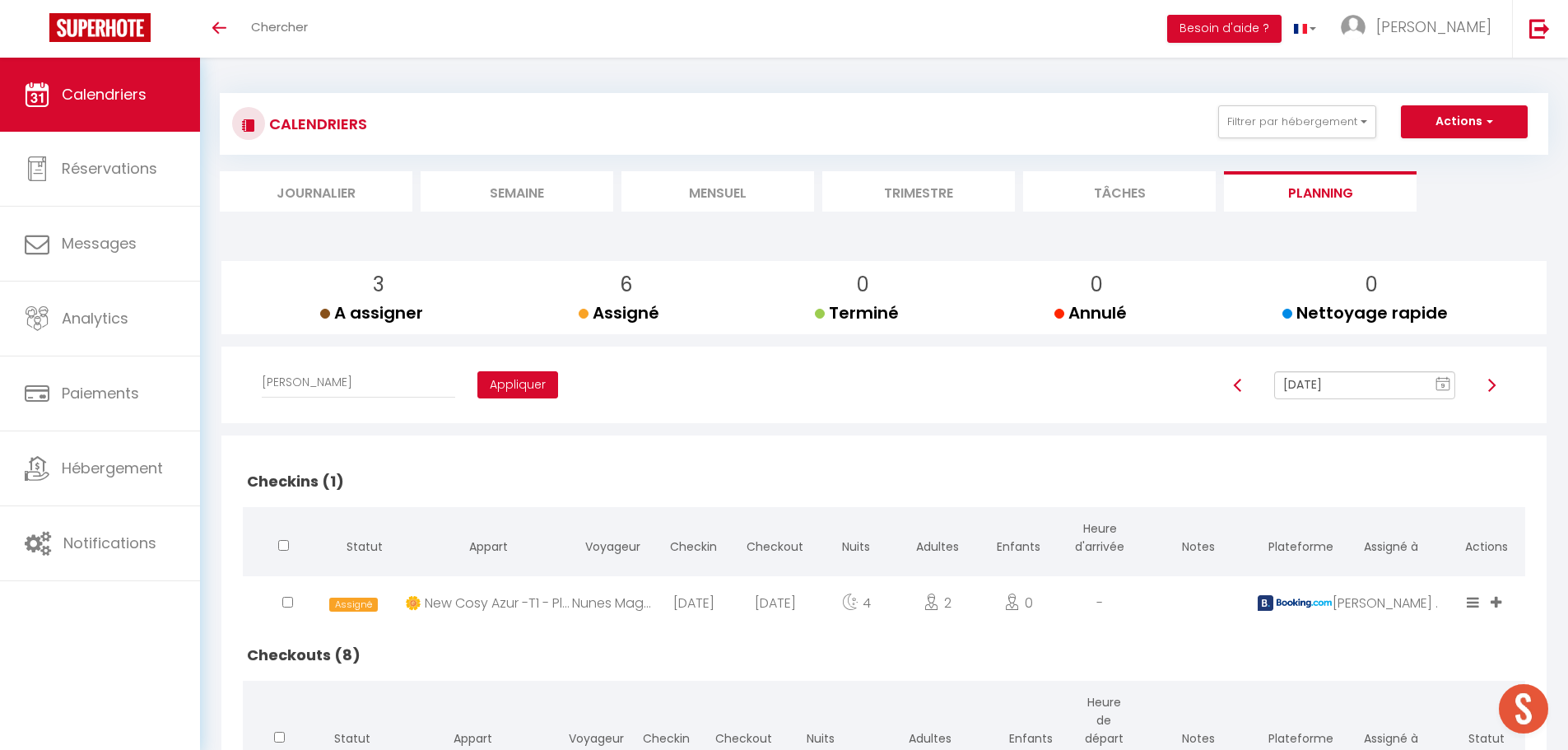
click at [488, 382] on button "Appliquer" at bounding box center [518, 385] width 81 height 28
checkbox input "false"
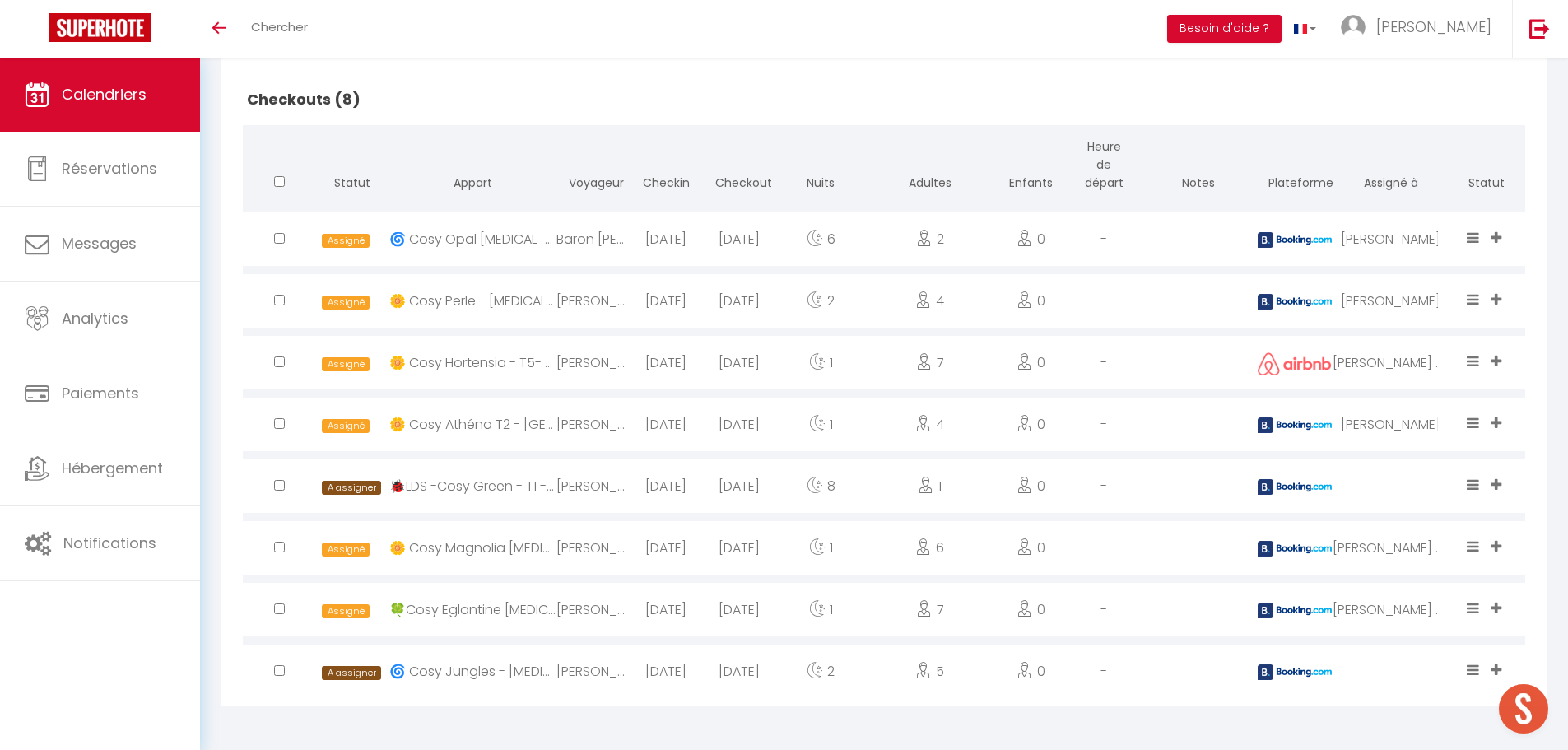
scroll to position [556, 0]
click at [281, 362] on input "checkbox" at bounding box center [279, 360] width 10 height 10
checkbox input "true"
click at [278, 545] on input "checkbox" at bounding box center [279, 546] width 10 height 10
checkbox input "true"
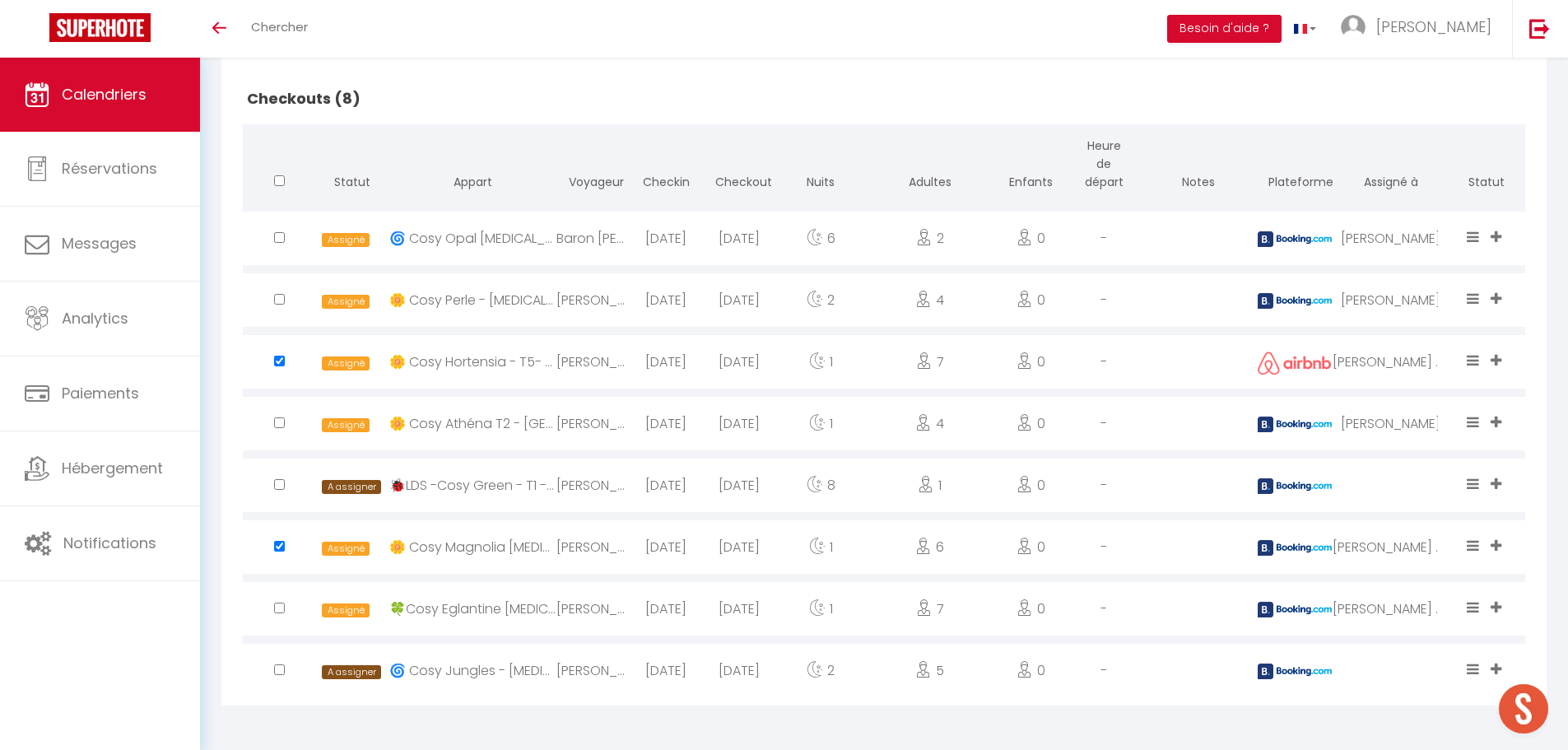
drag, startPoint x: 280, startPoint y: 664, endPoint x: 280, endPoint y: 650, distance: 14.0
click at [280, 664] on input "checkbox" at bounding box center [279, 669] width 10 height 10
checkbox input "true"
click at [279, 609] on input "checkbox" at bounding box center [279, 607] width 10 height 10
checkbox input "true"
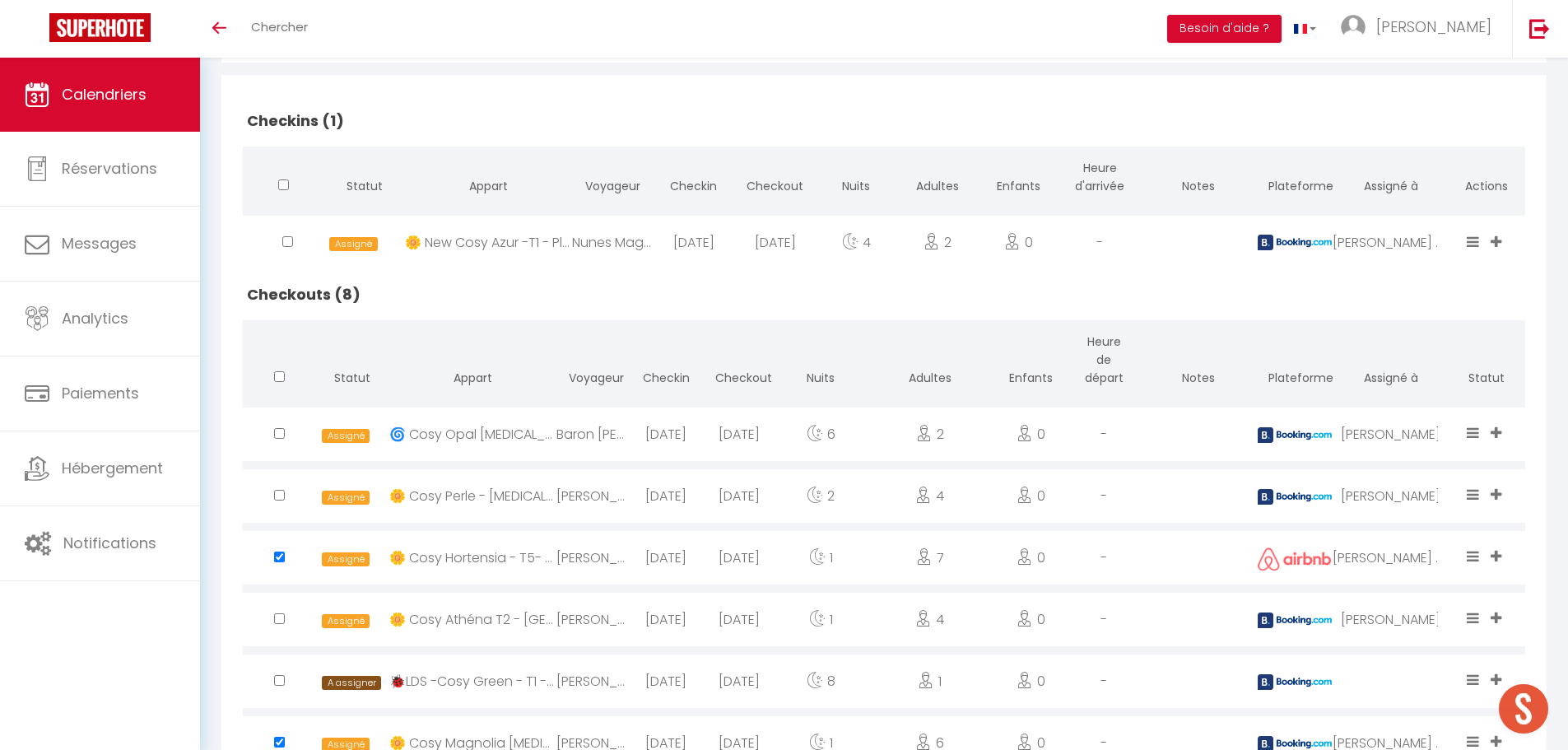
scroll to position [0, 0]
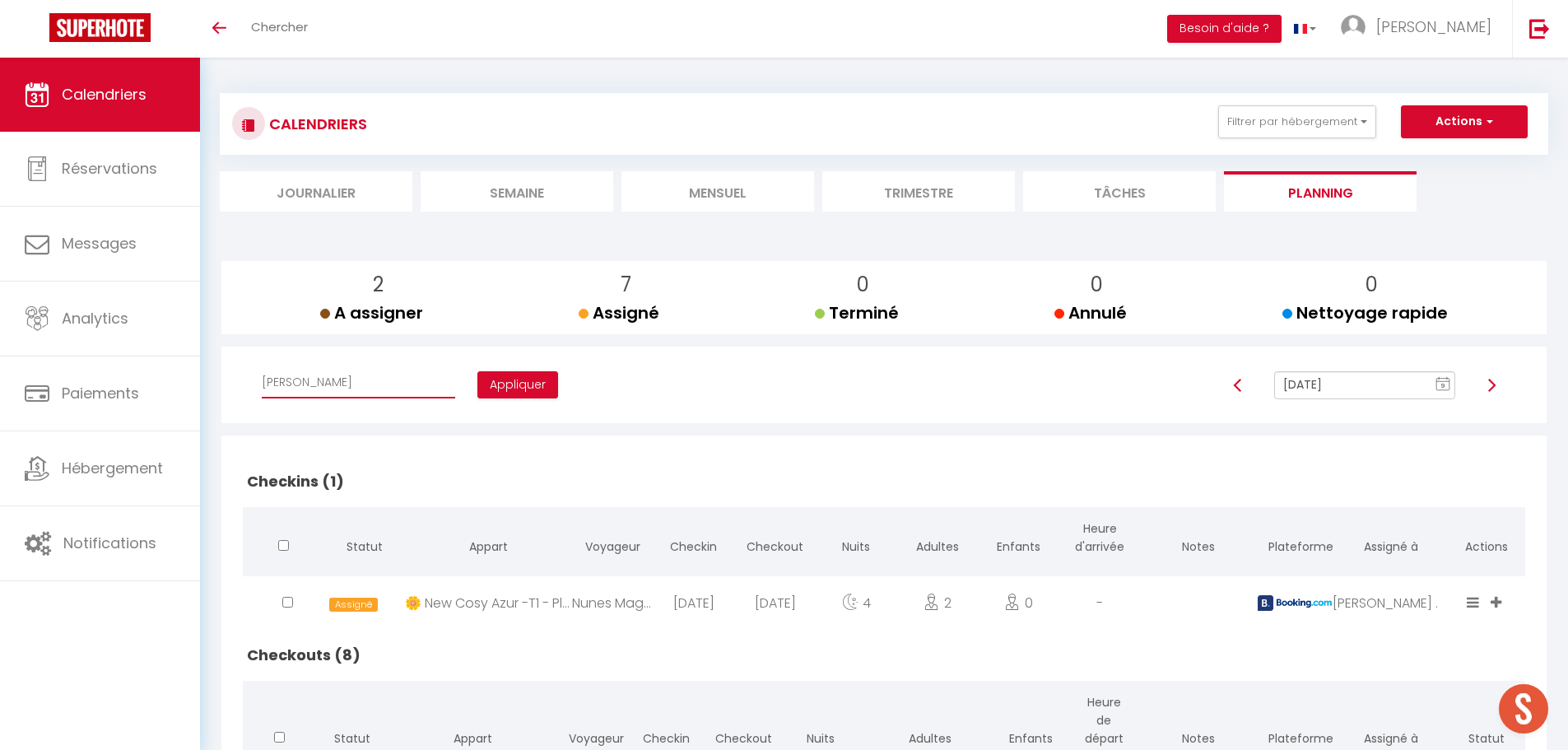
click at [358, 380] on select "Affecter à [PERSON_NAME] [PERSON_NAME] [PERSON_NAME] [PERSON_NAME] [PERSON_NAME…" at bounding box center [359, 382] width 194 height 31
click at [349, 398] on select "Affecter à [PERSON_NAME] [PERSON_NAME] [PERSON_NAME] [PERSON_NAME] [PERSON_NAME…" at bounding box center [359, 382] width 194 height 31
select select "34416"
click at [262, 367] on select "Affecter à [PERSON_NAME] [PERSON_NAME] [PERSON_NAME] [PERSON_NAME] [PERSON_NAME…" at bounding box center [359, 382] width 194 height 31
click at [477, 390] on button "Appliquer" at bounding box center [518, 385] width 81 height 28
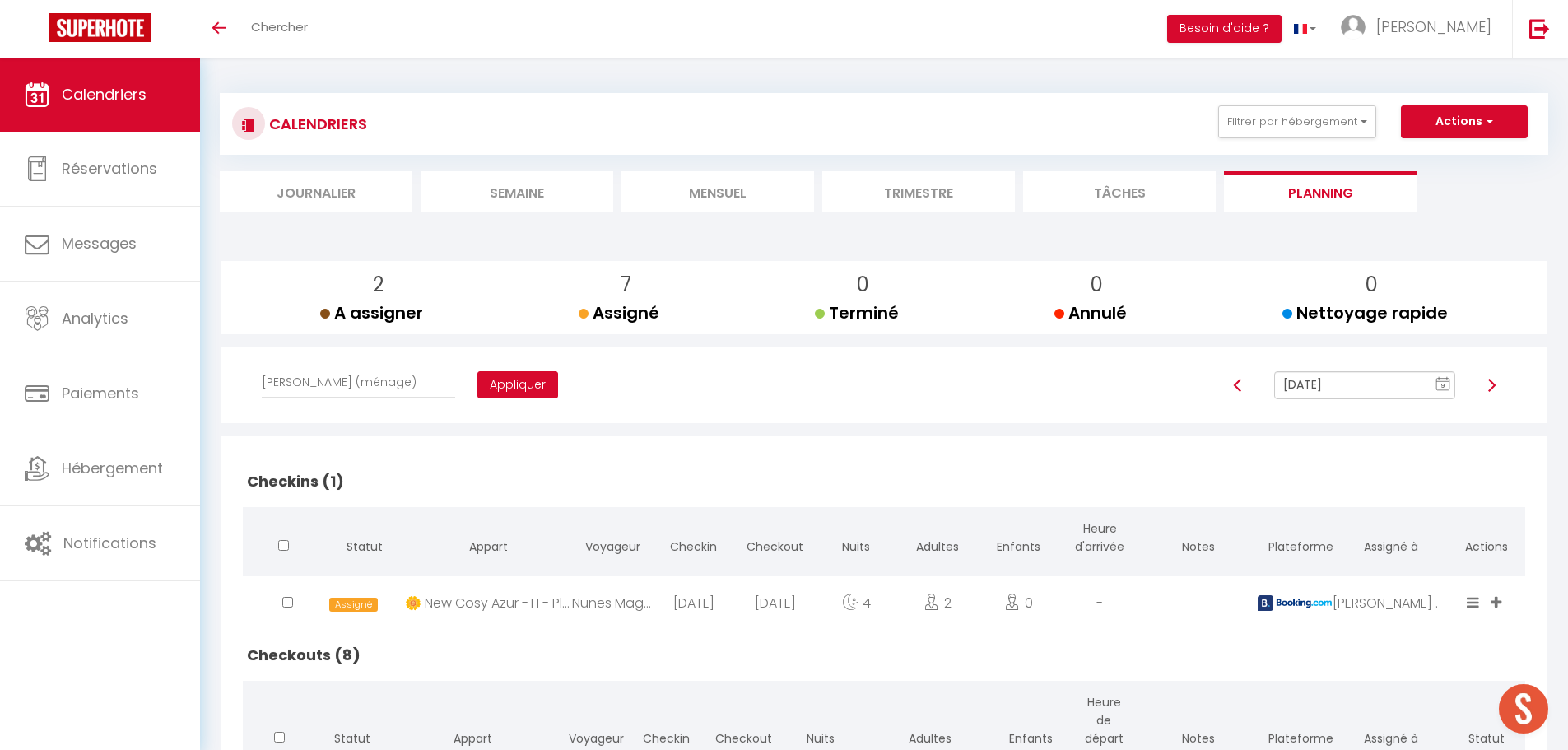
checkbox input "false"
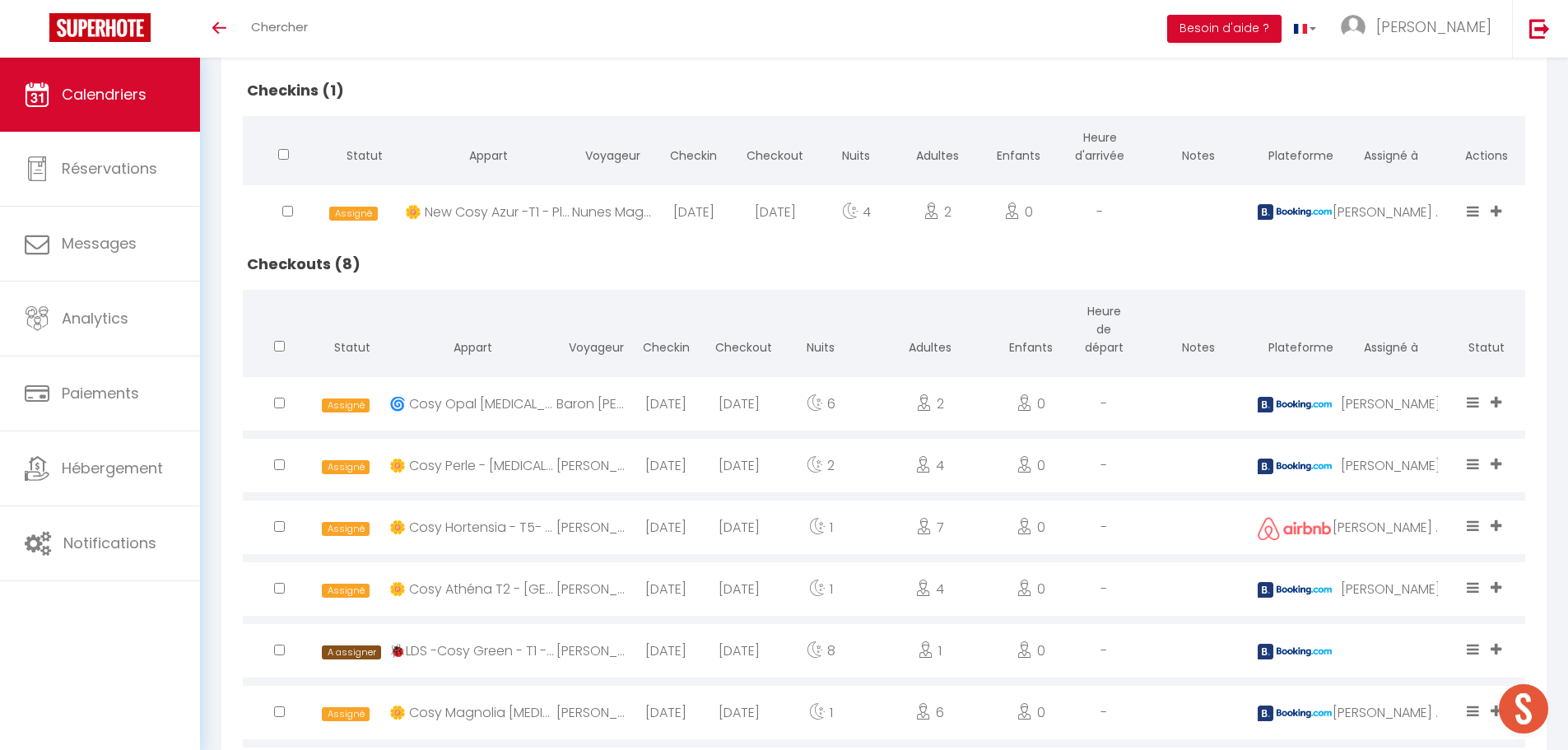
scroll to position [412, 0]
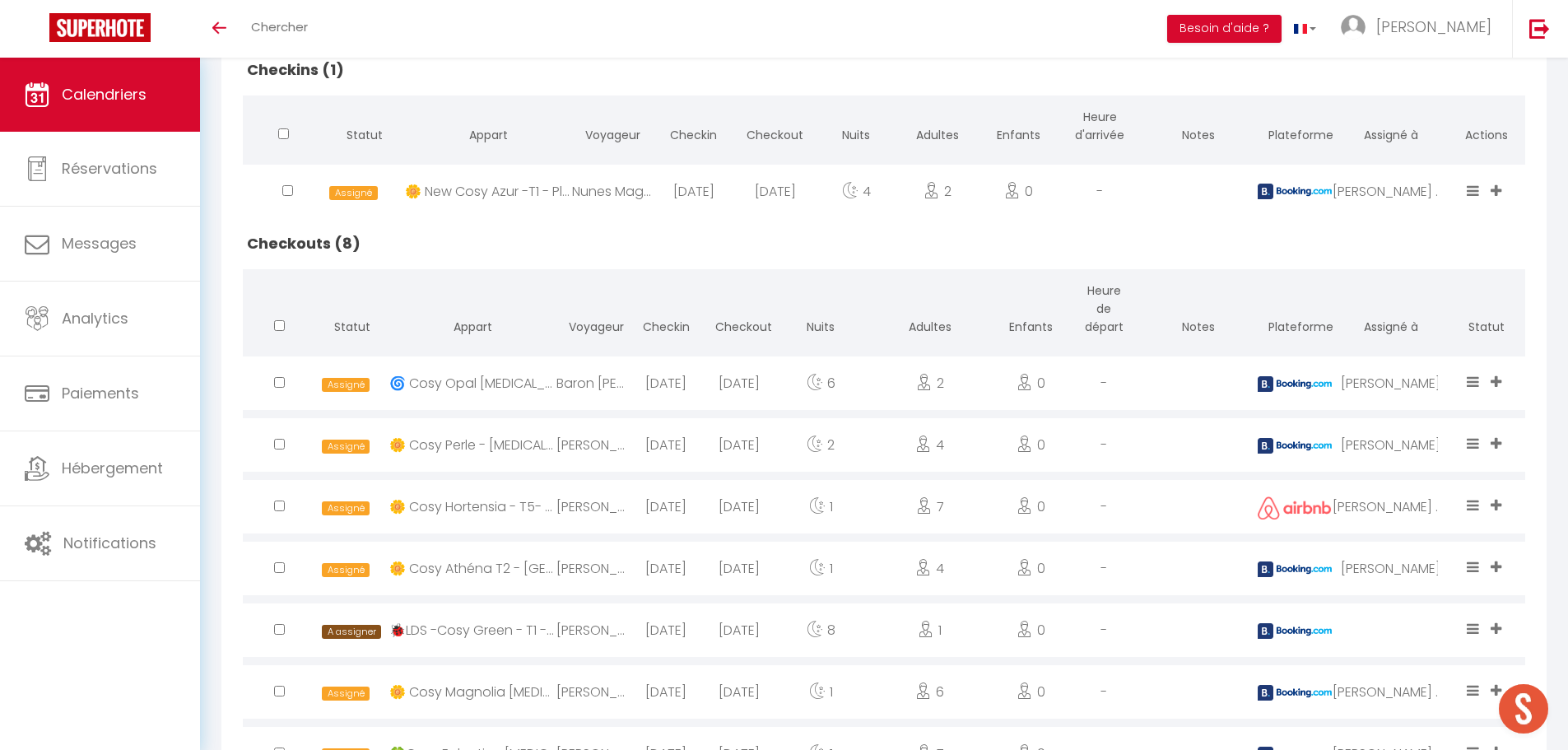
click at [278, 629] on input "checkbox" at bounding box center [279, 628] width 10 height 10
checkbox input "true"
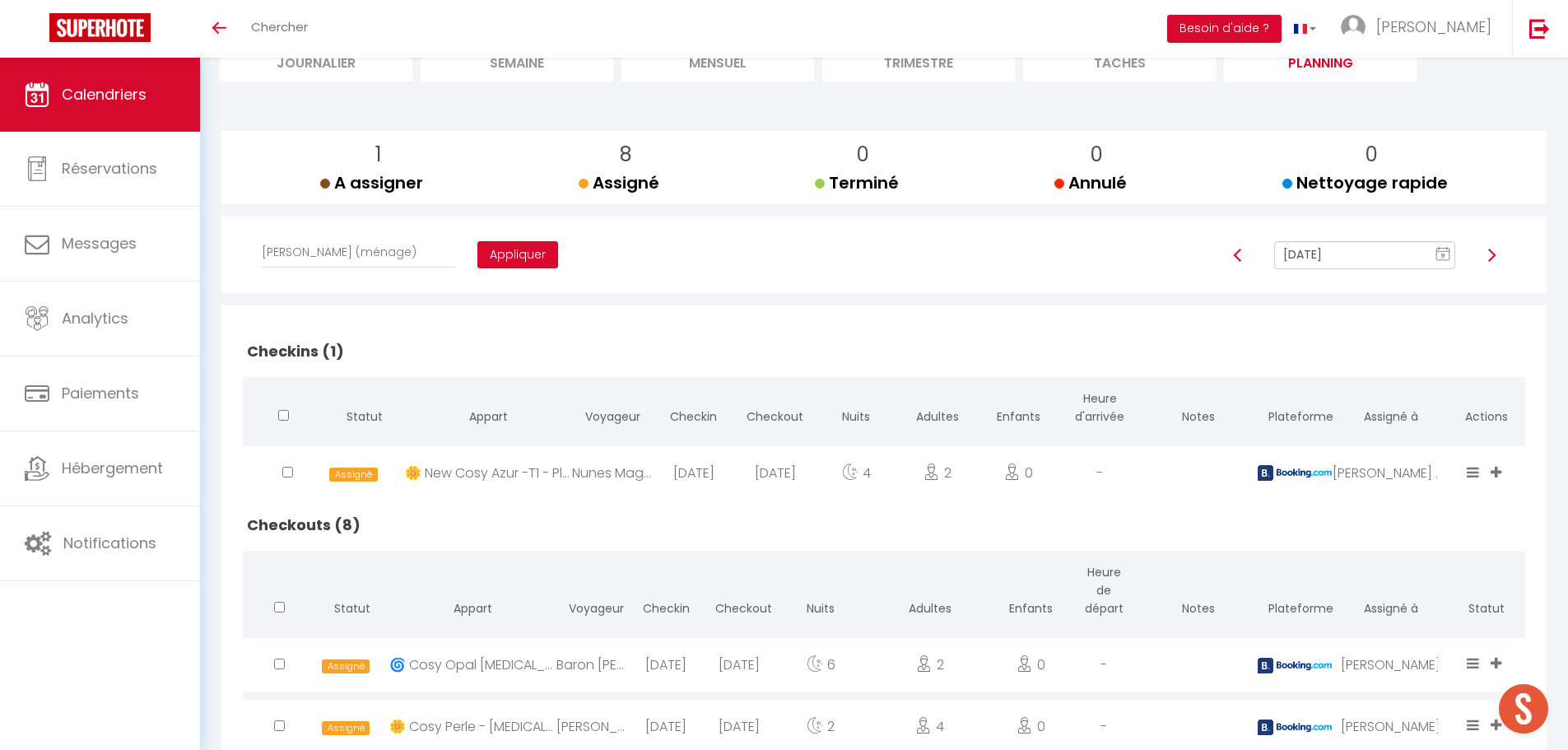
scroll to position [82, 0]
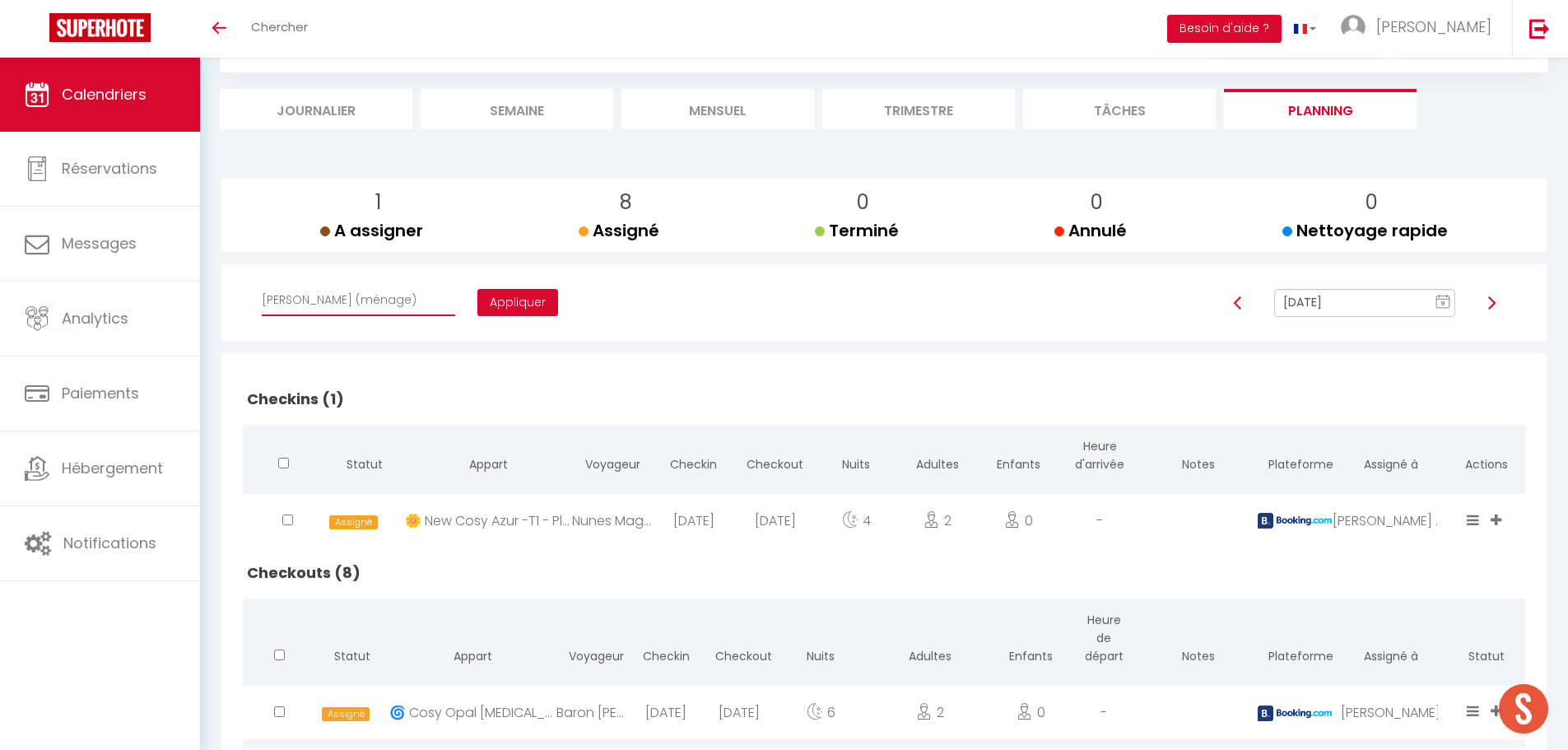
click at [357, 300] on select "Affecter à [PERSON_NAME] [PERSON_NAME] [PERSON_NAME] [PERSON_NAME] [PERSON_NAME…" at bounding box center [359, 300] width 194 height 31
select select "47858"
click at [262, 285] on select "Affecter à [PERSON_NAME] [PERSON_NAME] [PERSON_NAME] [PERSON_NAME] [PERSON_NAME…" at bounding box center [359, 300] width 194 height 31
click at [478, 308] on button "Appliquer" at bounding box center [518, 303] width 81 height 28
checkbox input "false"
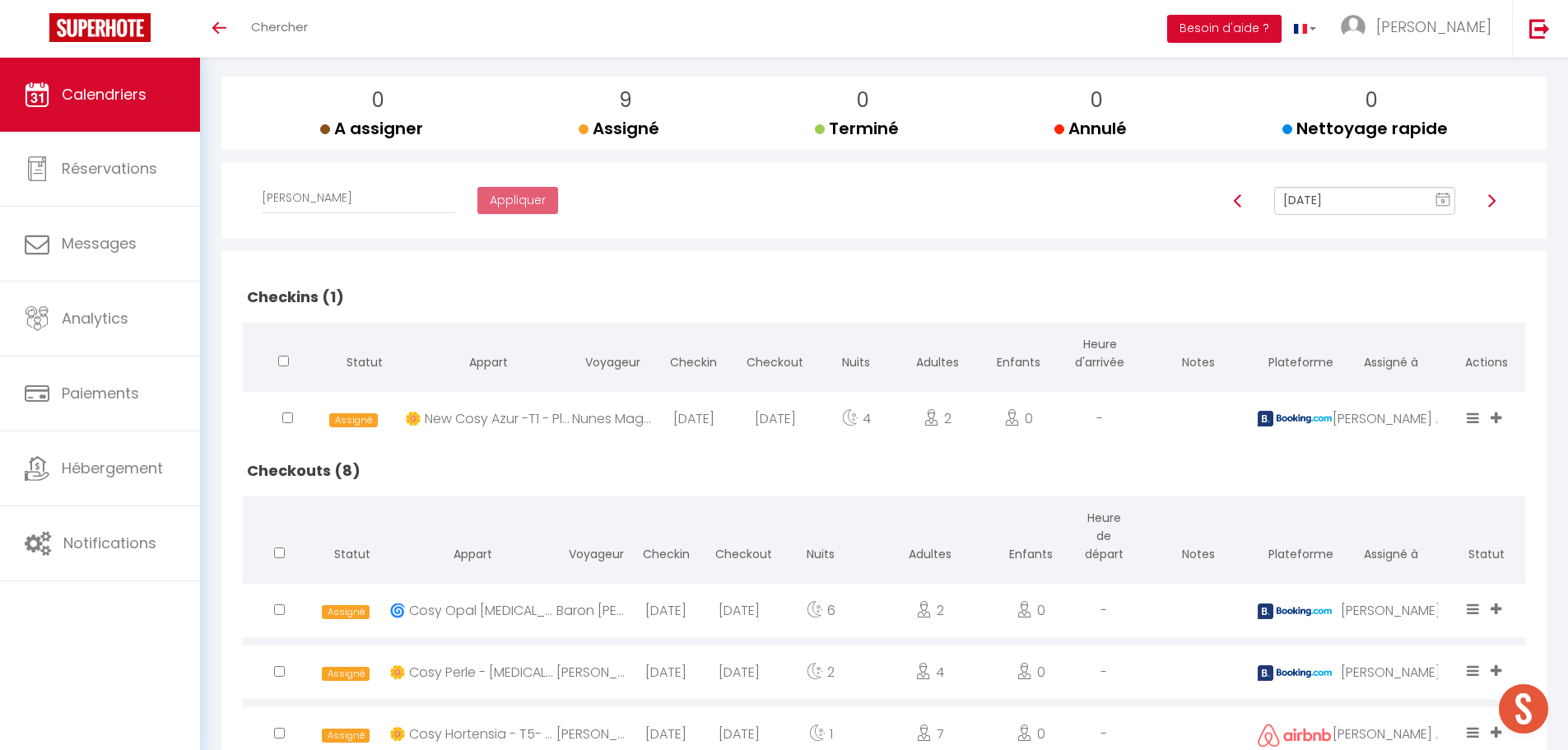
scroll to position [145, 0]
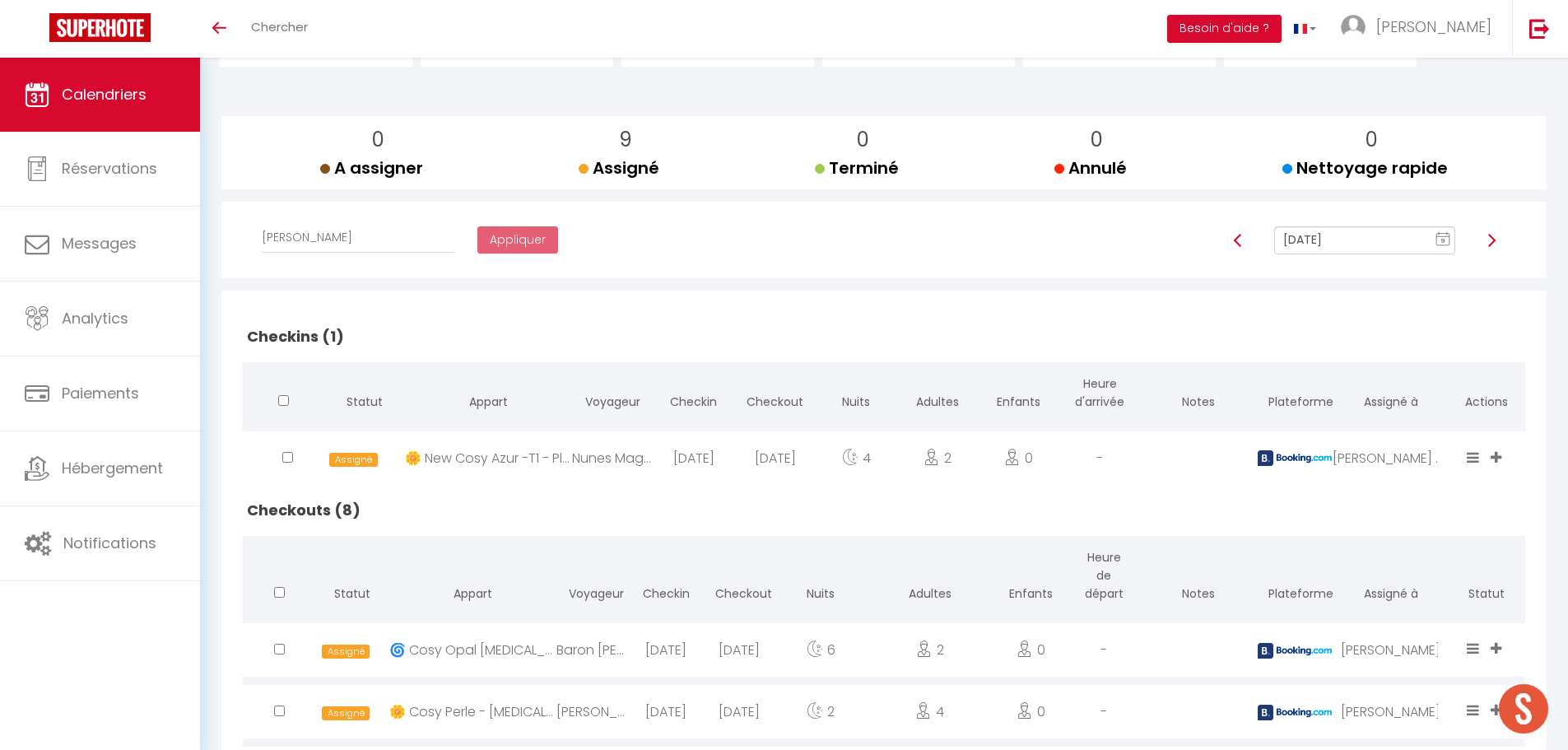
click at [1220, 654] on td at bounding box center [1197, 650] width 115 height 62
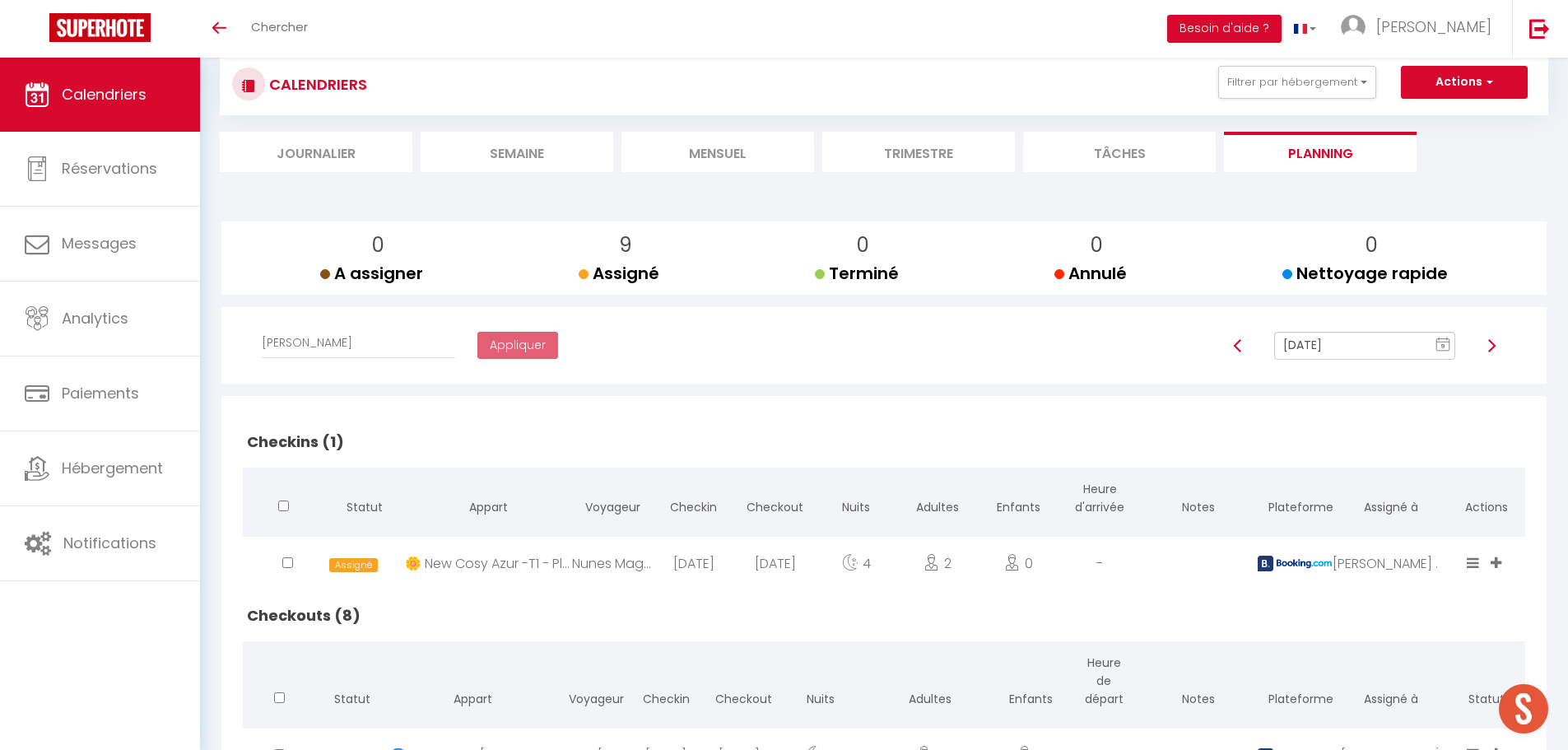
scroll to position [0, 0]
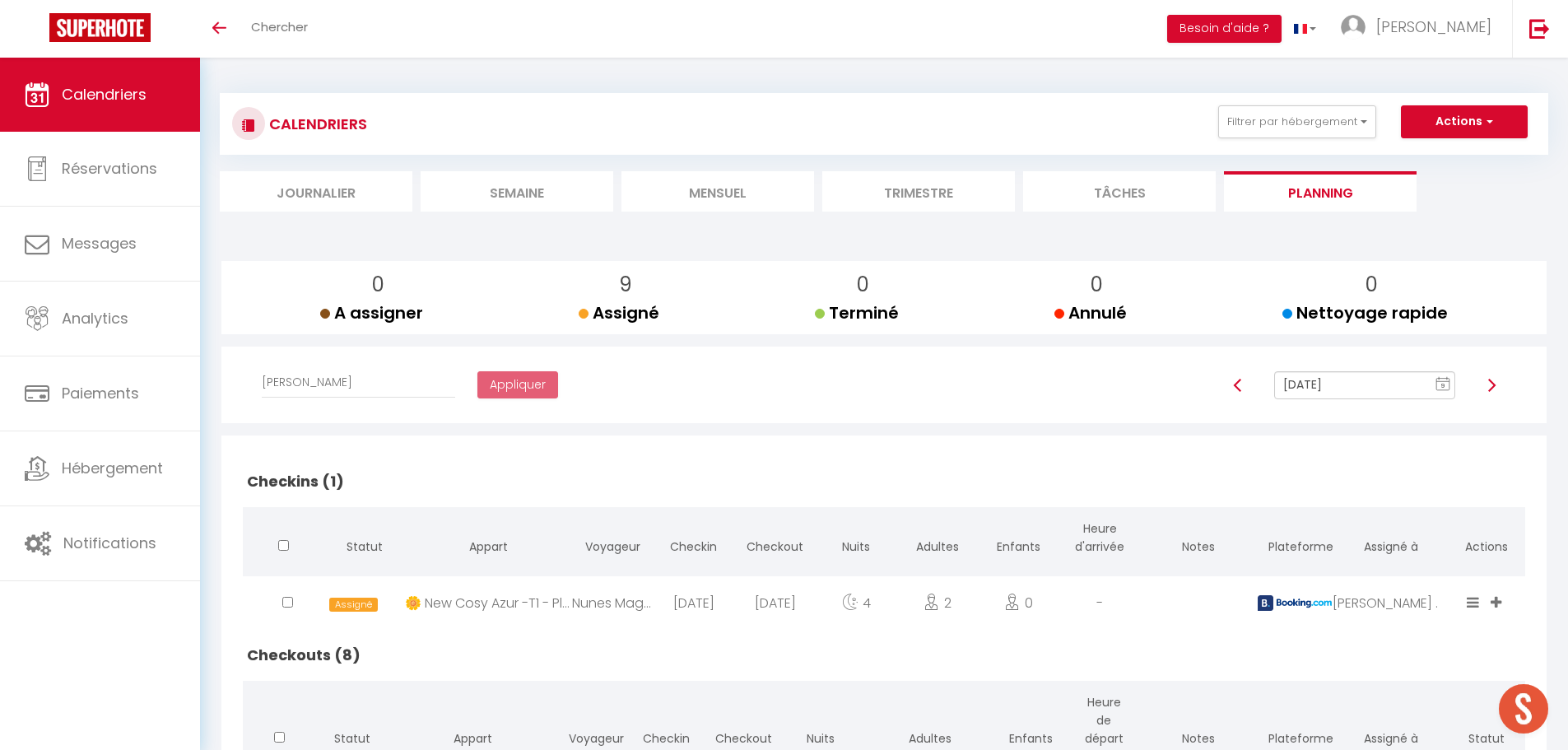
click at [697, 199] on li "Mensuel" at bounding box center [718, 191] width 193 height 40
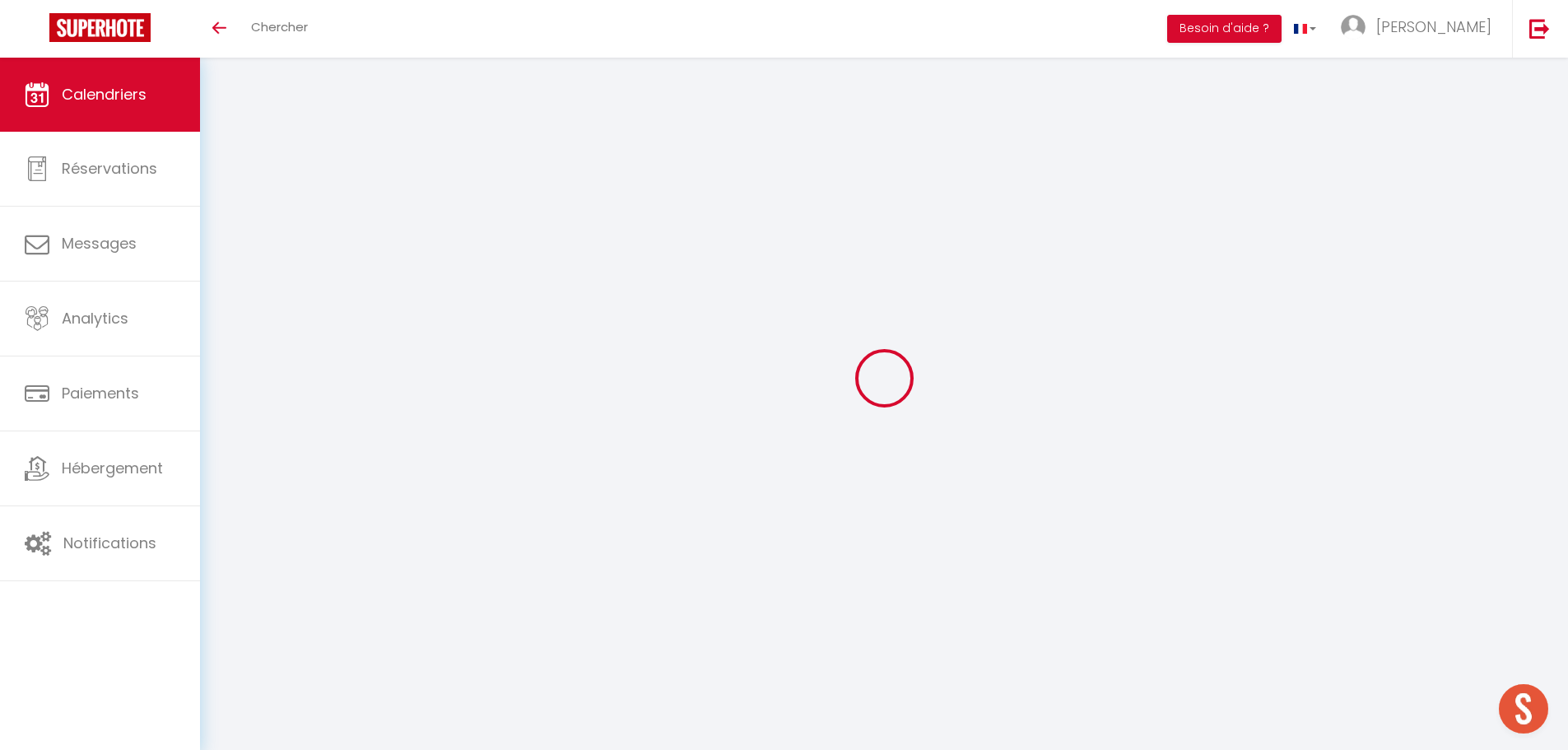
select select
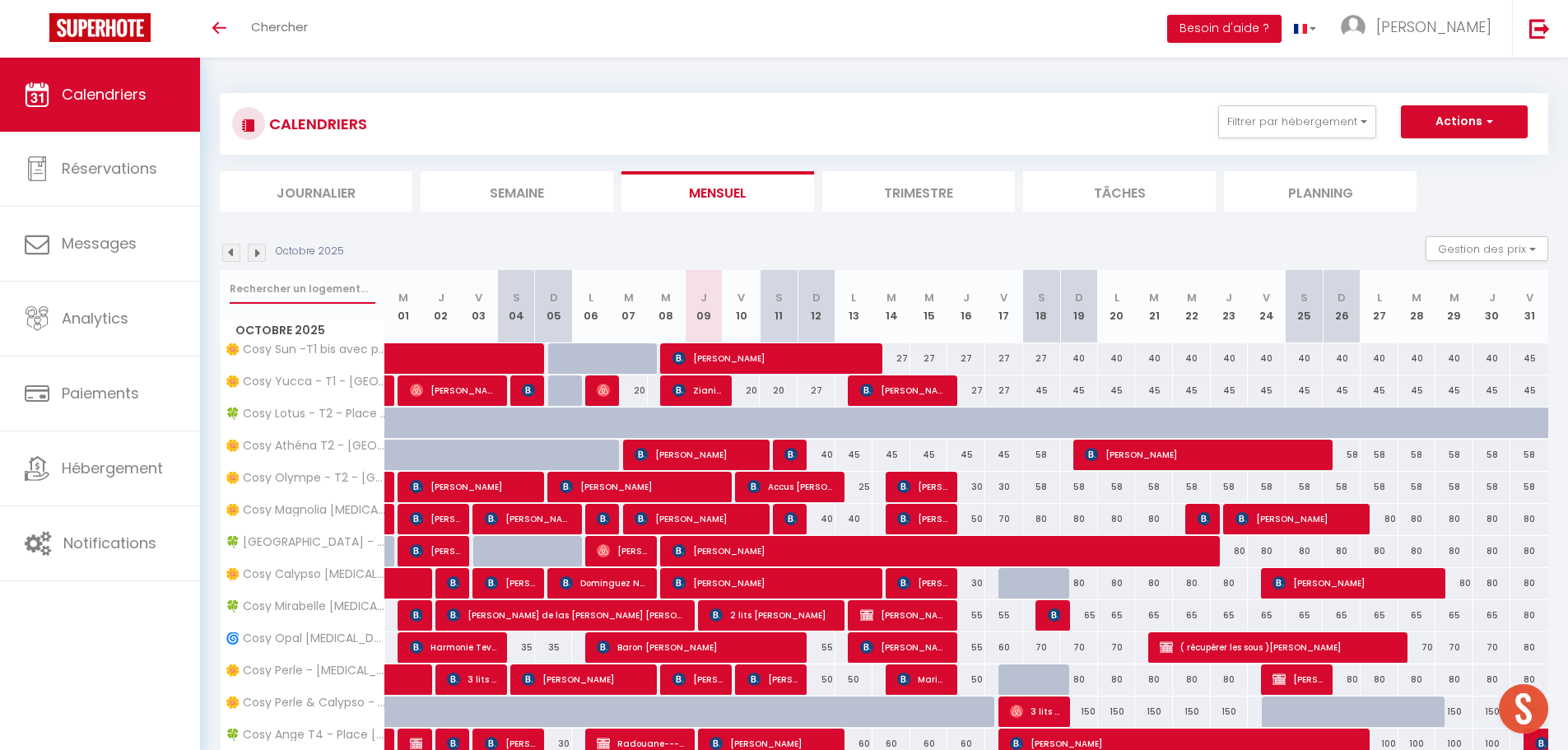
click at [330, 286] on input "text" at bounding box center [302, 289] width 146 height 30
type input "e"
select select
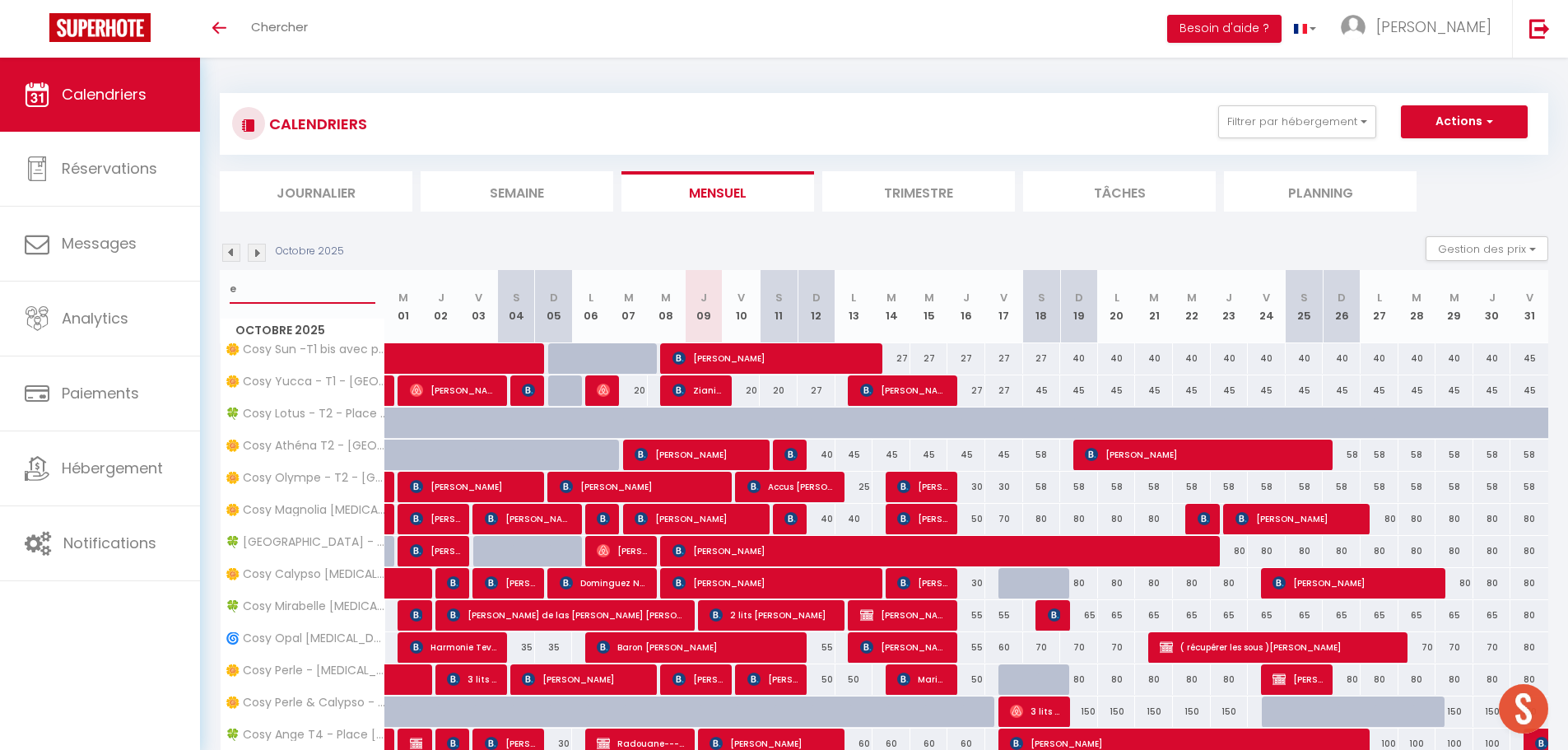
select select
type input "ed"
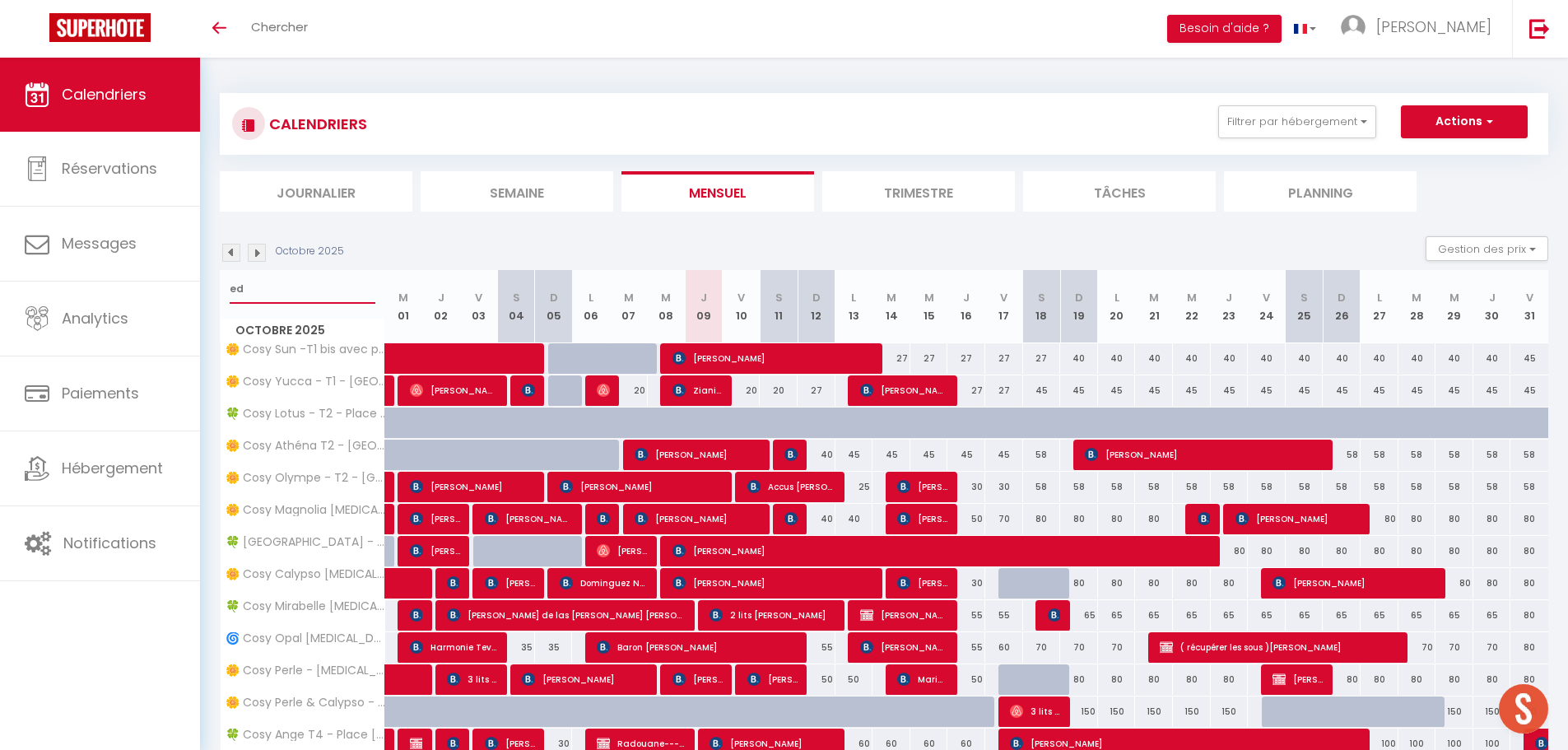
select select
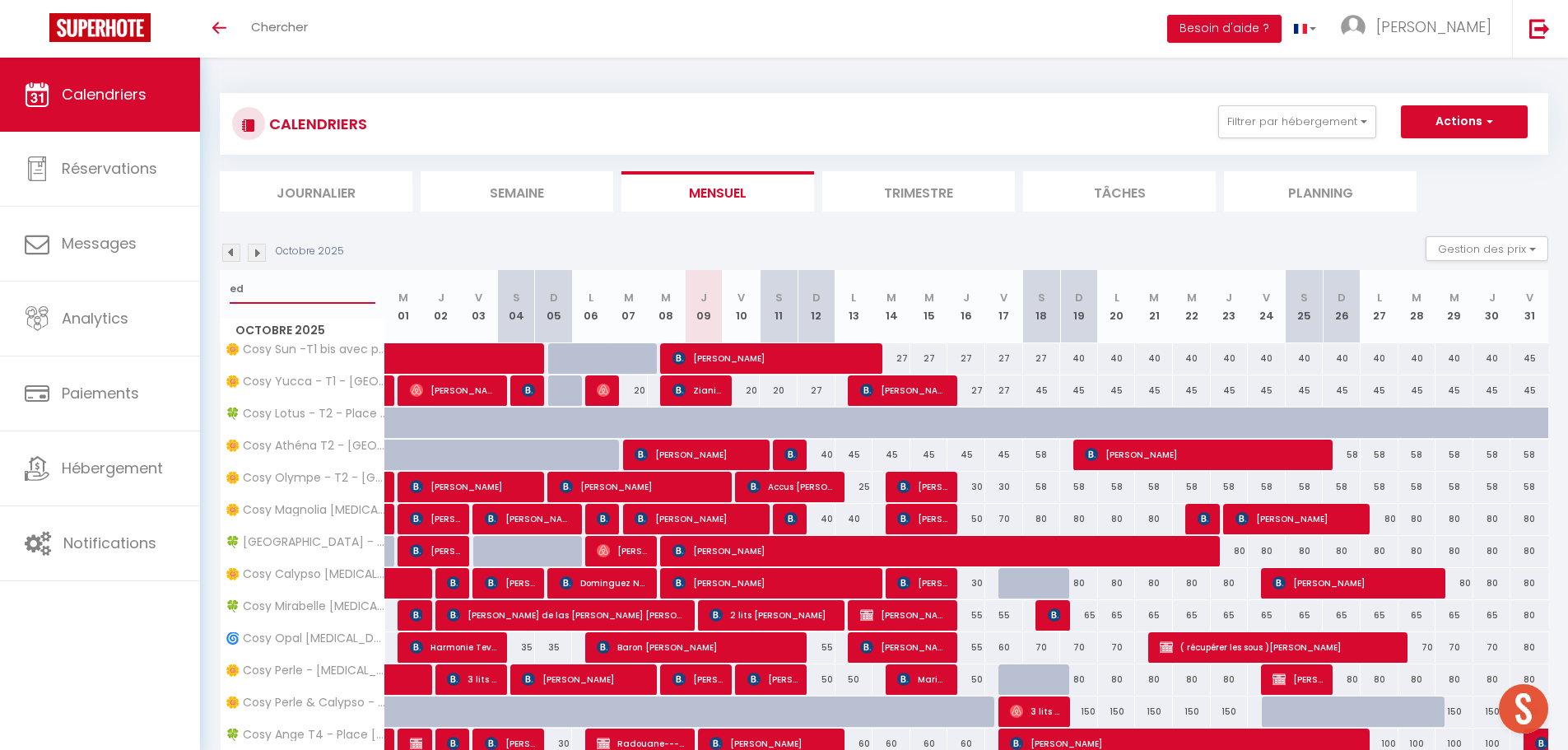
select select
type input "ede"
select select
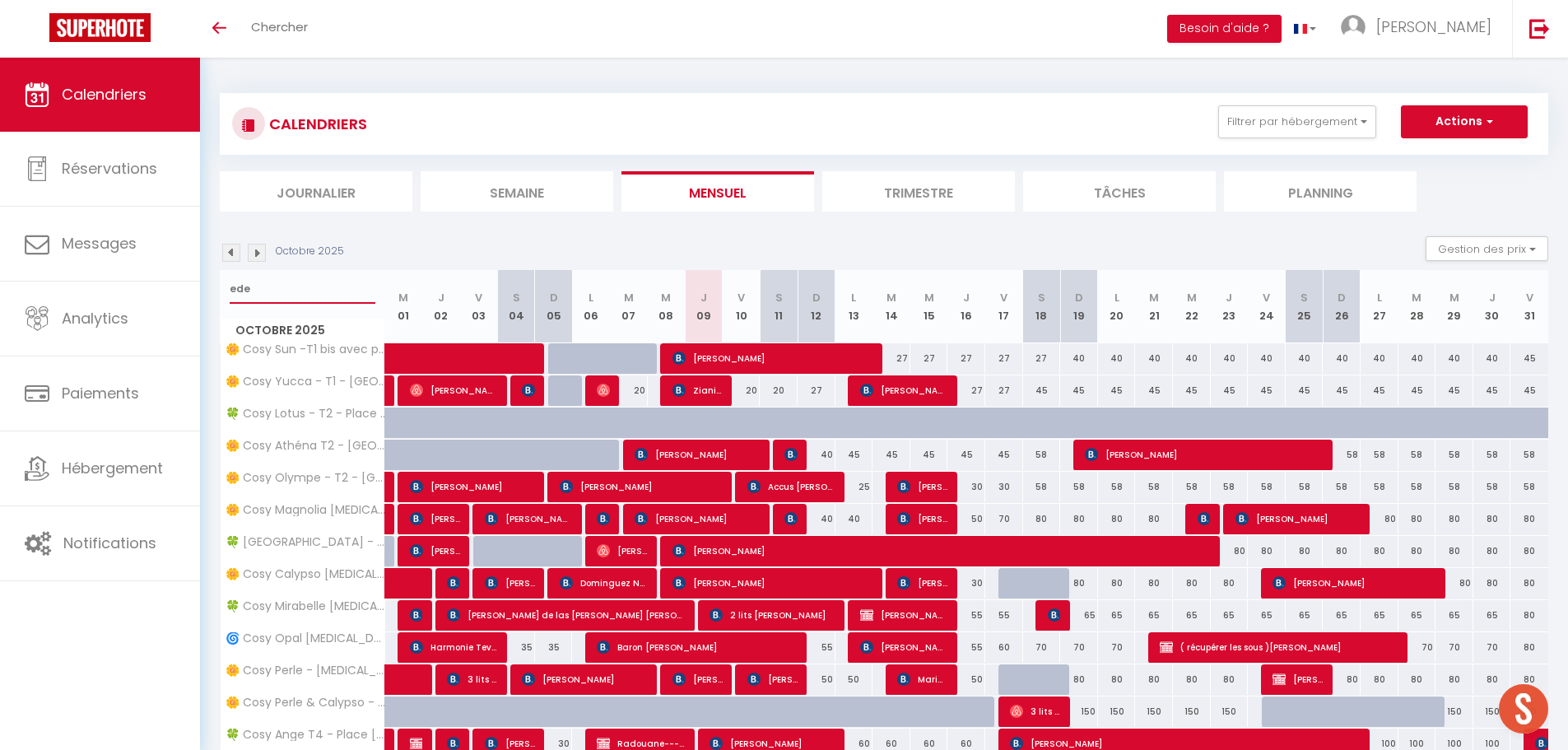
select select
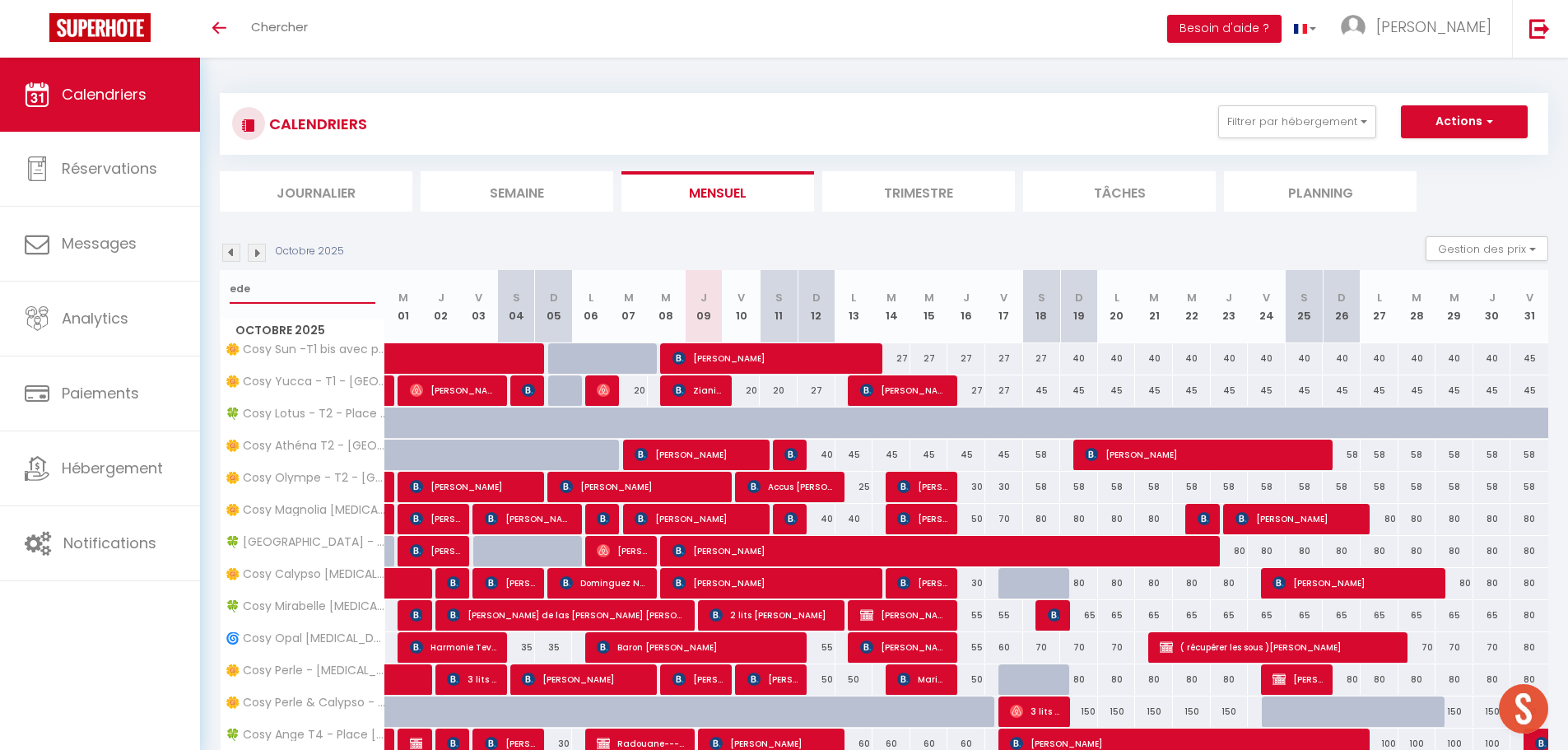
select select
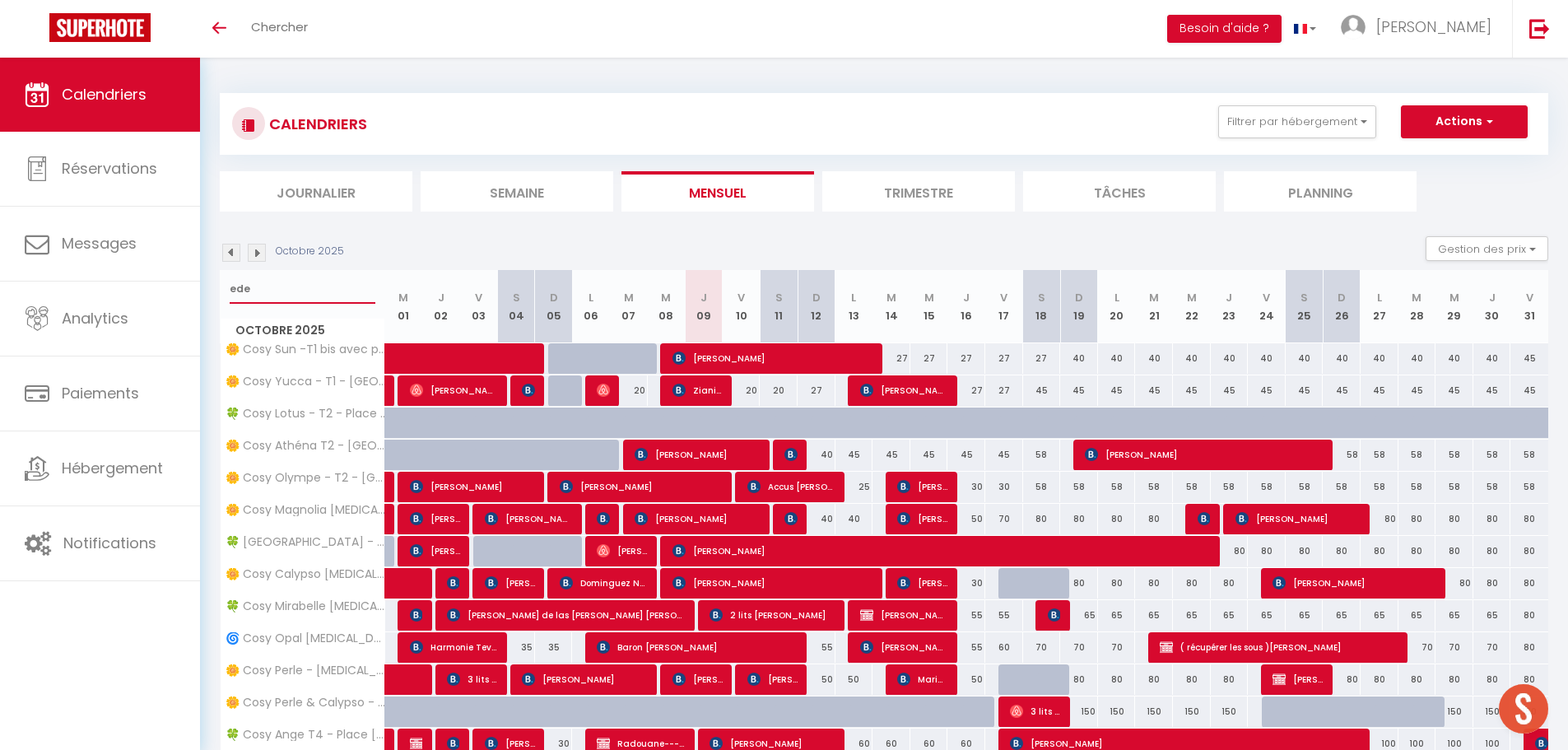
select select
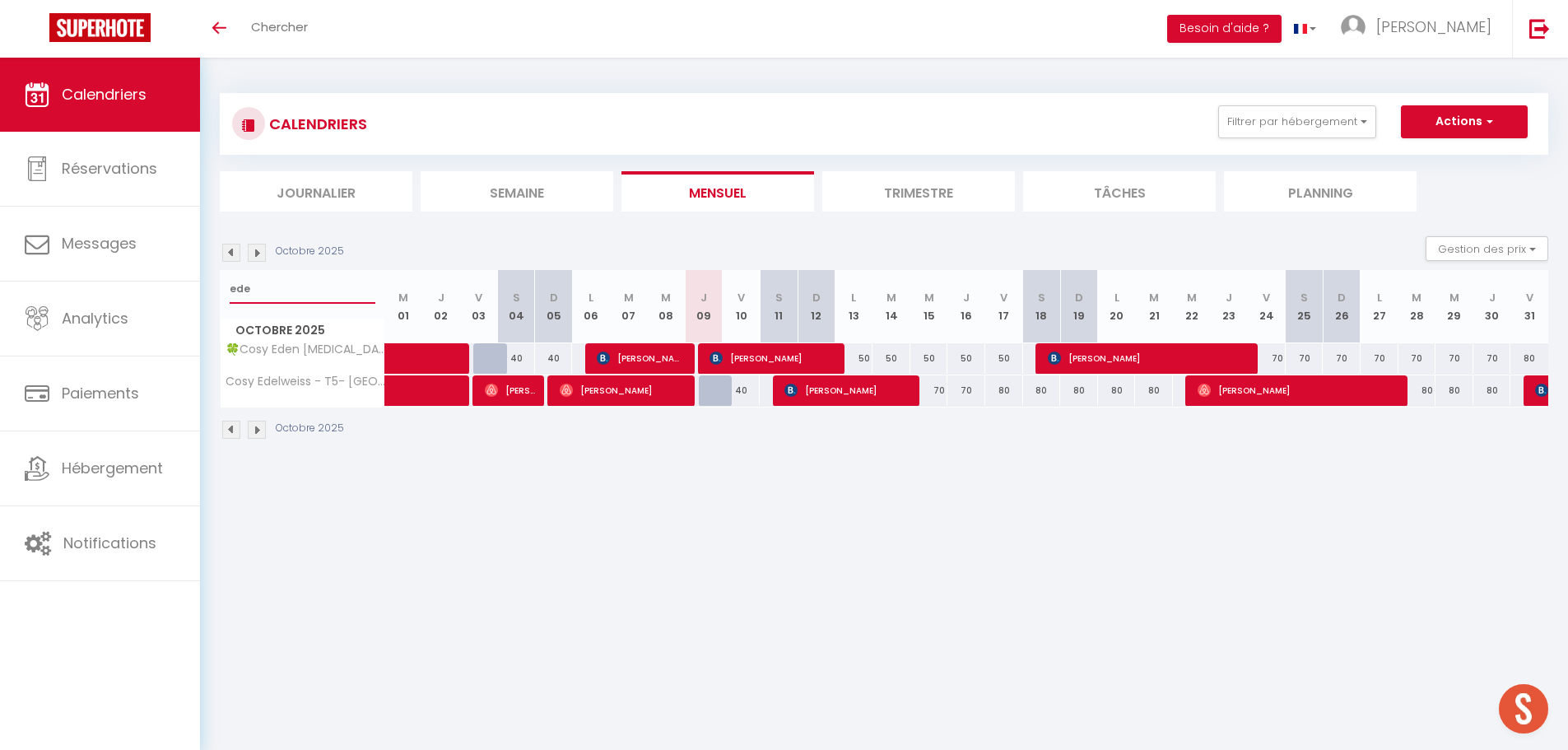
type input "ede"
click at [718, 356] on img at bounding box center [716, 358] width 13 height 13
select select "OK"
select select "KO"
select select "0"
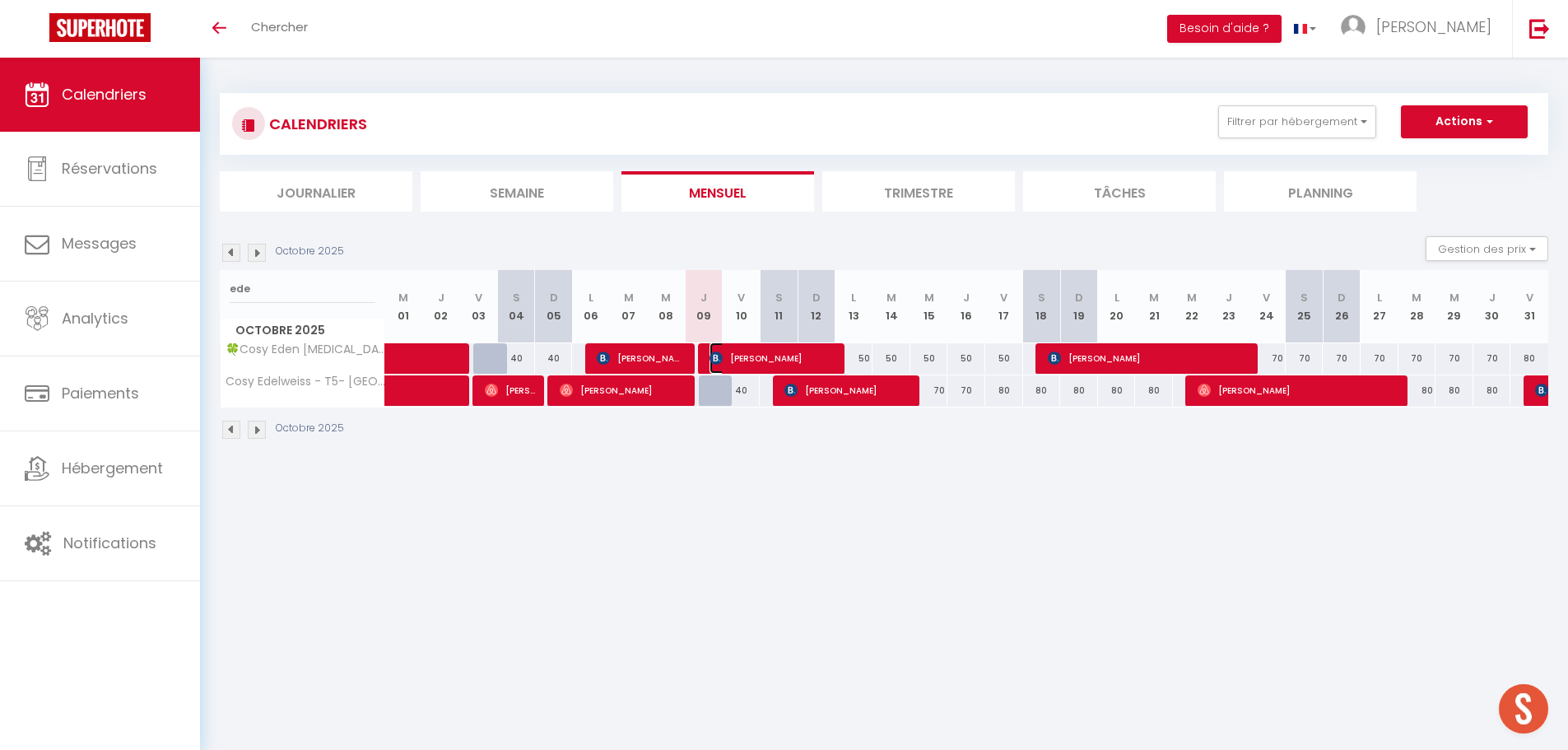
select select "0"
select select "1"
select select
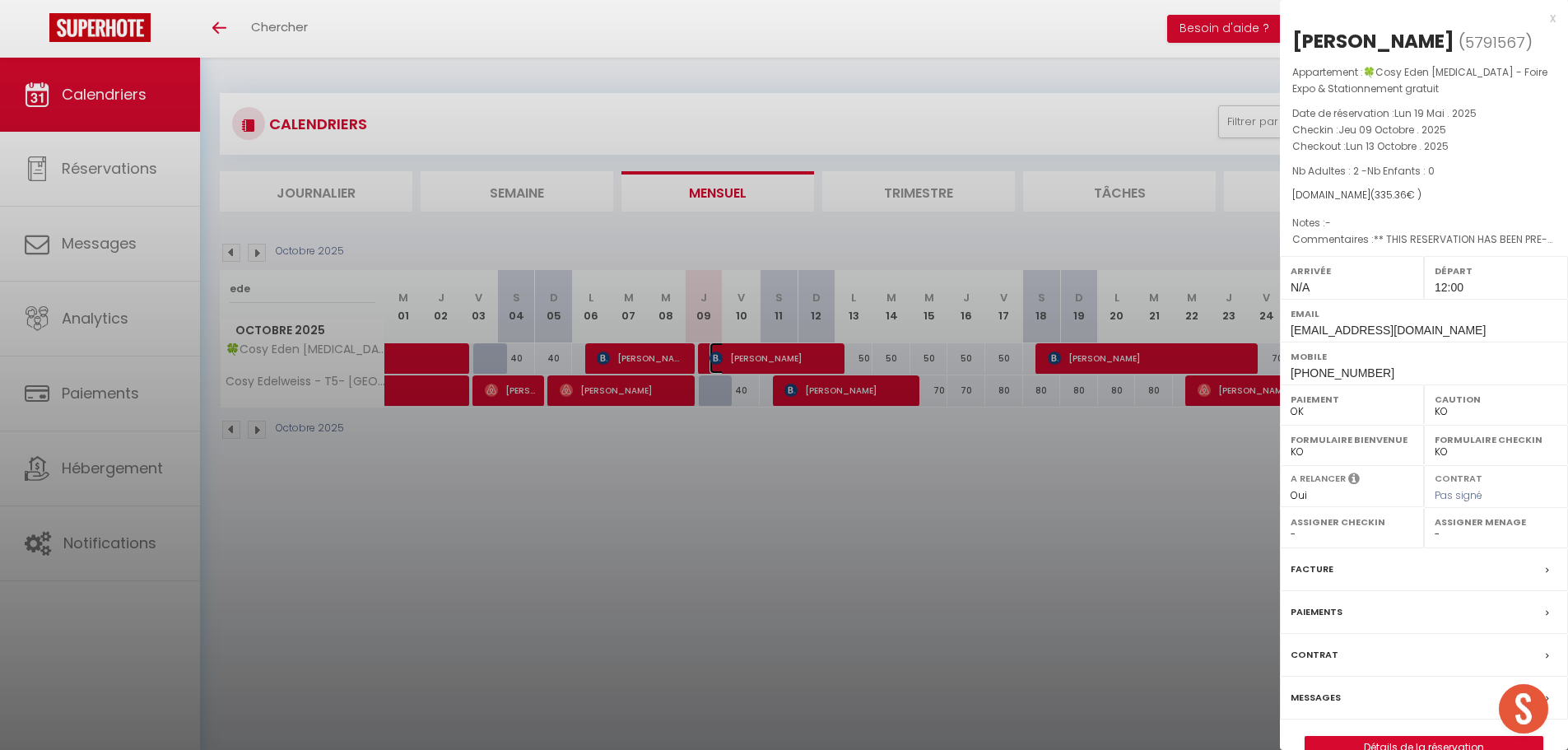
select select "34416"
click at [758, 545] on div at bounding box center [784, 375] width 1568 height 750
